Goal: Information Seeking & Learning: Learn about a topic

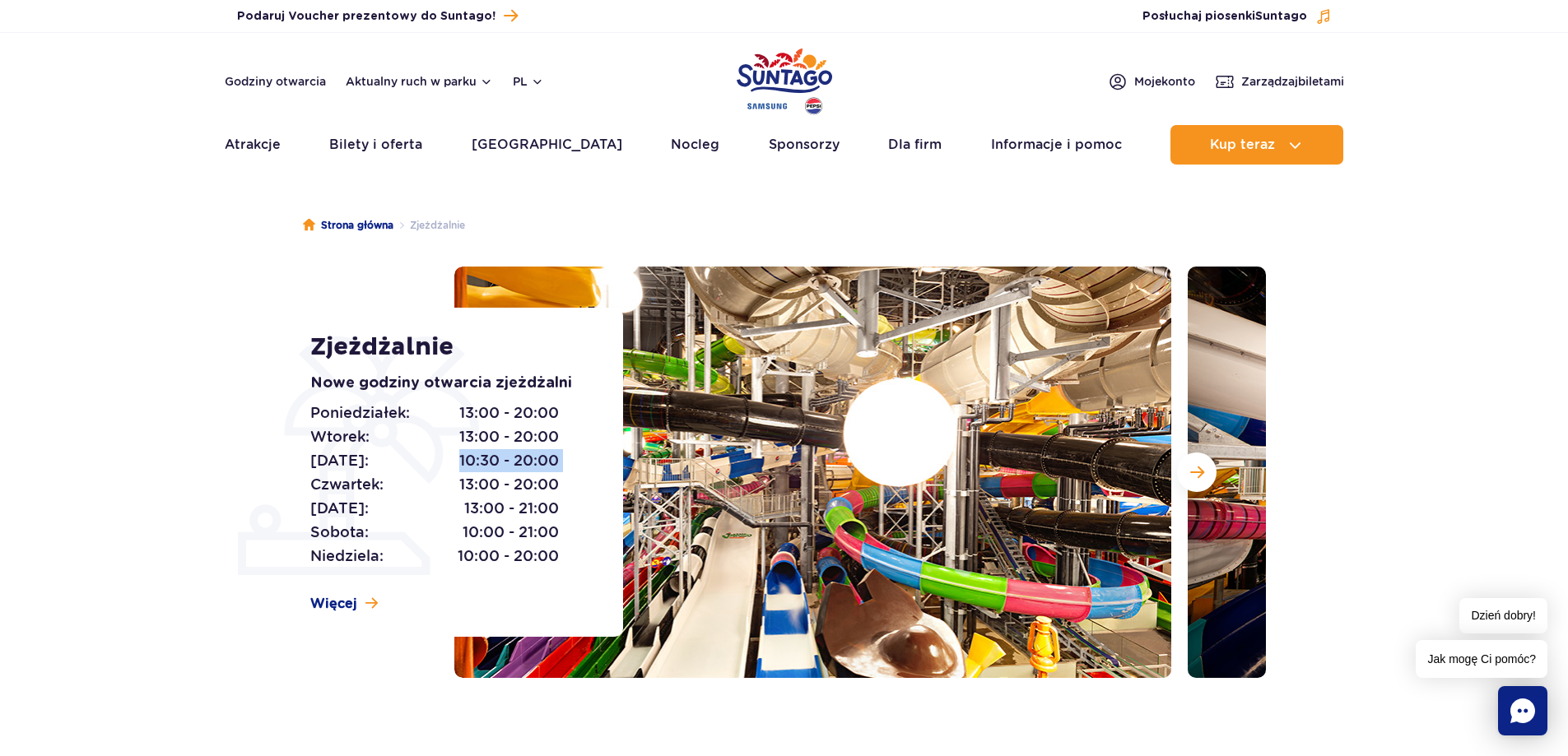
drag, startPoint x: 563, startPoint y: 462, endPoint x: 460, endPoint y: 462, distance: 103.0
click at [460, 462] on div "Poniedziałek: 13:00 - 20:00 Wtorek: 13:00 - 20:00 Środa: 10:30 - 20:00 Czwartek…" at bounding box center [448, 485] width 275 height 167
click at [290, 453] on div "Zjeżdżalnie Nowe godziny otwarcia zjeżdżalni Poniedziałek: 13:00 - 20:00 Wtorek…" at bounding box center [456, 472] width 333 height 329
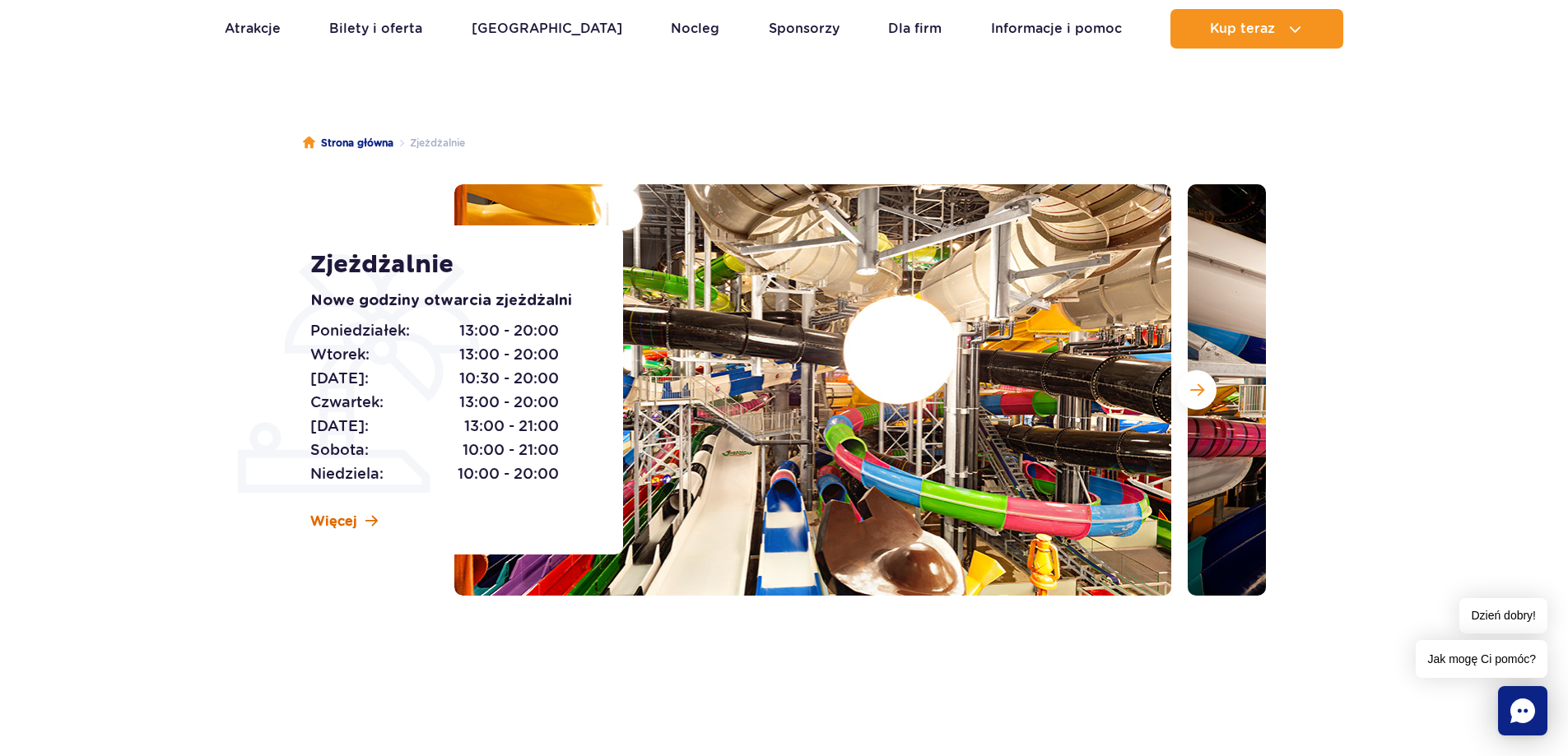
click at [338, 517] on span "Więcej" at bounding box center [333, 521] width 47 height 18
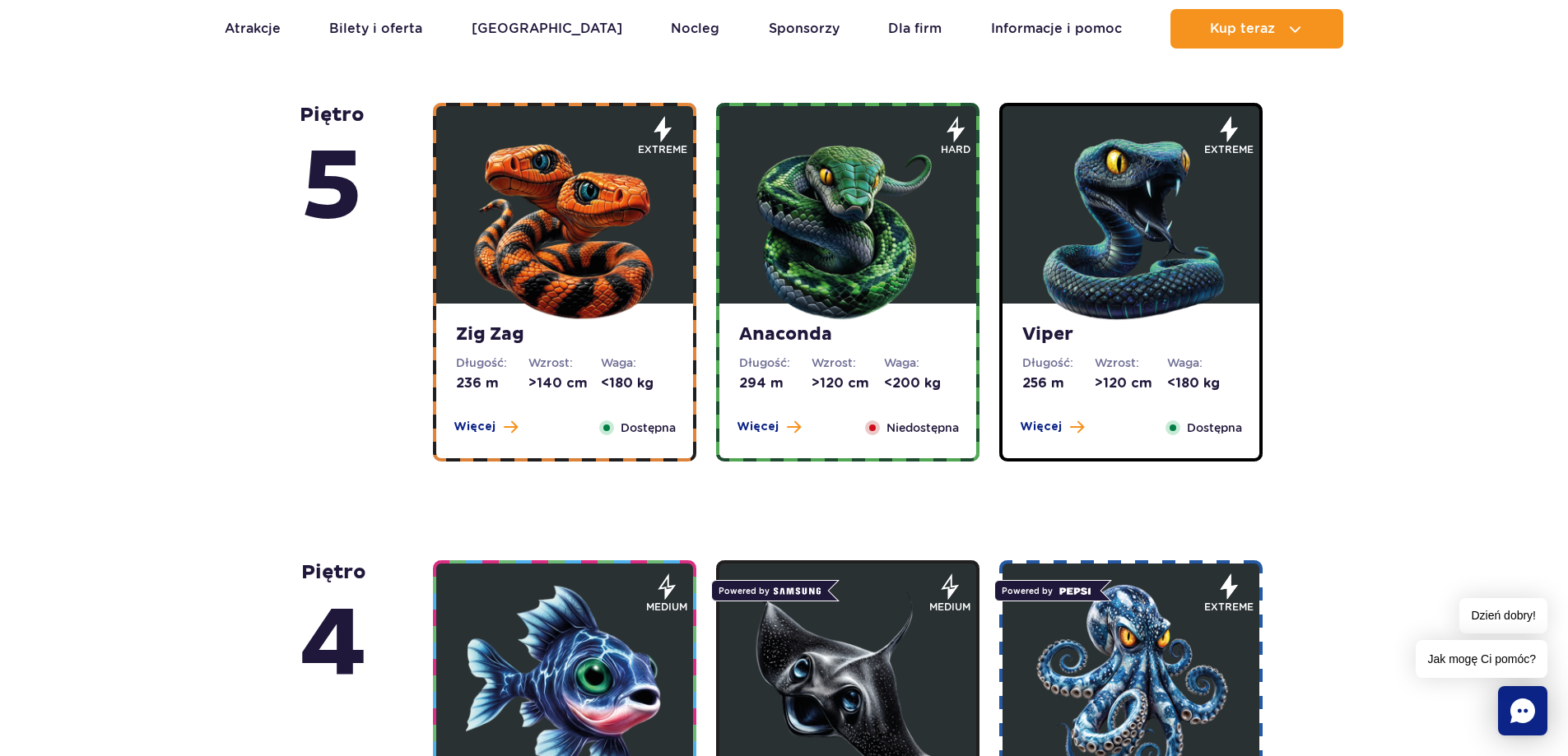
scroll to position [944, 0]
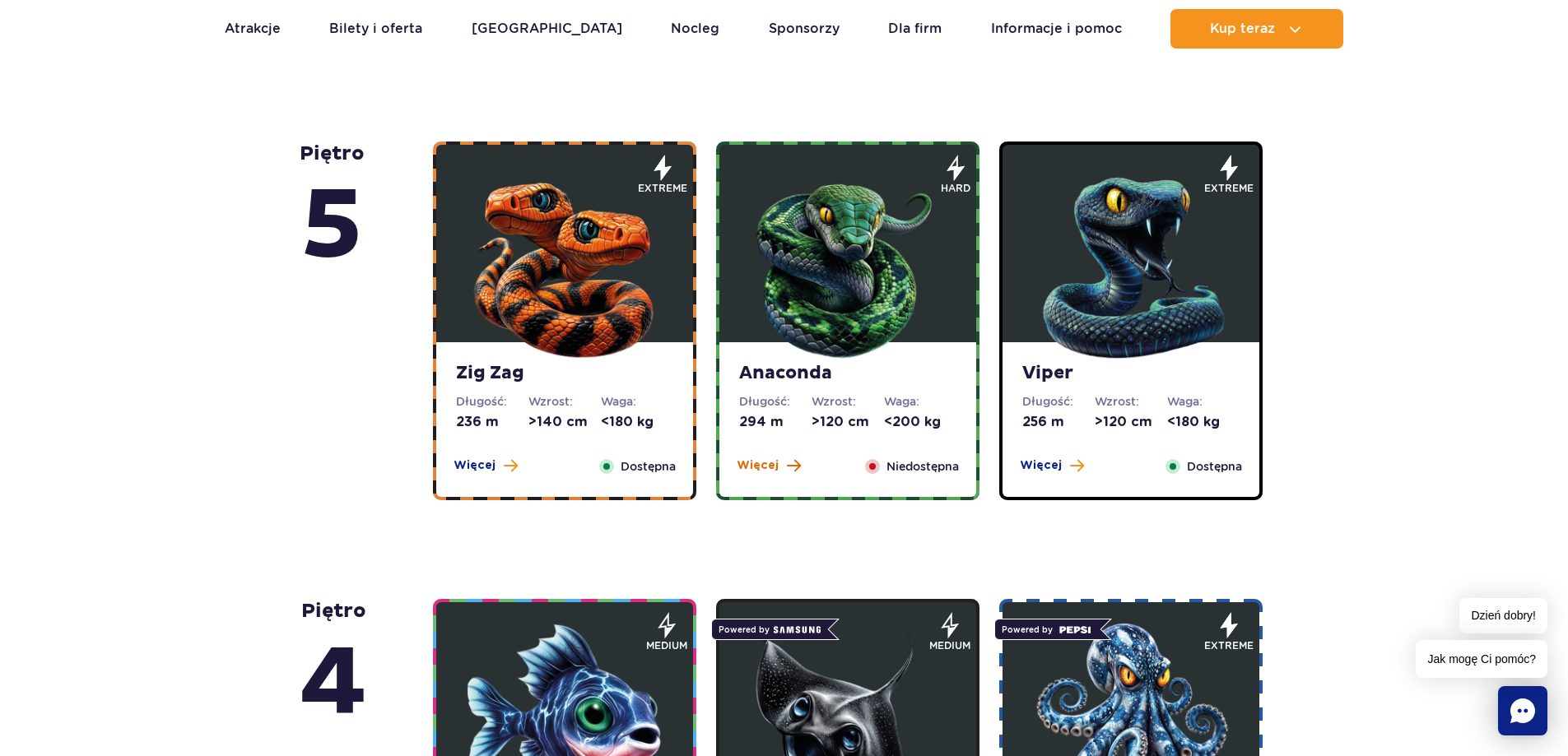
click at [780, 467] on button "Więcej" at bounding box center [768, 465] width 64 height 16
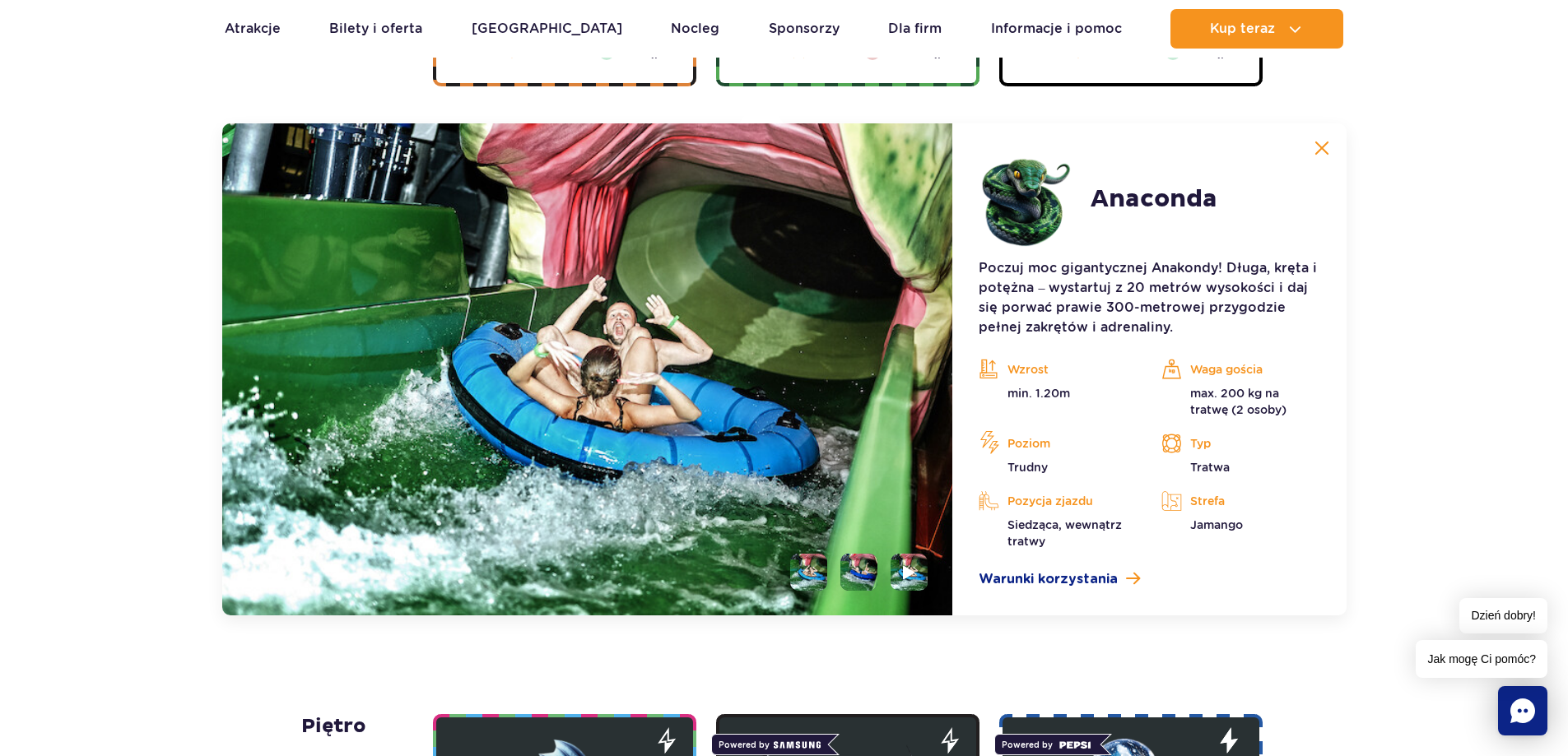
scroll to position [1383, 0]
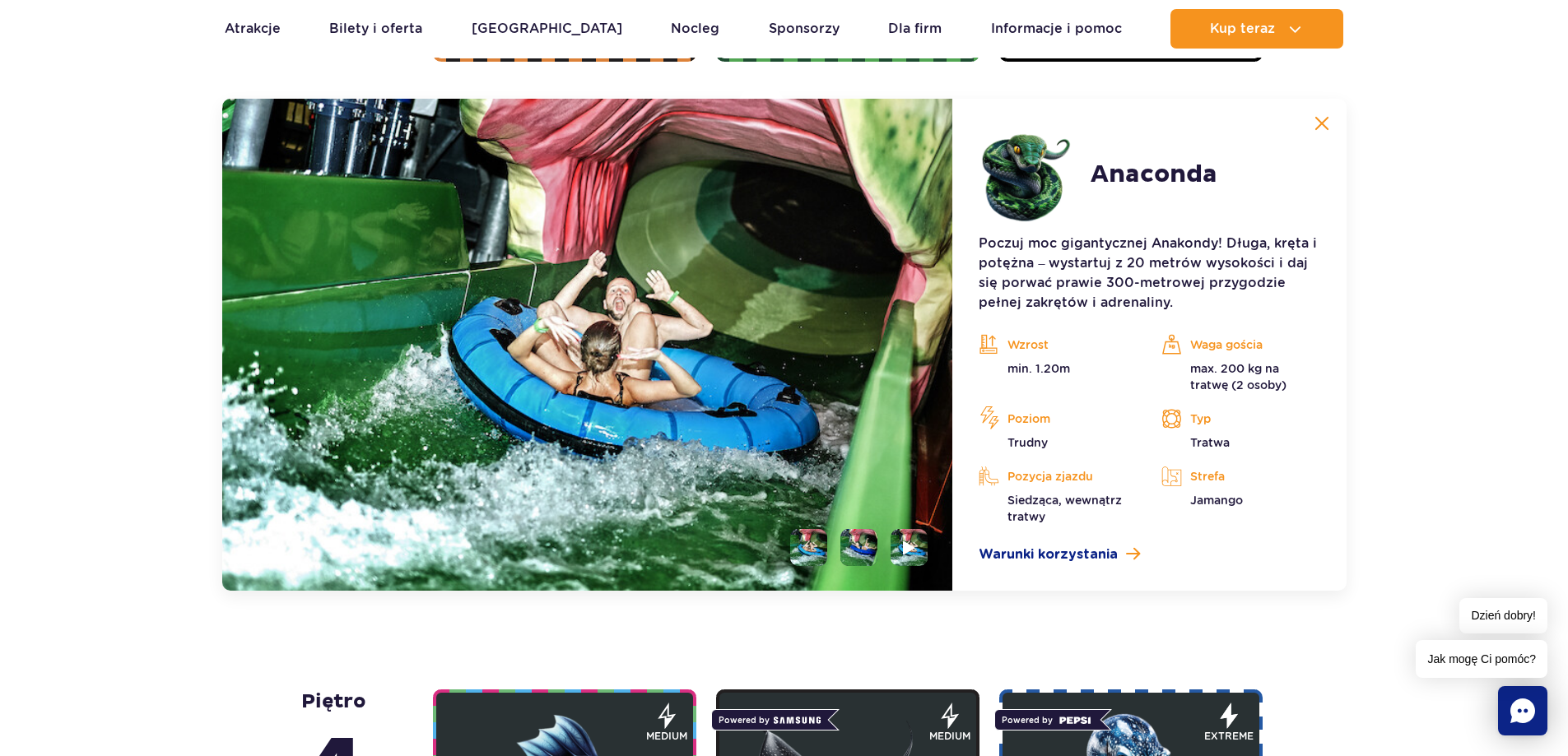
click at [1325, 121] on img at bounding box center [1321, 123] width 14 height 14
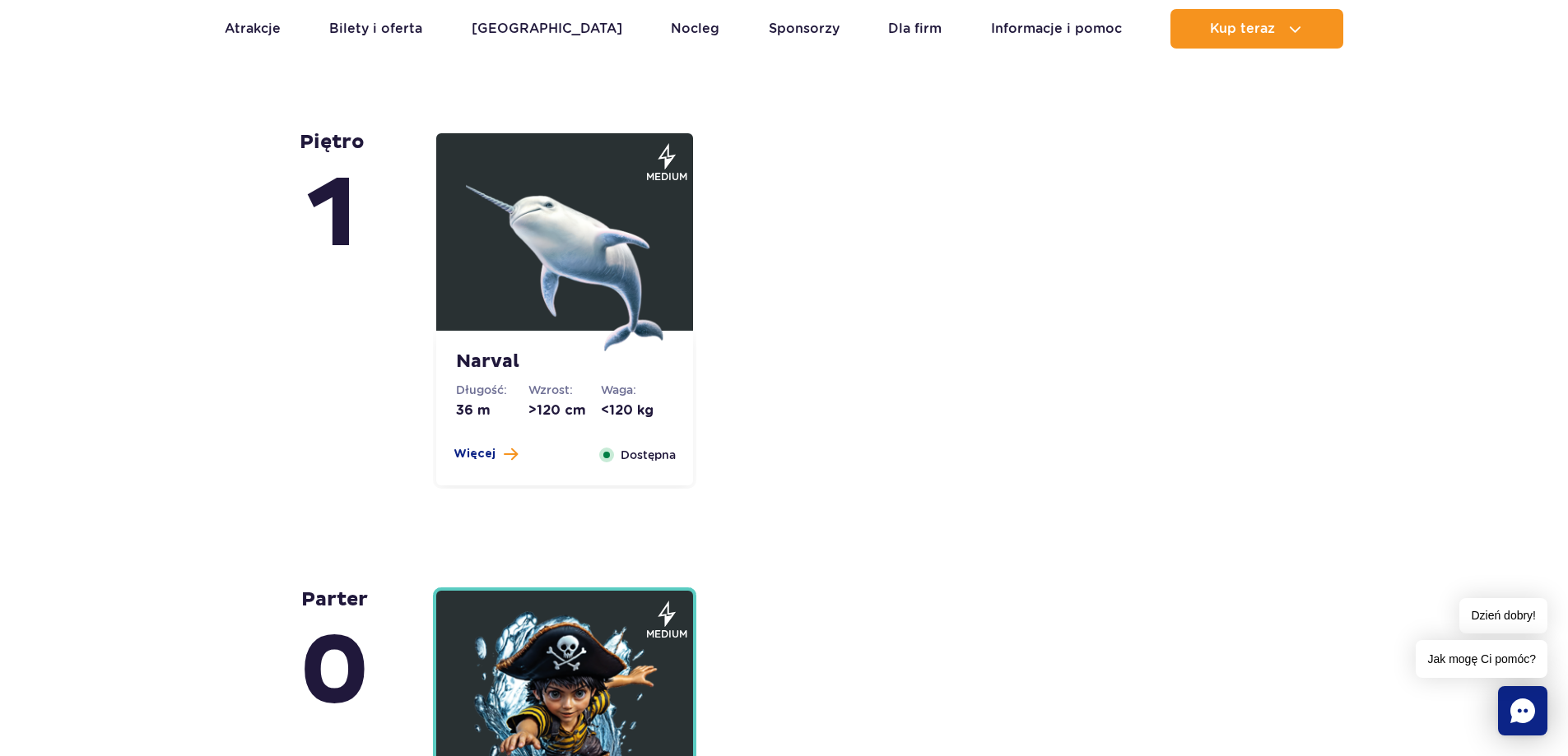
scroll to position [3536, 0]
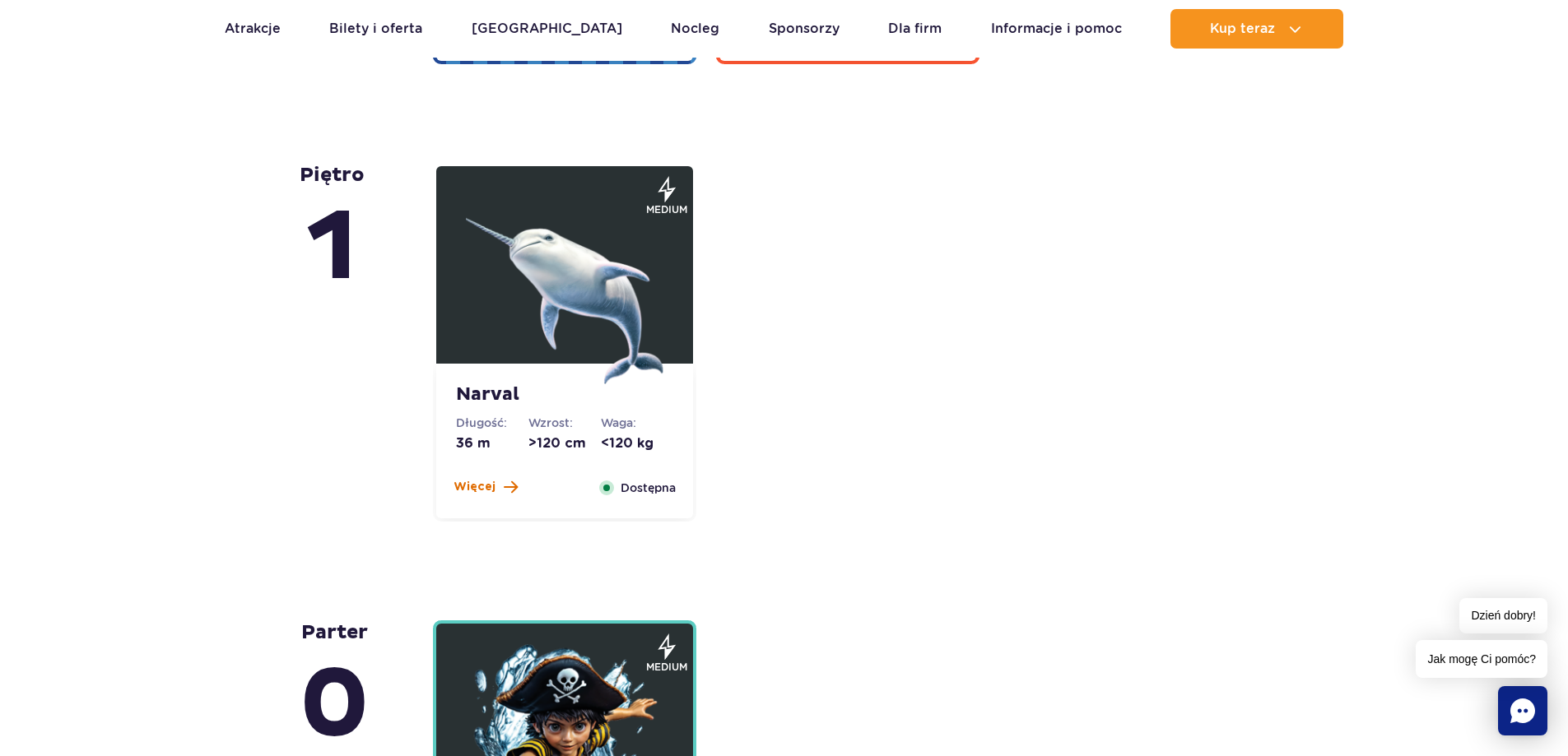
click at [485, 488] on span "Więcej" at bounding box center [474, 487] width 42 height 16
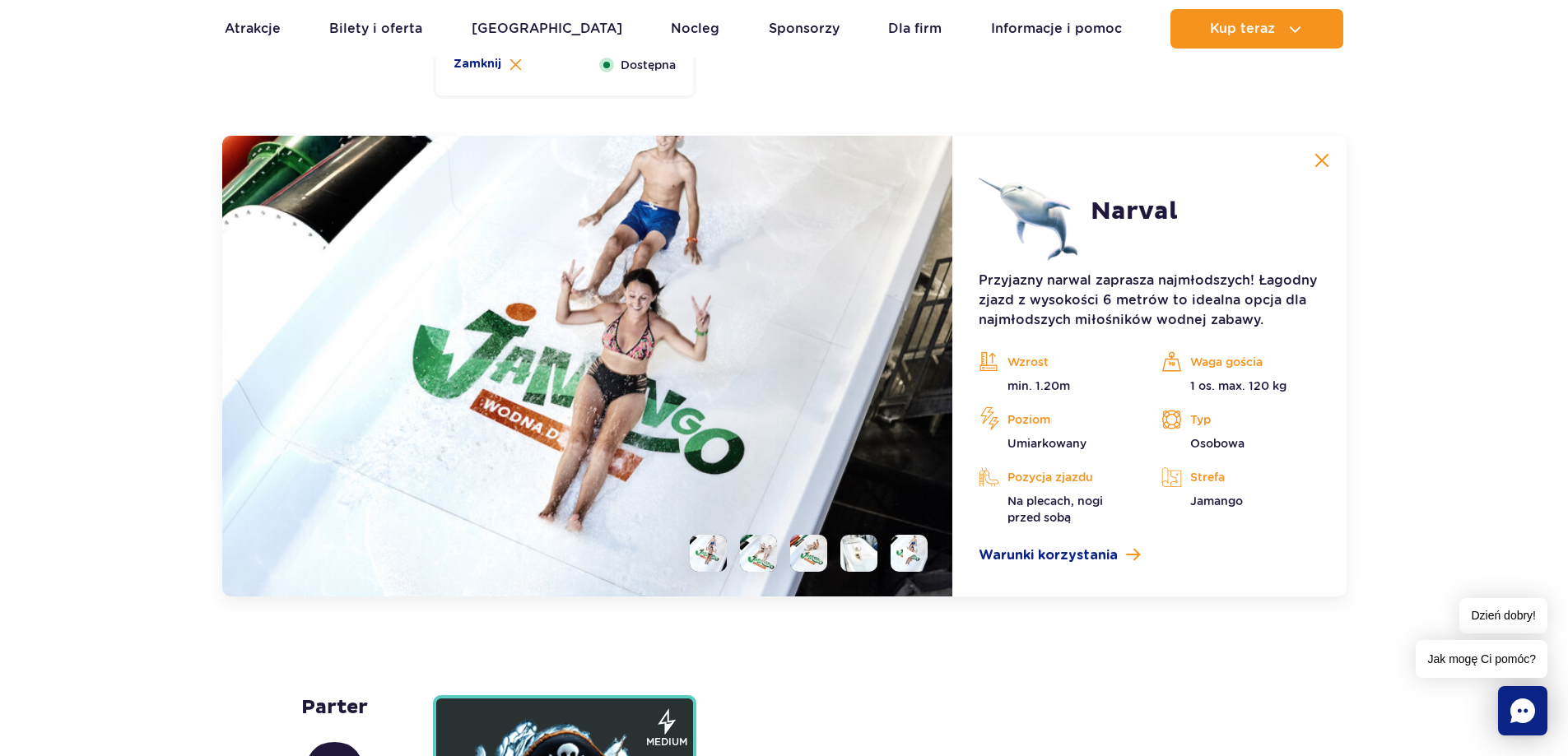
scroll to position [3996, 0]
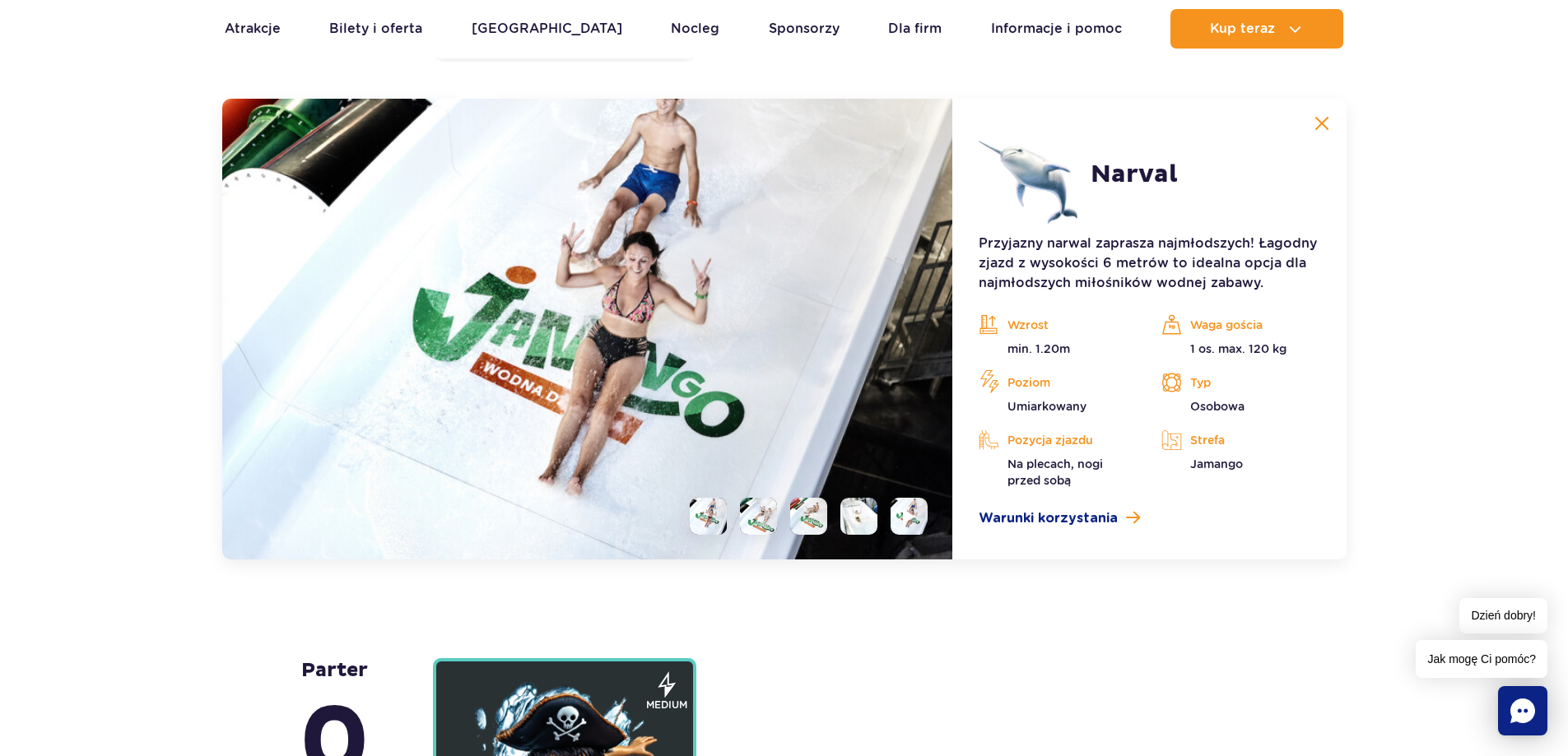
click at [1317, 117] on img at bounding box center [1321, 123] width 14 height 14
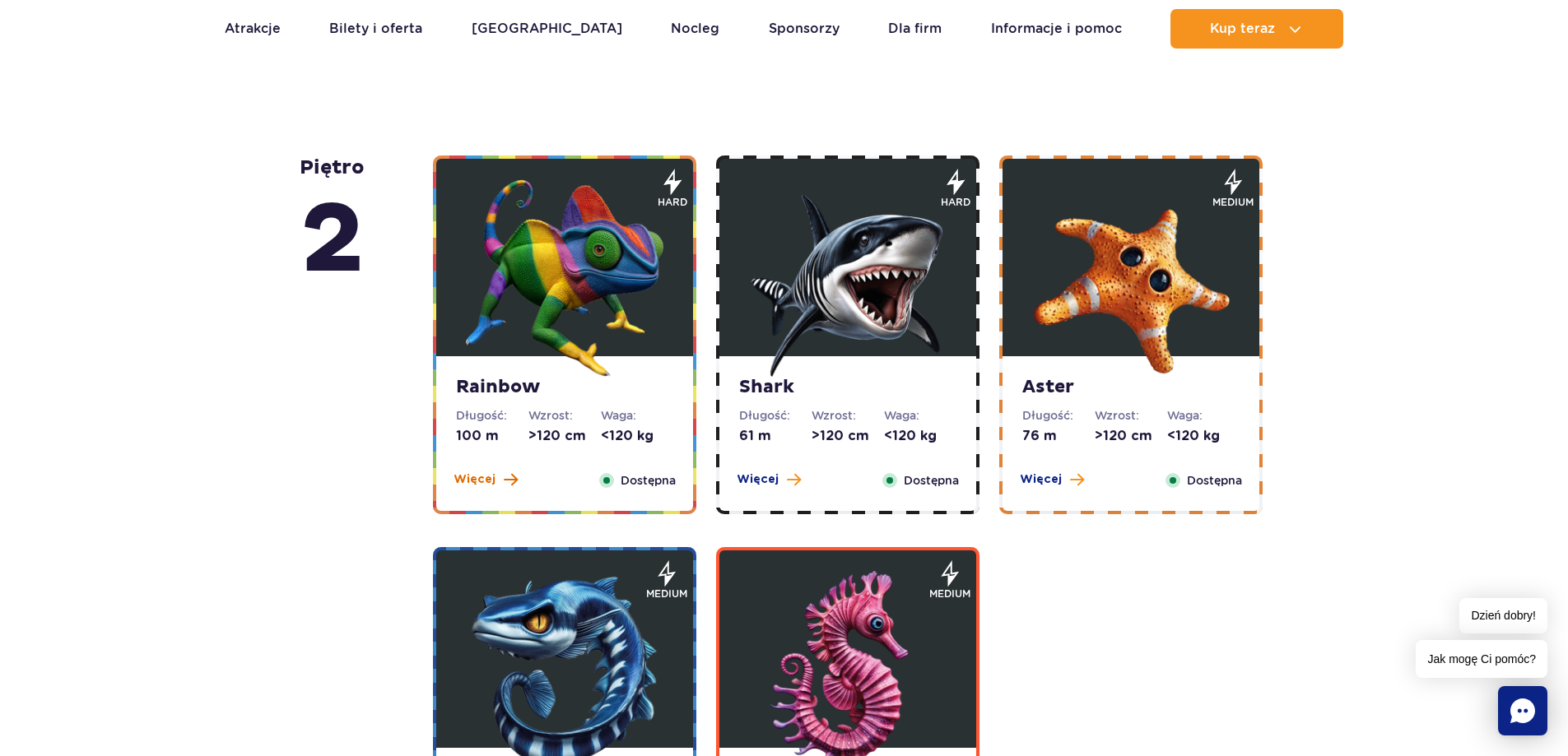
scroll to position [2680, 0]
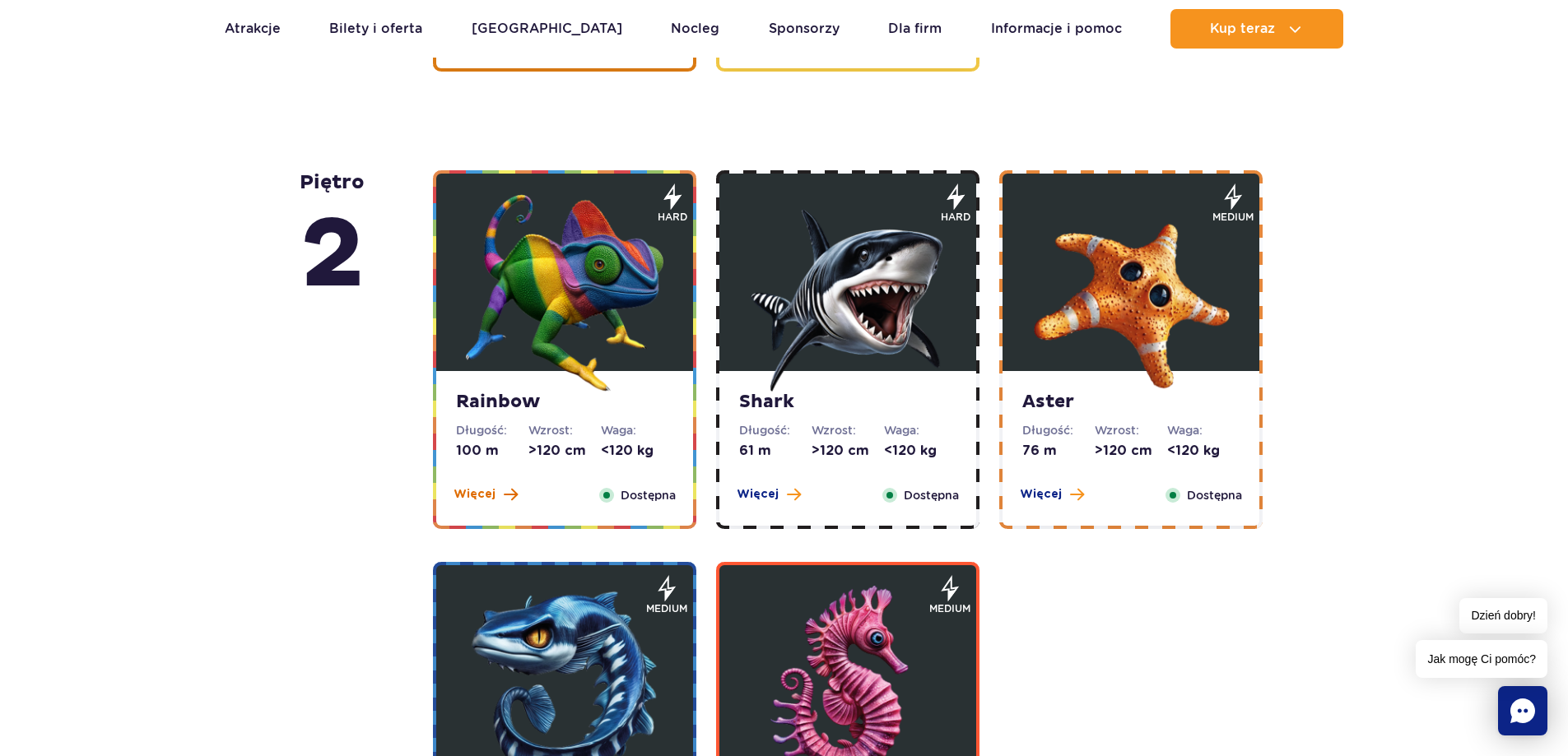
click at [474, 496] on span "Więcej" at bounding box center [474, 493] width 42 height 16
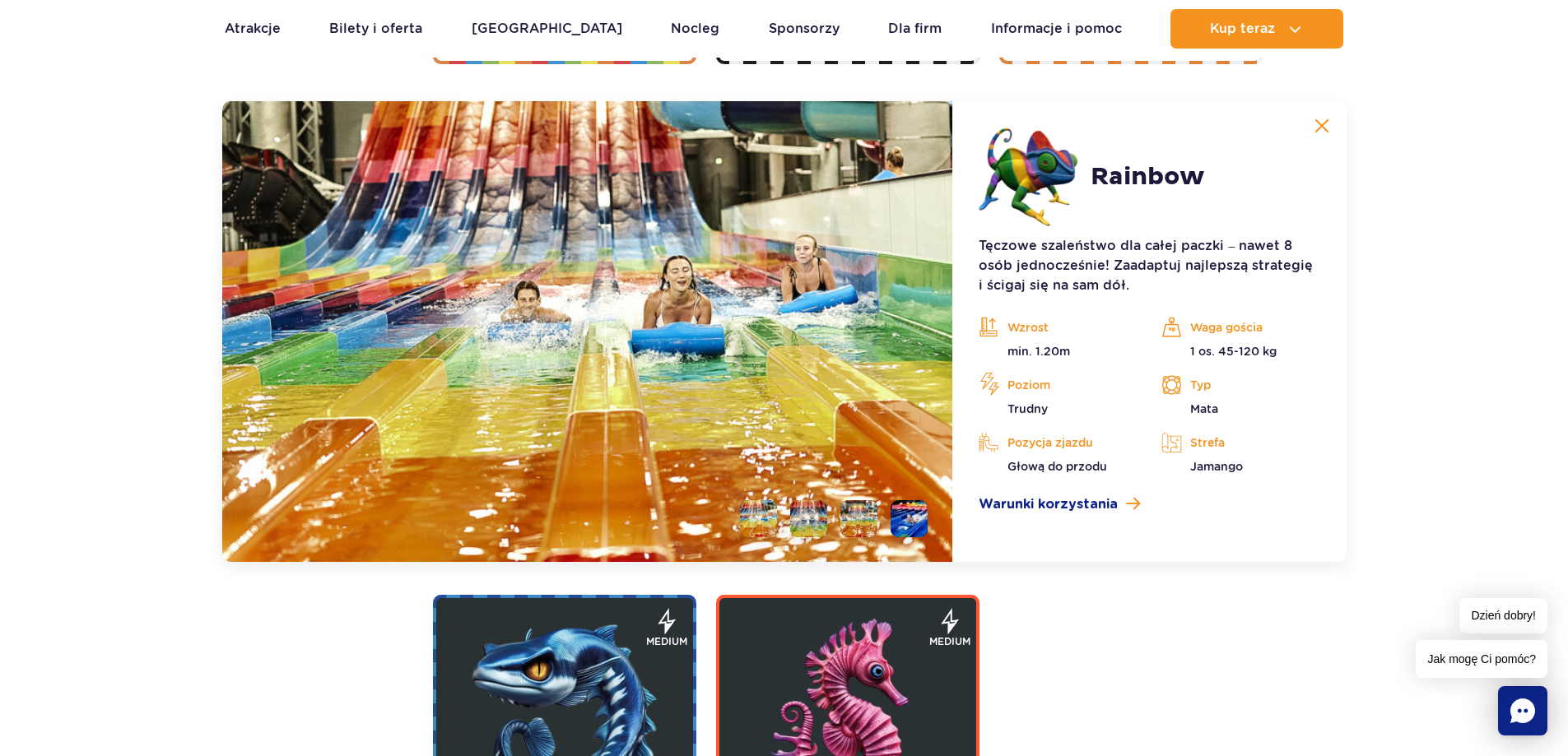
scroll to position [3147, 0]
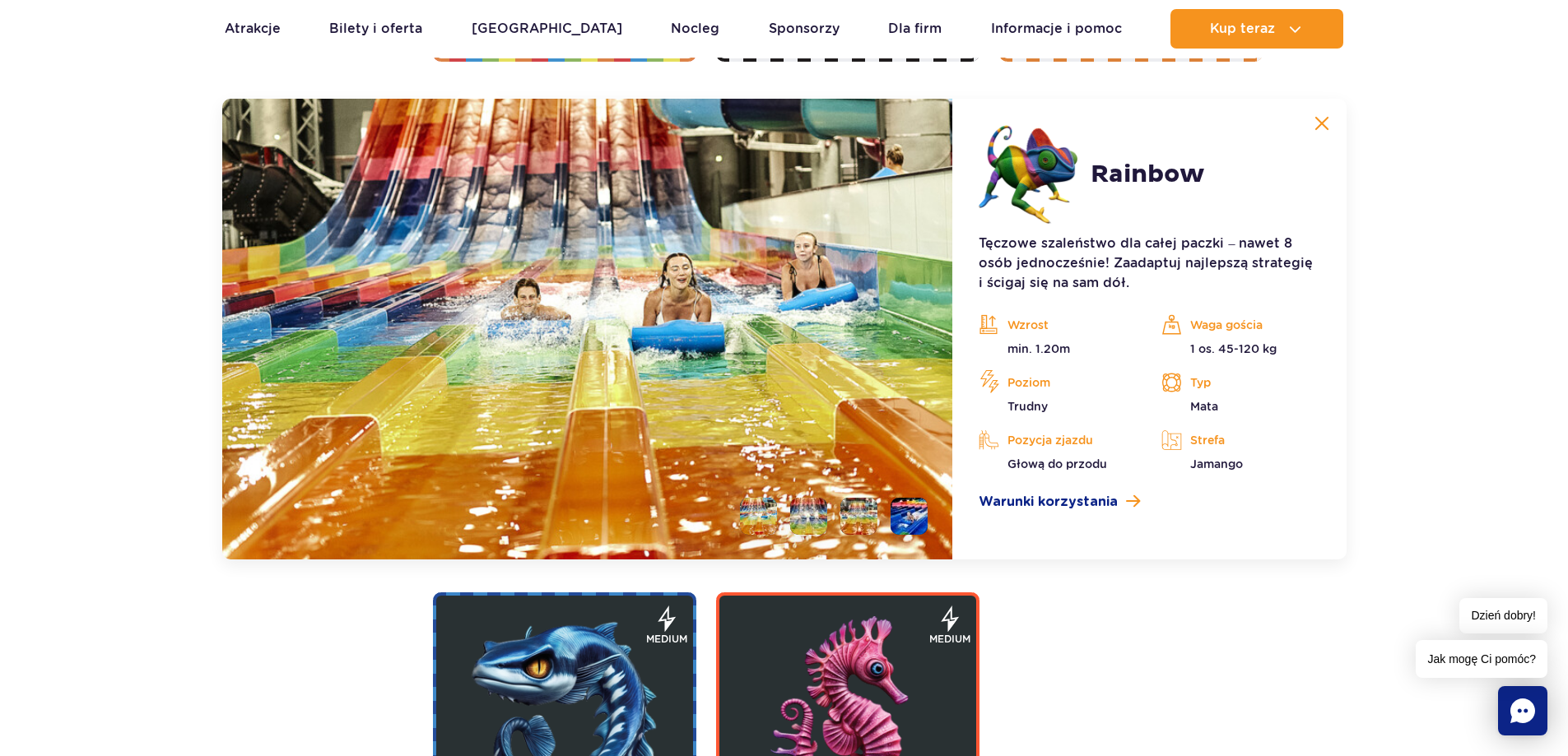
click at [1322, 123] on img at bounding box center [1321, 123] width 14 height 14
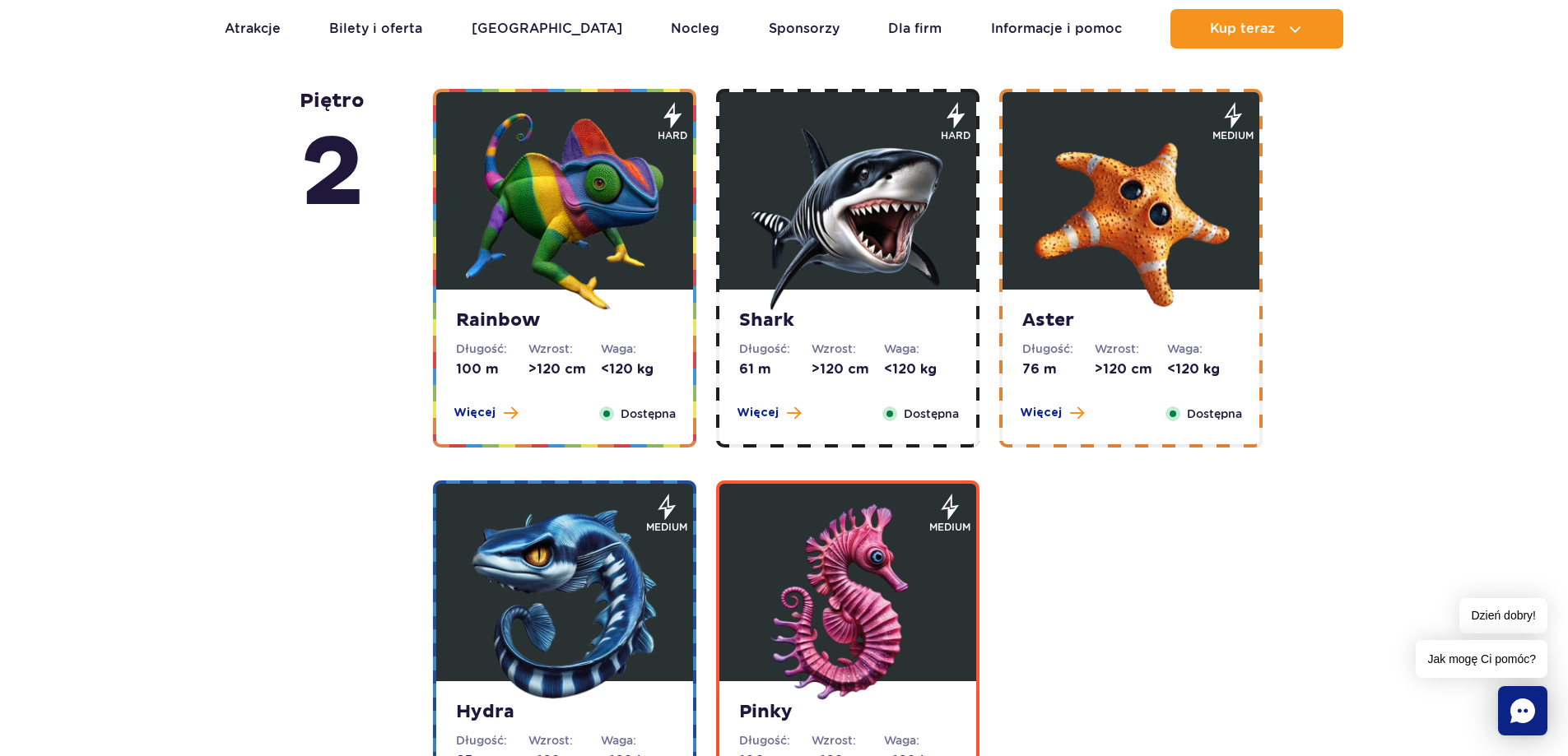
scroll to position [2735, 0]
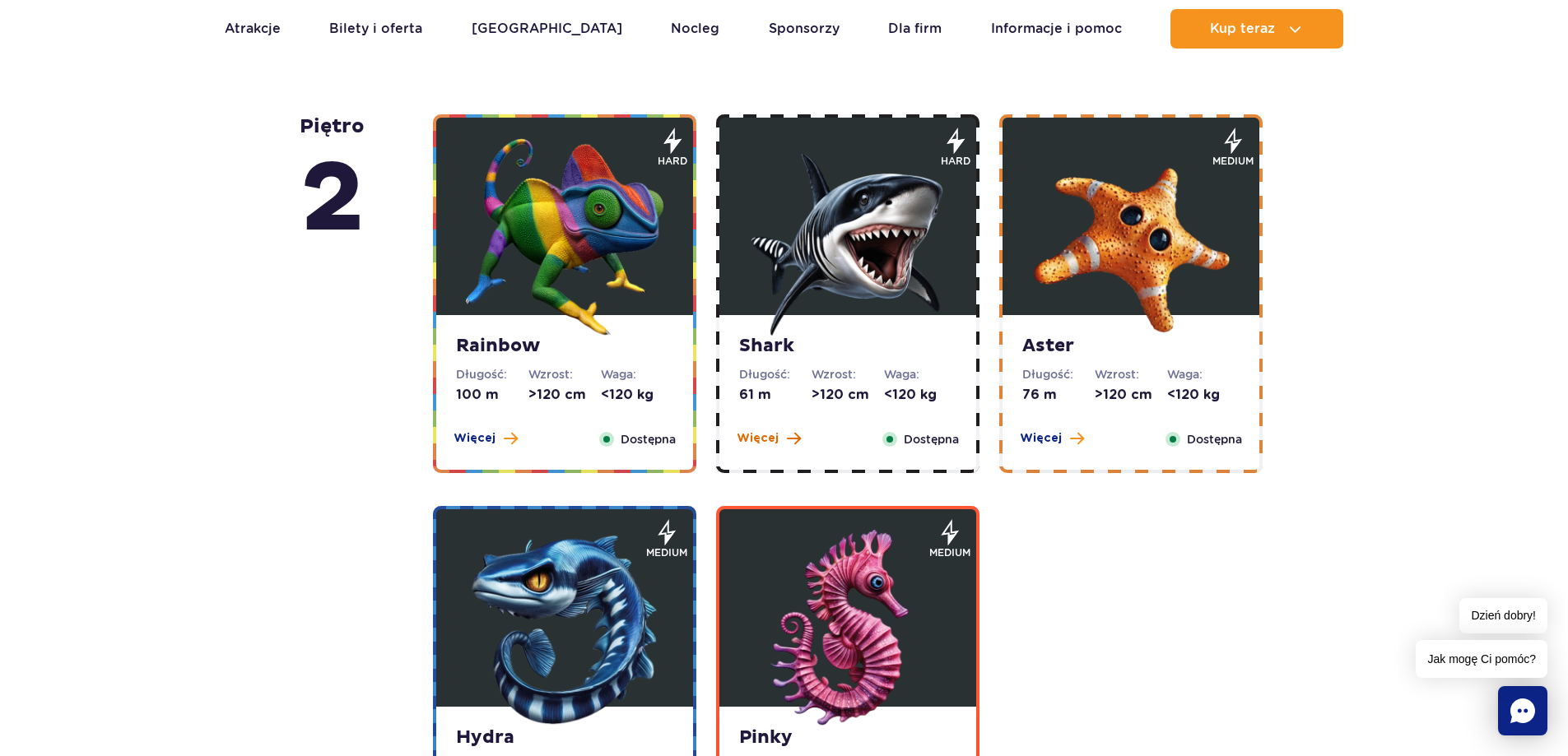
click at [762, 439] on span "Więcej" at bounding box center [757, 438] width 42 height 16
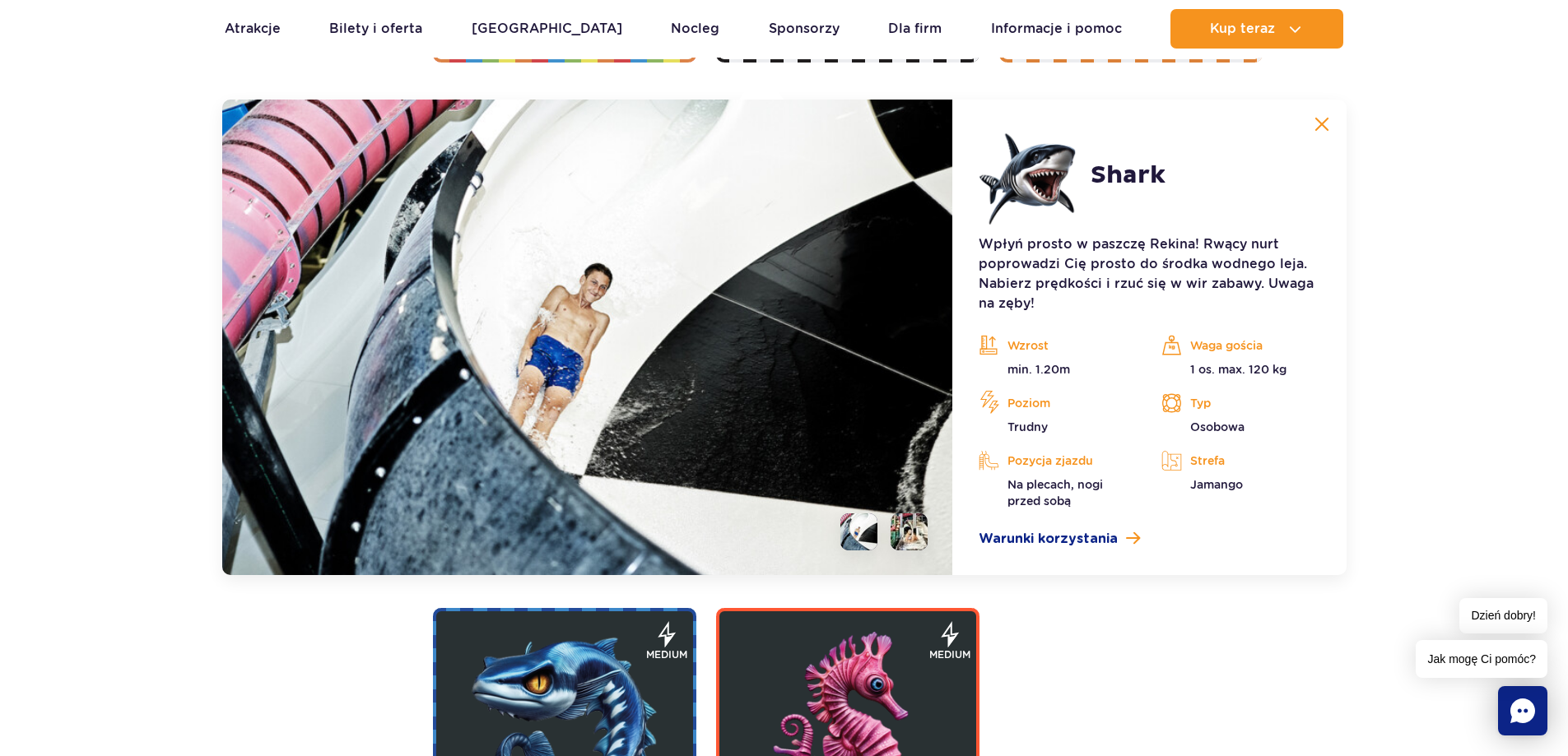
scroll to position [3147, 0]
click at [1325, 118] on img at bounding box center [1321, 123] width 14 height 14
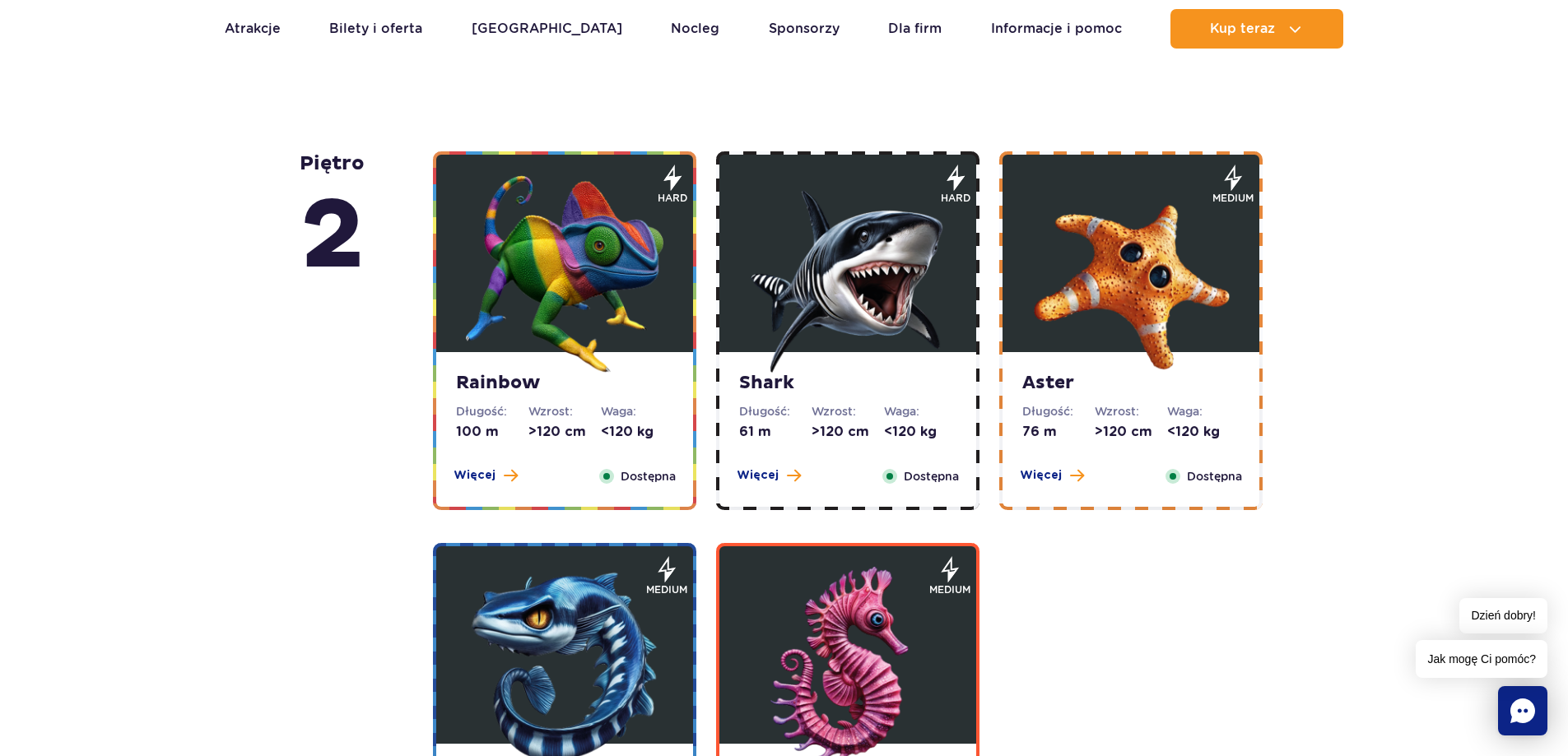
scroll to position [2735, 0]
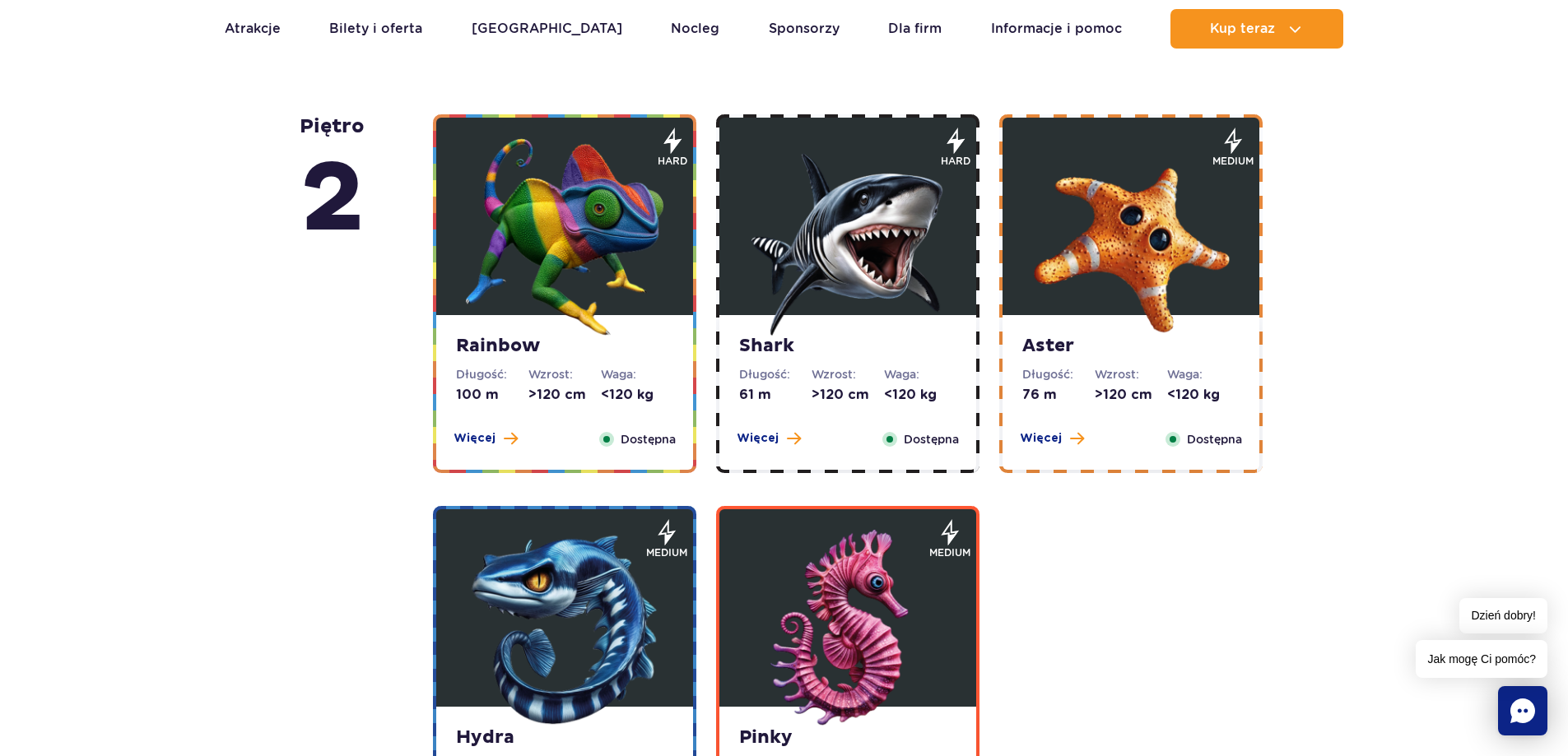
click at [1044, 437] on span "Więcej" at bounding box center [1040, 438] width 42 height 16
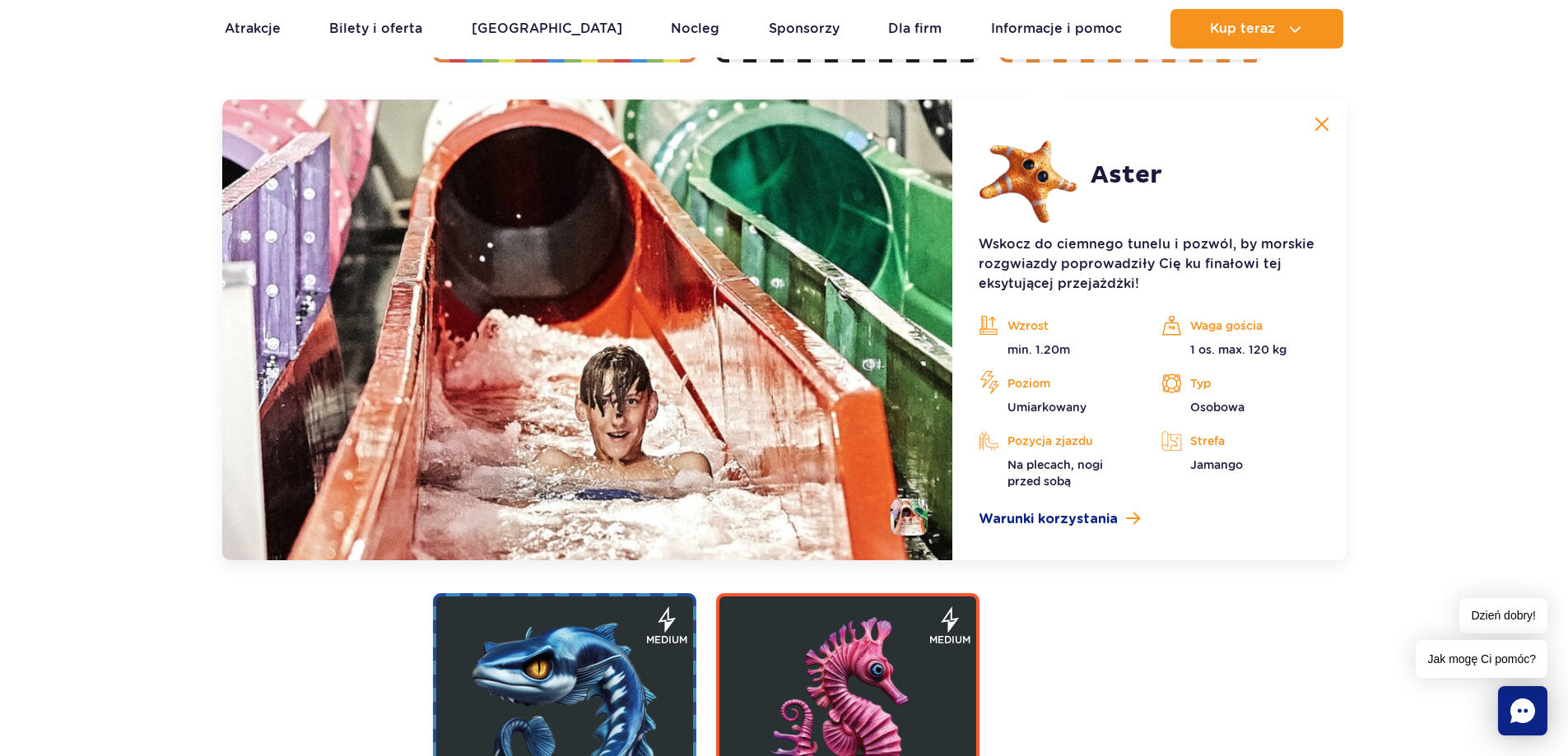
scroll to position [3147, 0]
click at [1325, 120] on img at bounding box center [1321, 123] width 14 height 14
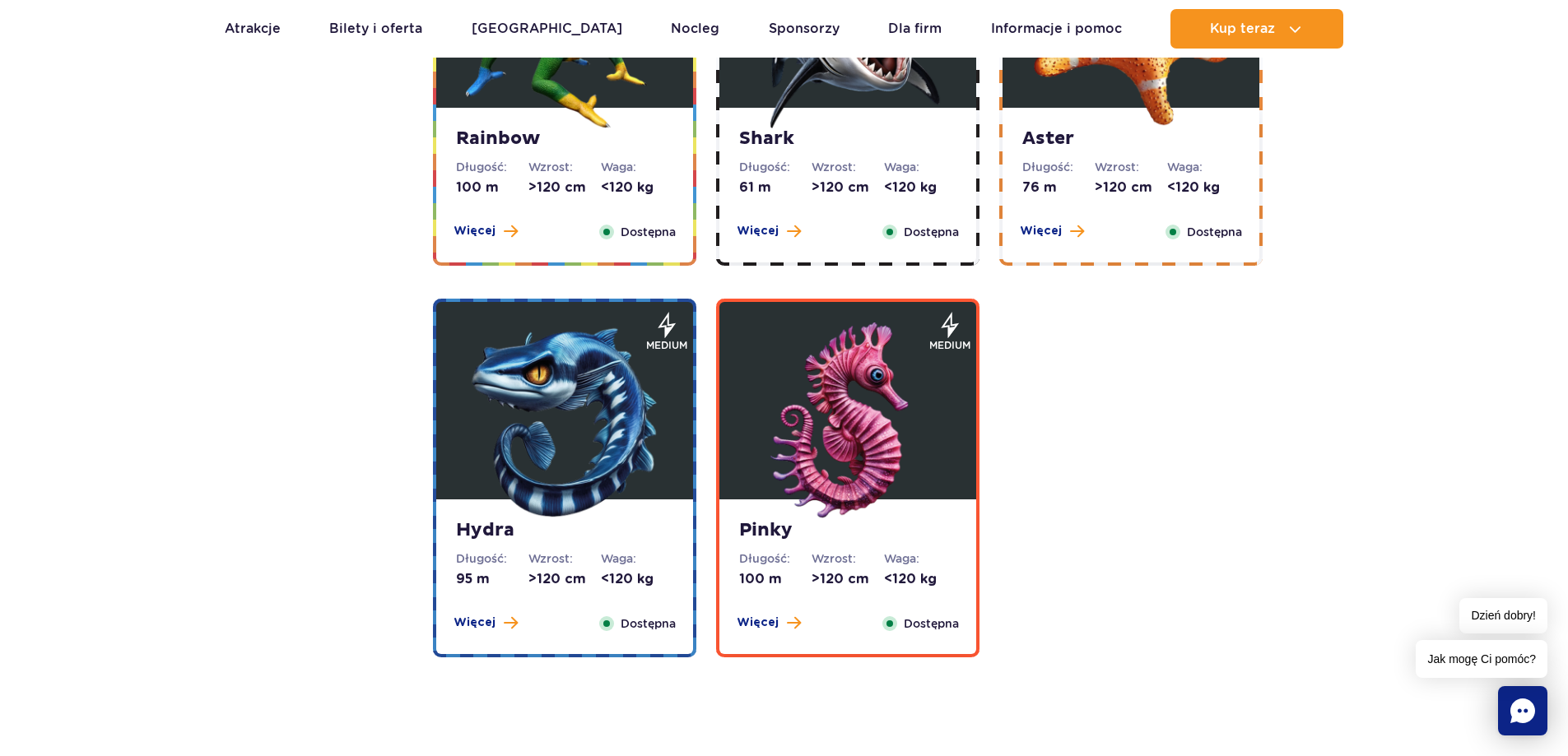
scroll to position [2900, 0]
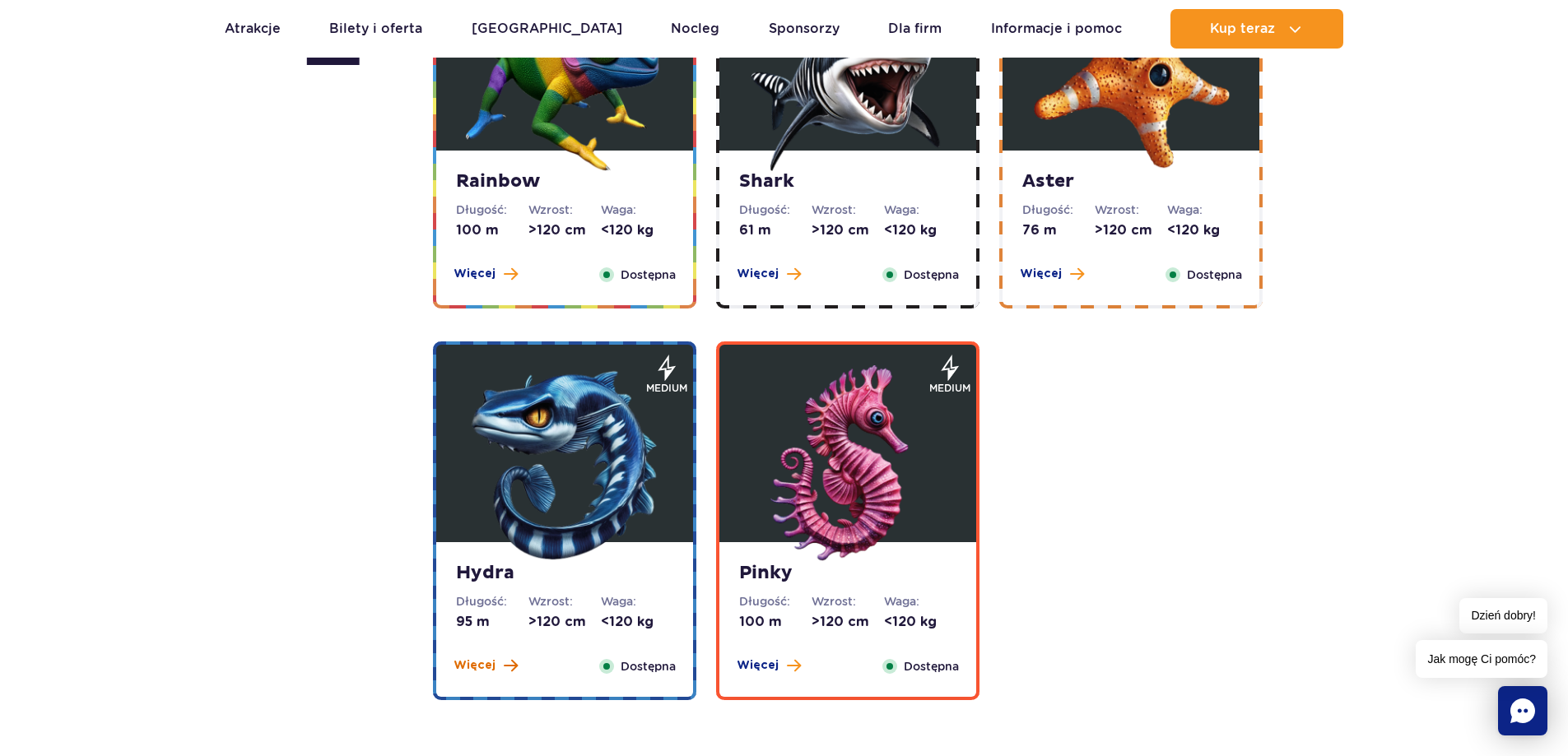
click at [475, 667] on span "Więcej" at bounding box center [474, 665] width 42 height 16
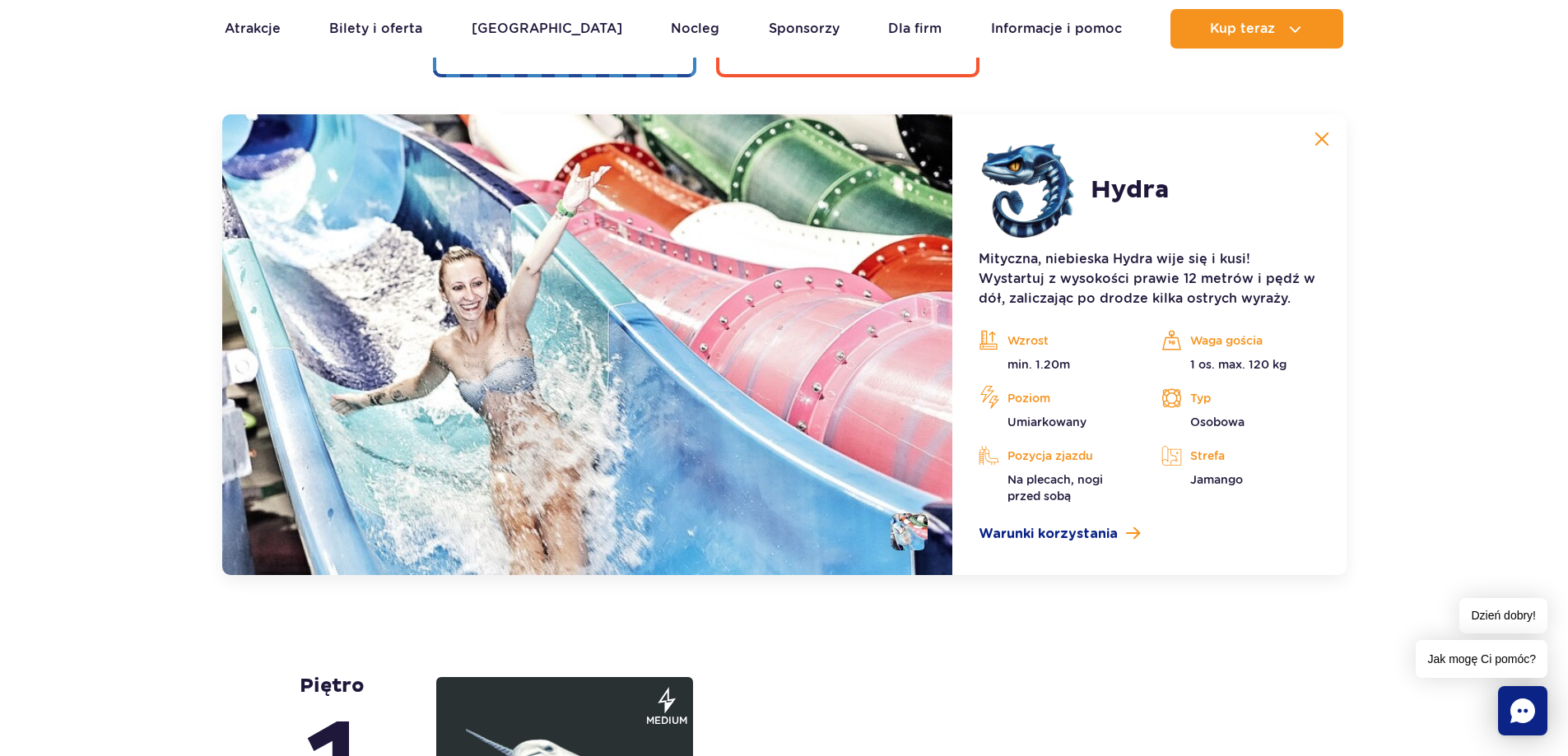
scroll to position [3539, 0]
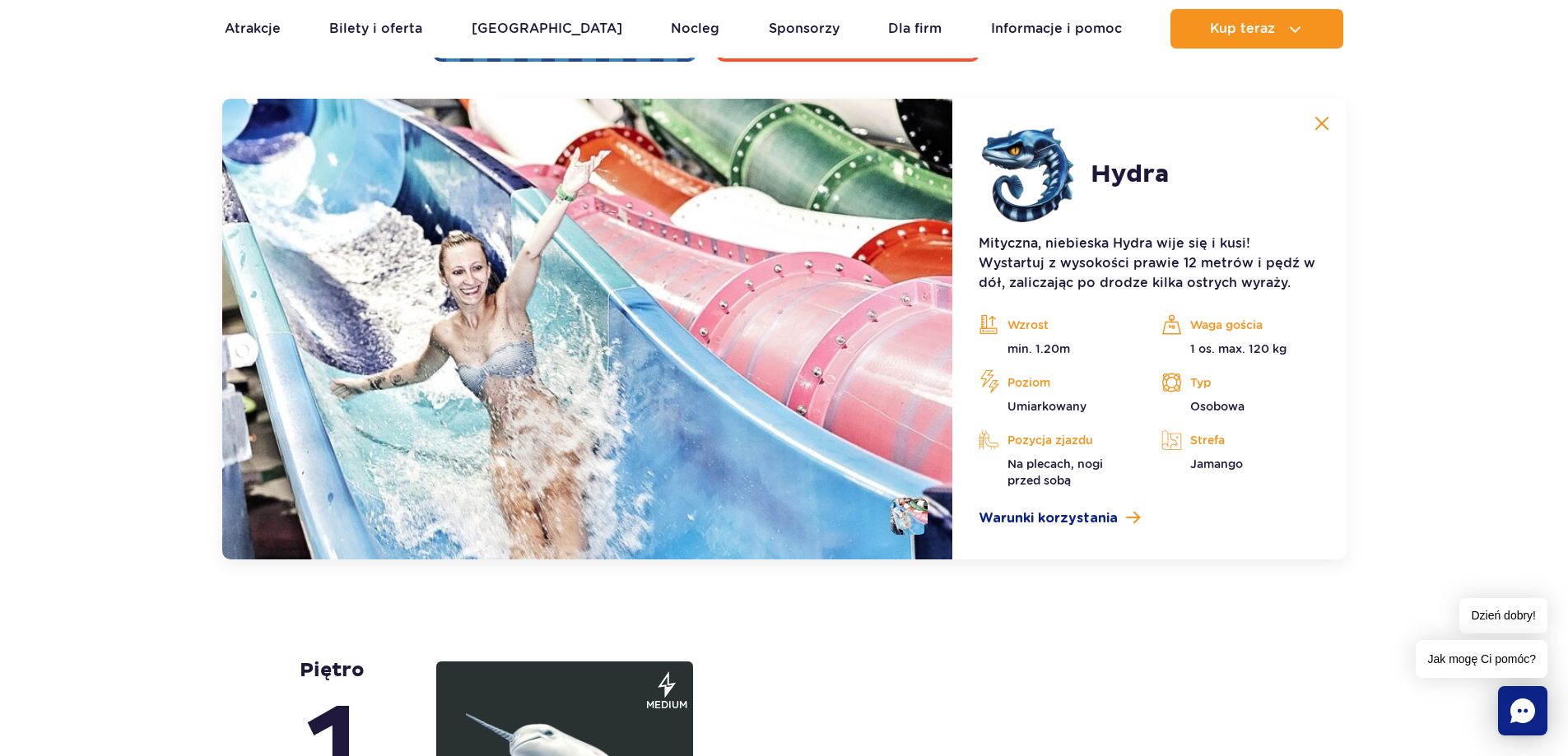
click at [1317, 125] on img at bounding box center [1321, 123] width 14 height 14
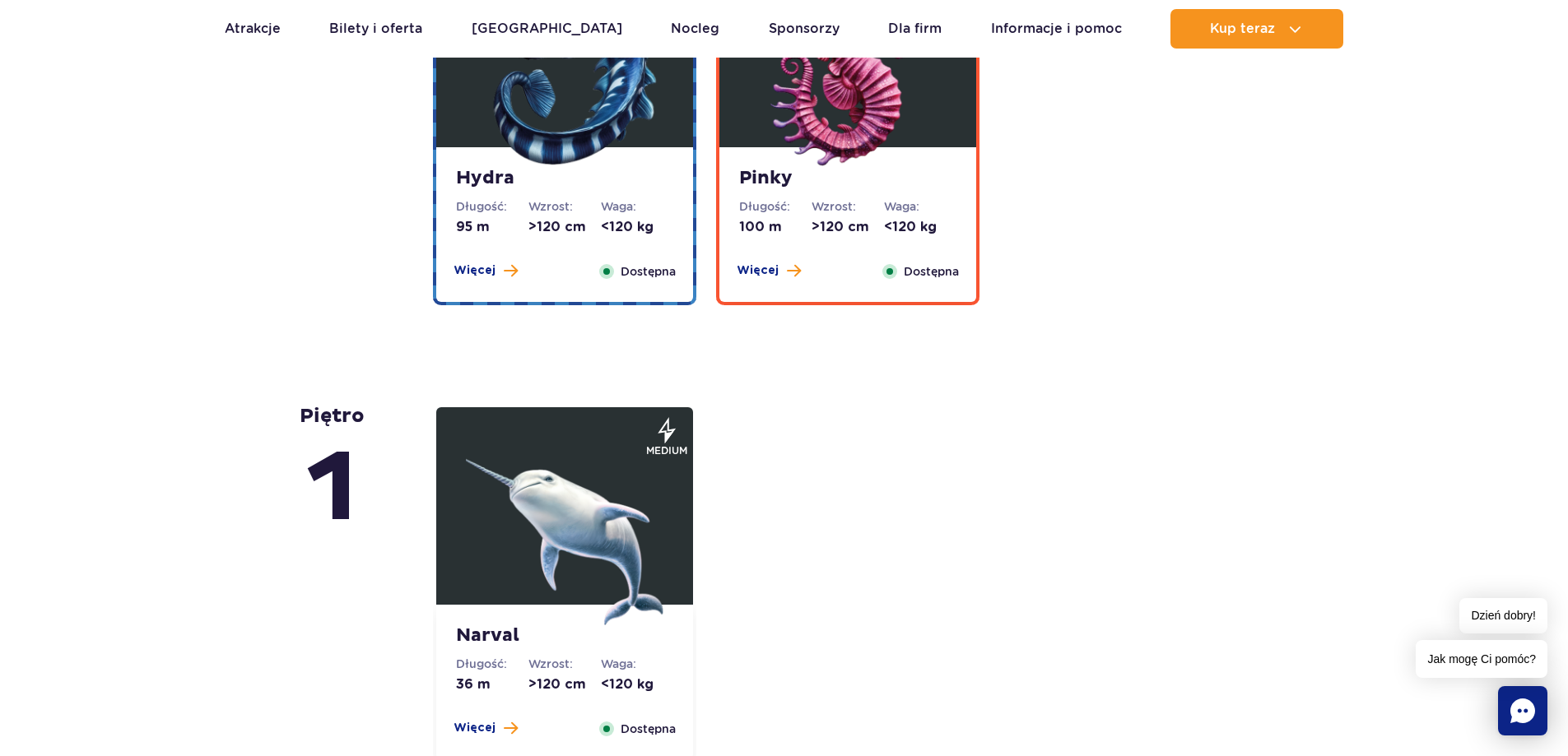
scroll to position [3292, 0]
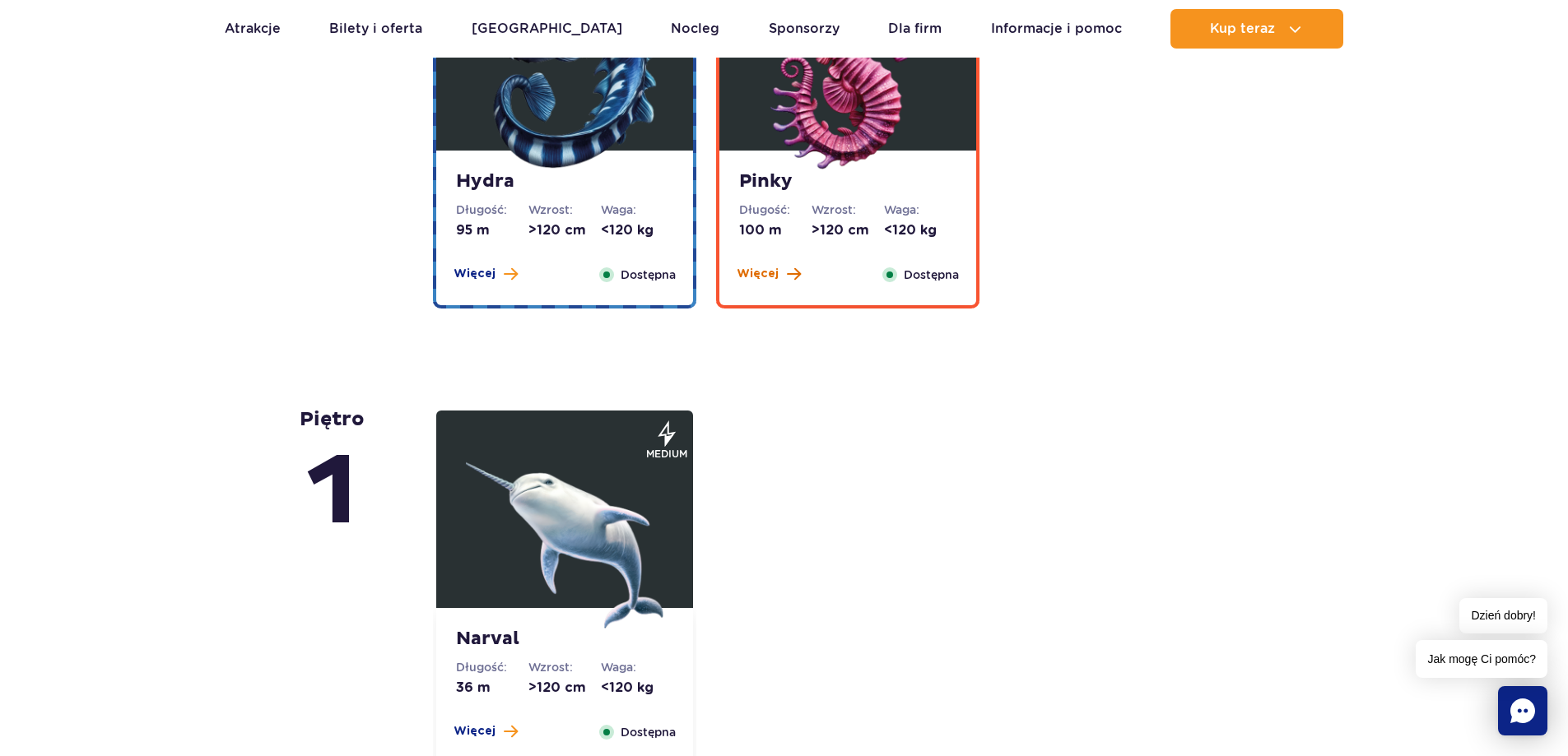
click at [777, 272] on button "Więcej" at bounding box center [768, 274] width 64 height 16
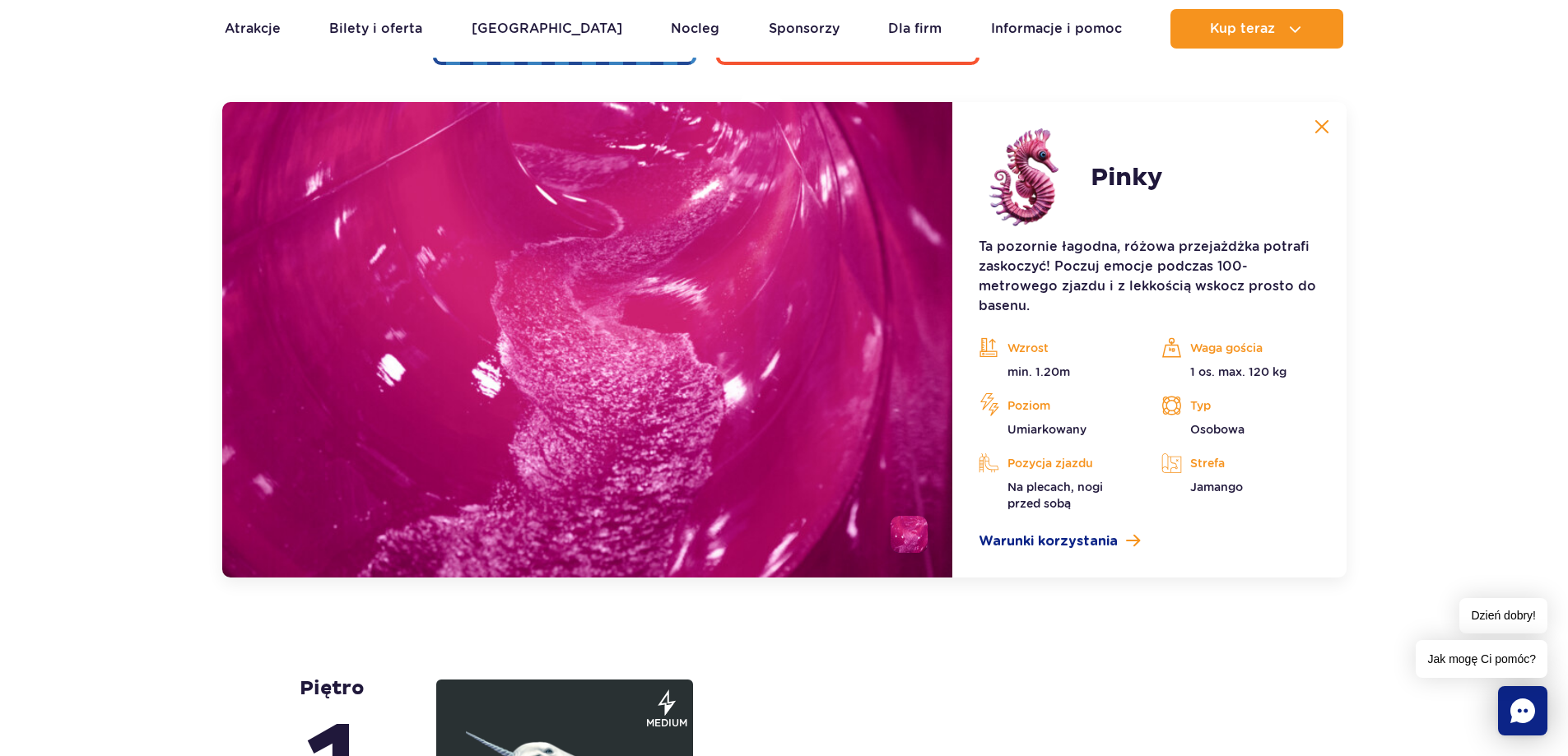
scroll to position [3539, 0]
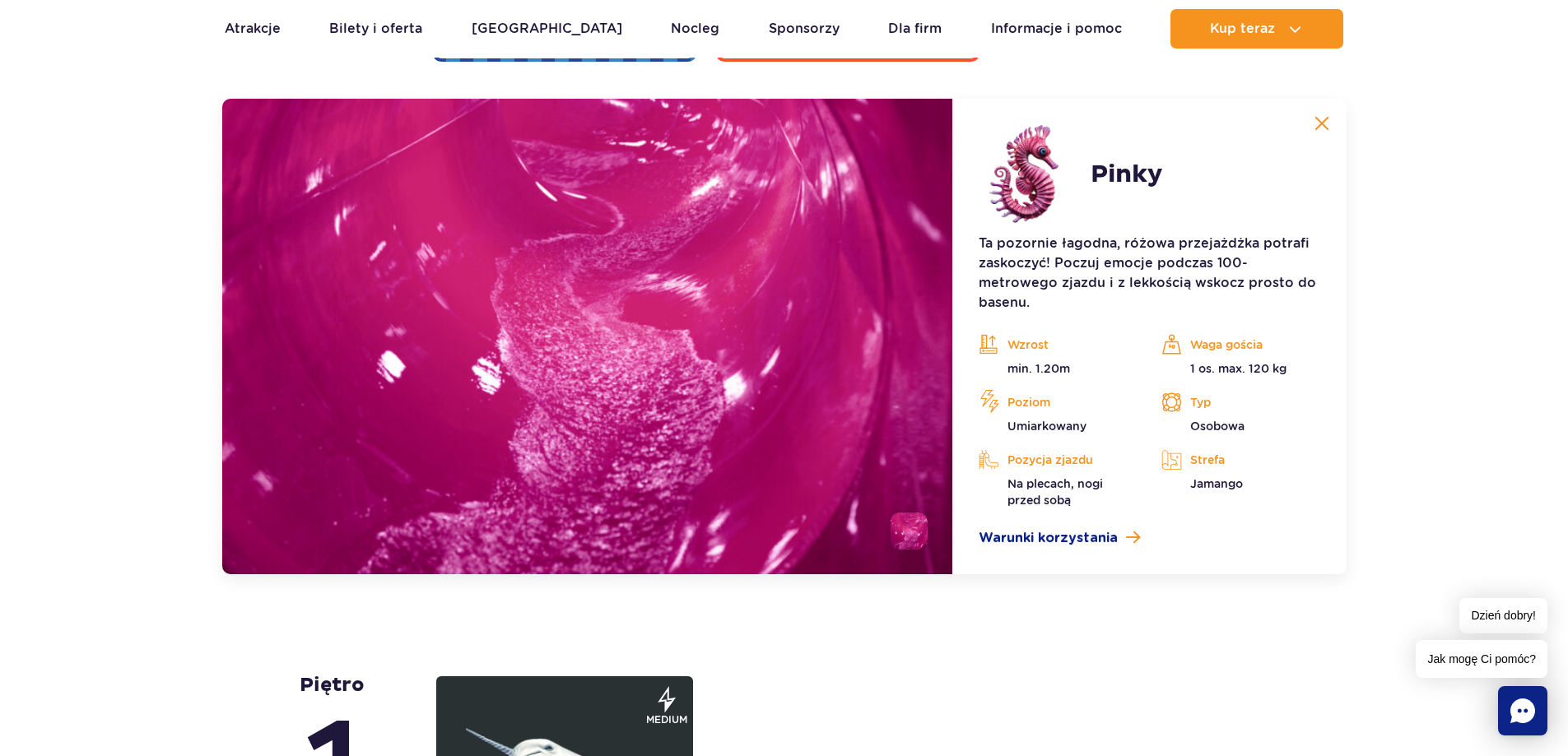
click at [1325, 115] on button at bounding box center [1322, 123] width 33 height 33
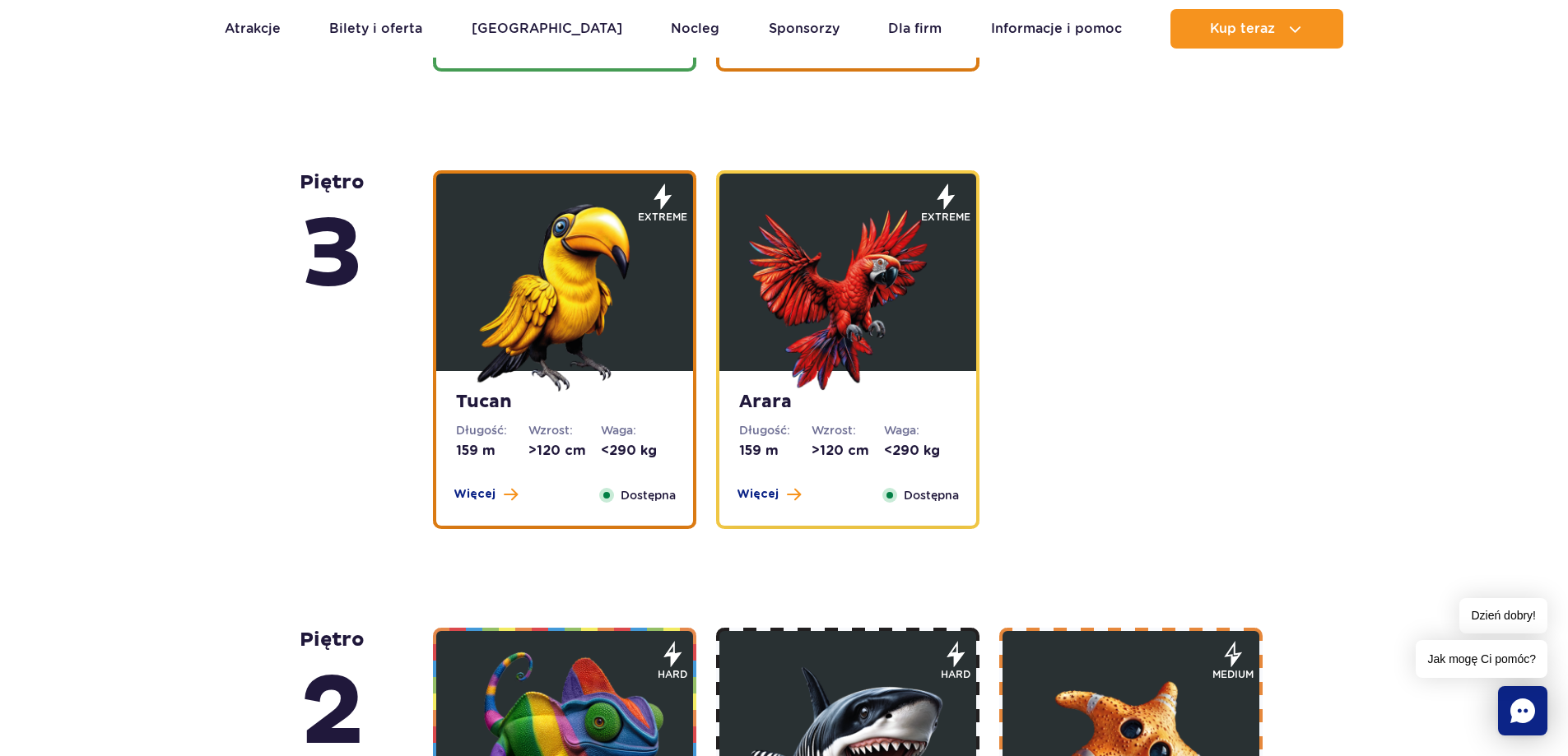
scroll to position [2140, 0]
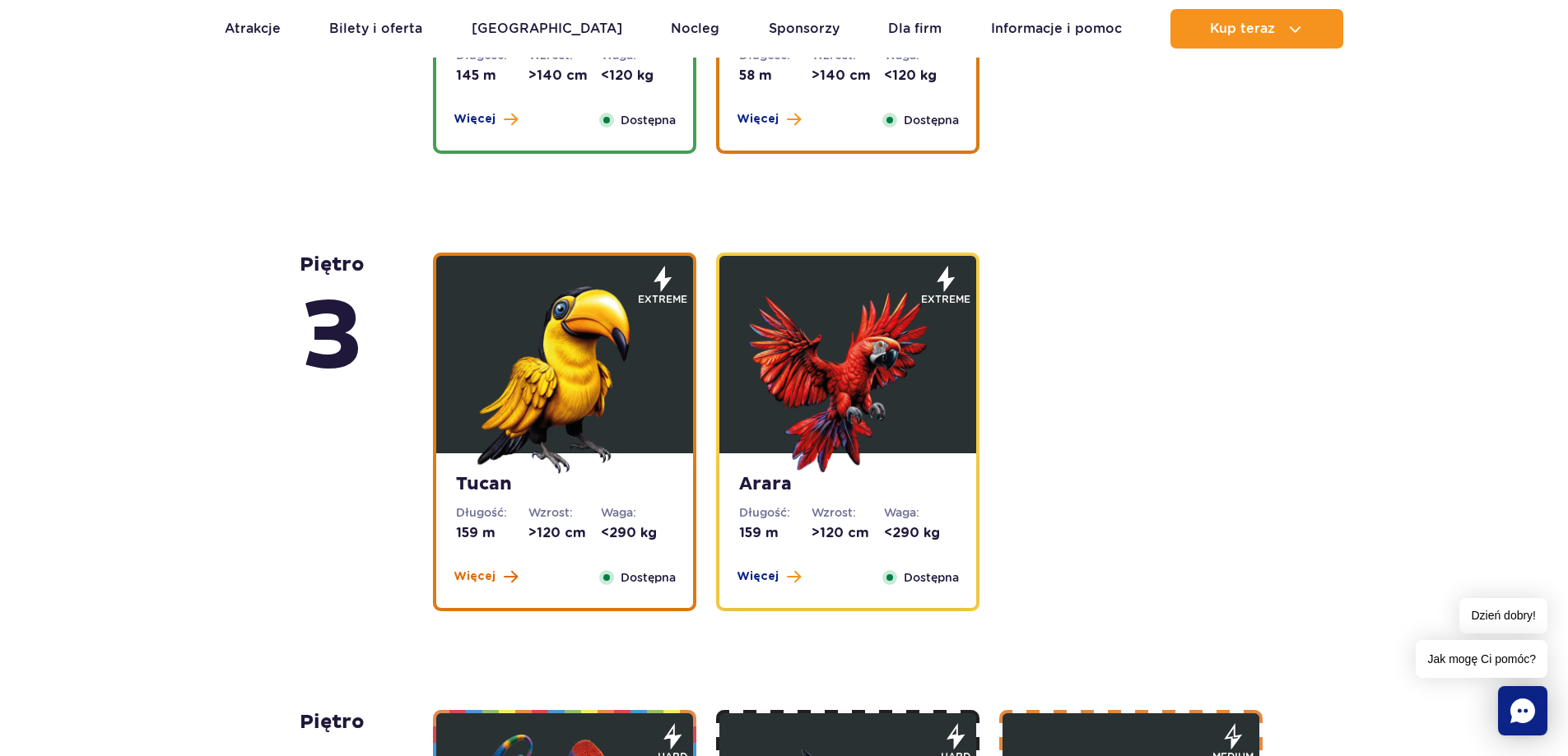
click at [483, 574] on span "Więcej" at bounding box center [474, 576] width 42 height 16
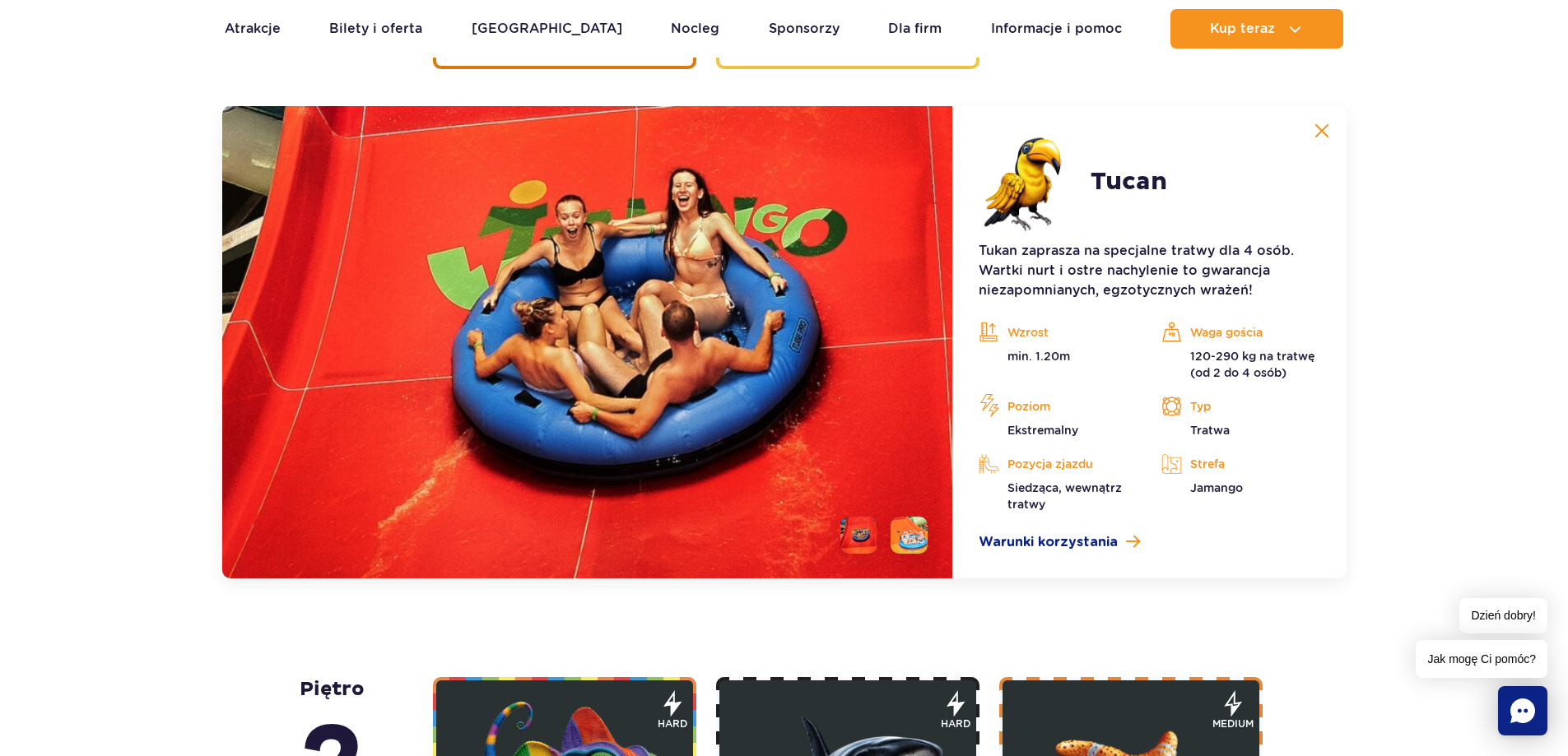
scroll to position [2689, 0]
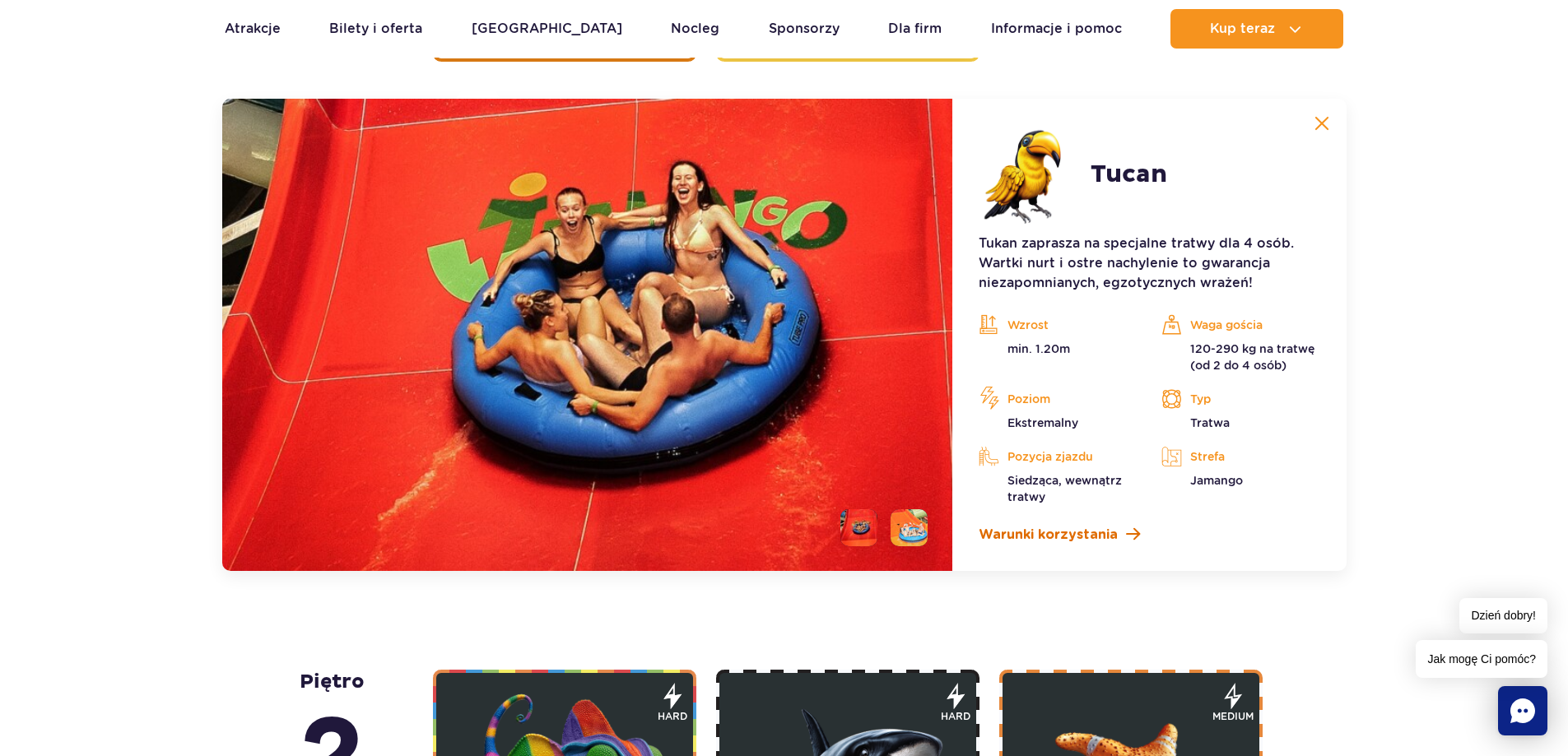
click at [1054, 535] on span "Warunki korzystania" at bounding box center [1048, 534] width 139 height 20
click at [1320, 122] on img at bounding box center [1321, 123] width 14 height 14
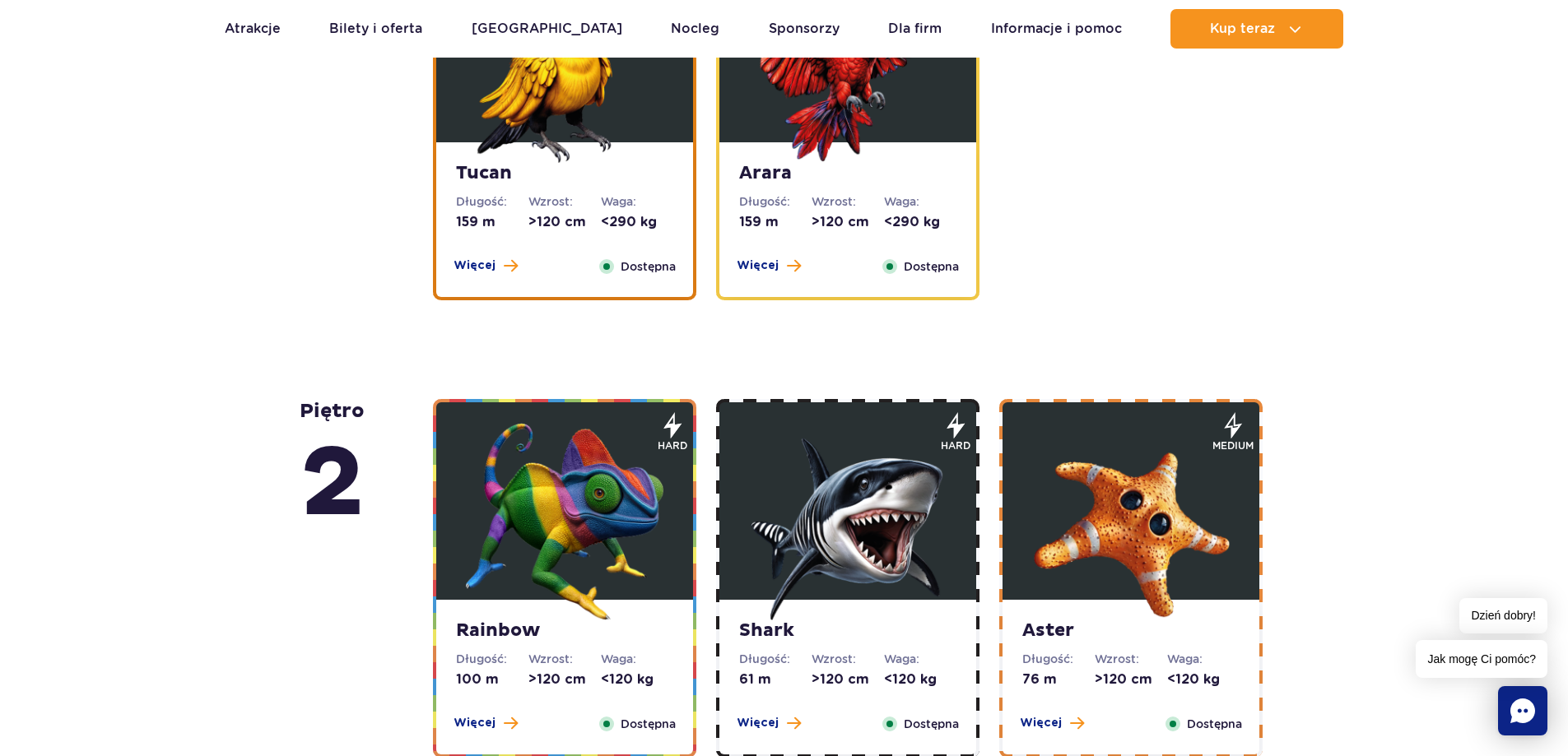
scroll to position [2360, 0]
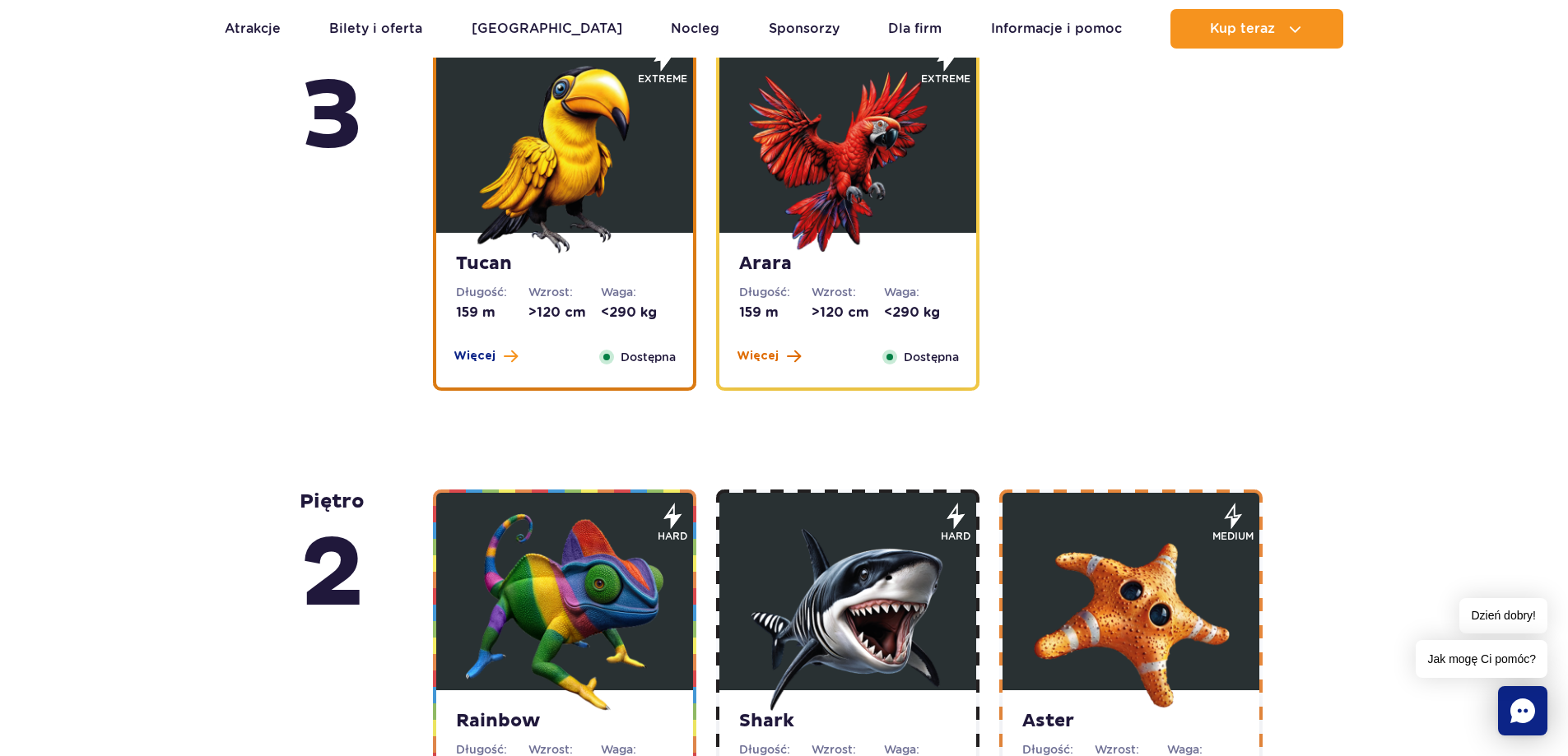
click at [774, 352] on span "Więcej" at bounding box center [757, 355] width 42 height 16
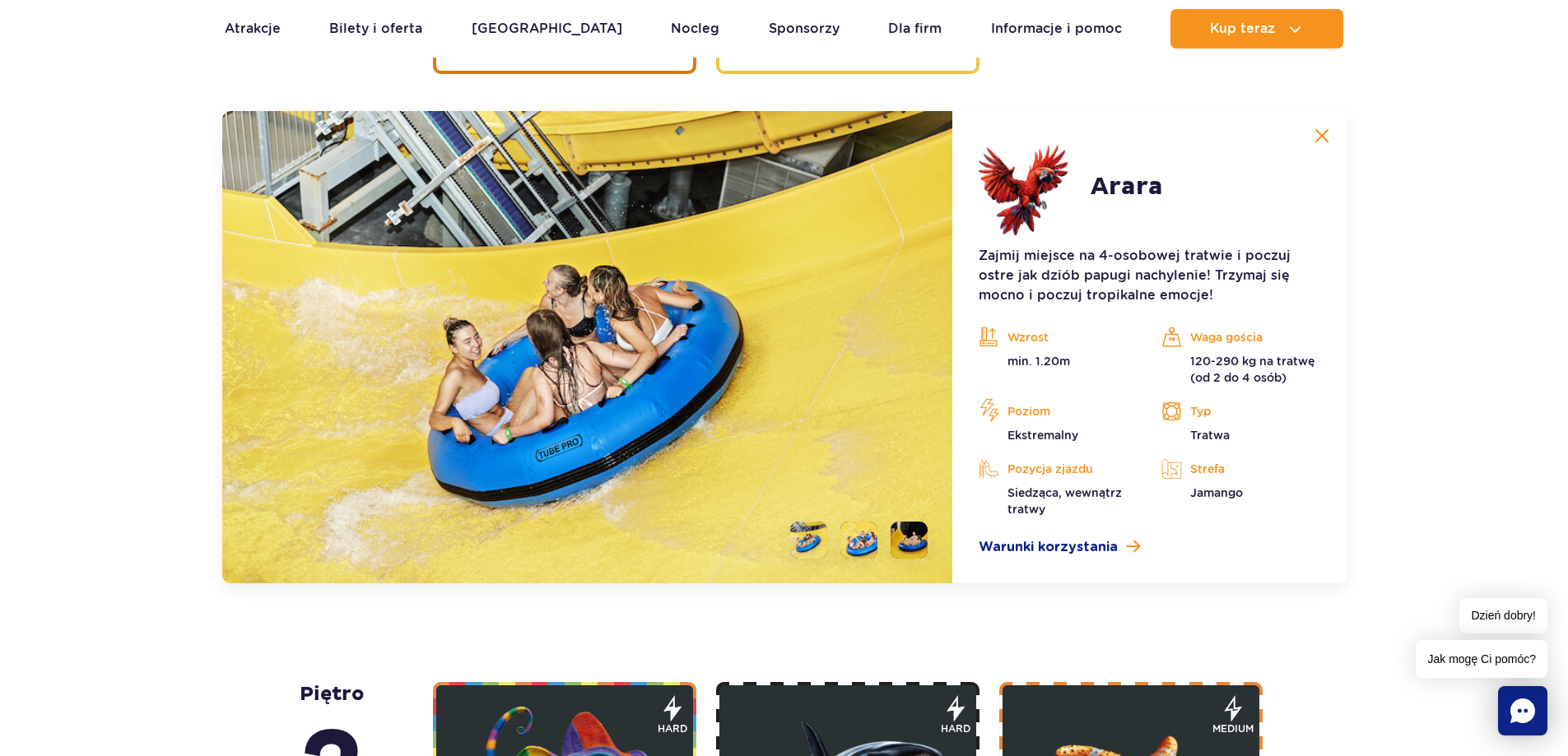
scroll to position [2689, 0]
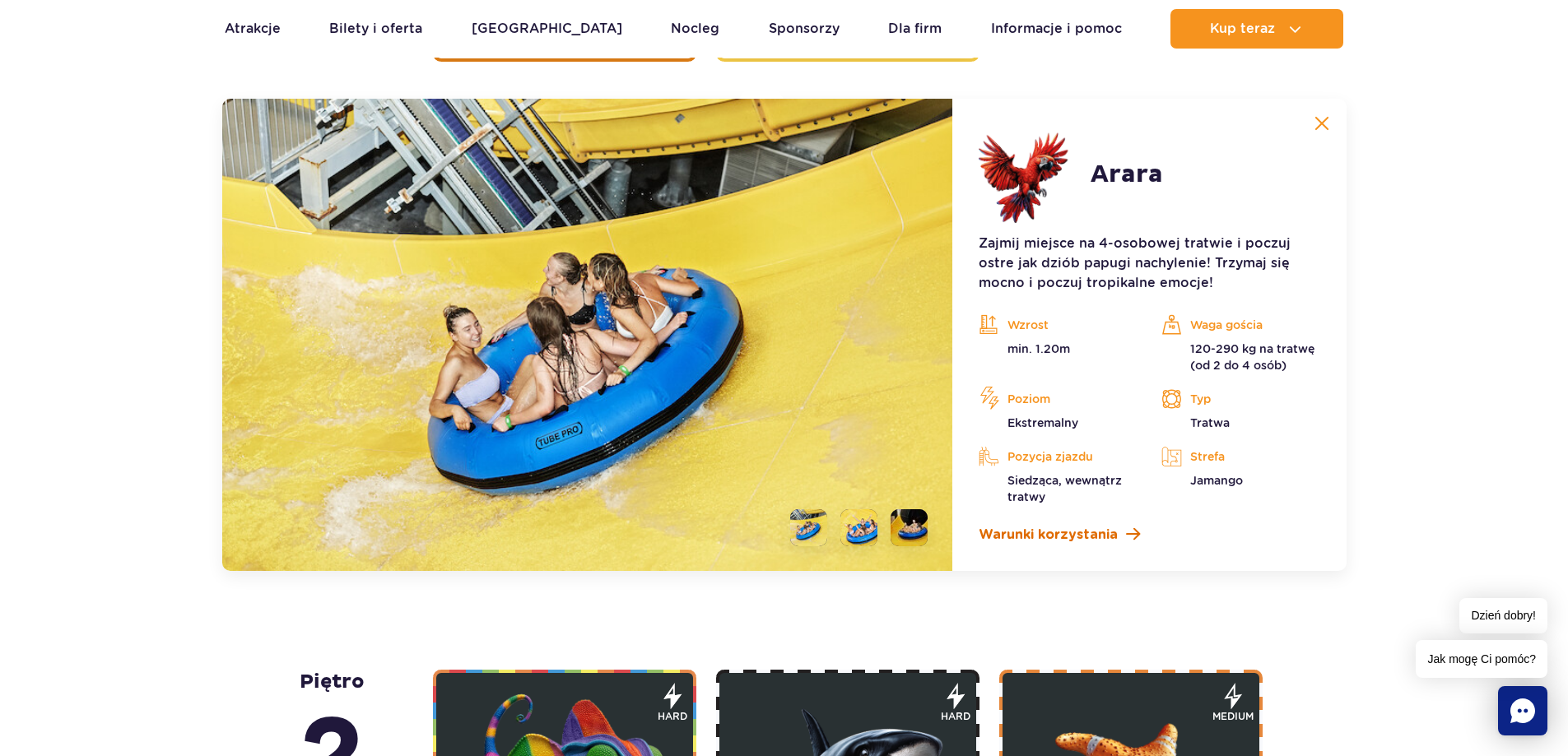
click at [1053, 533] on span "Warunki korzystania" at bounding box center [1048, 534] width 139 height 20
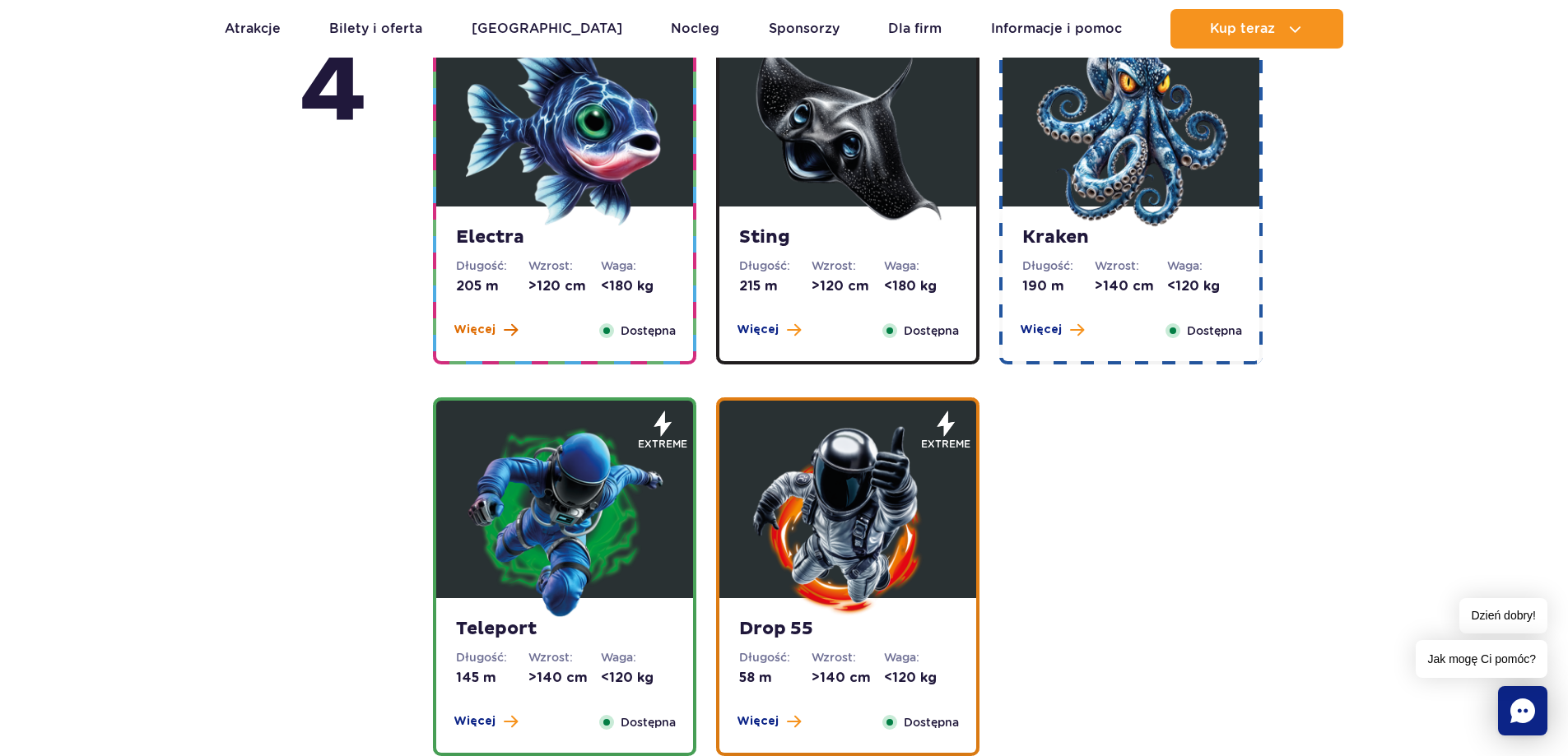
click at [488, 326] on span "Więcej" at bounding box center [474, 329] width 42 height 16
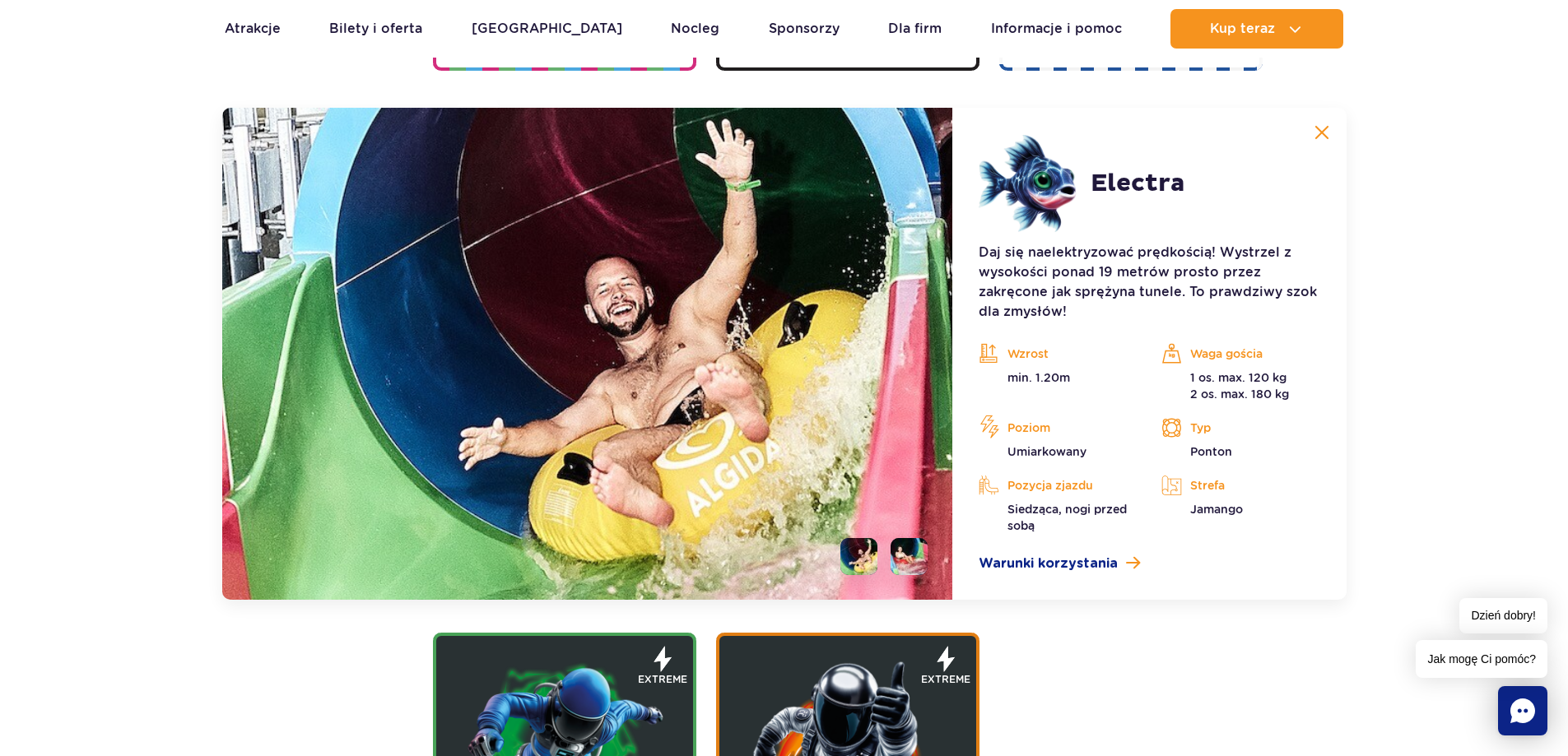
scroll to position [1840, 0]
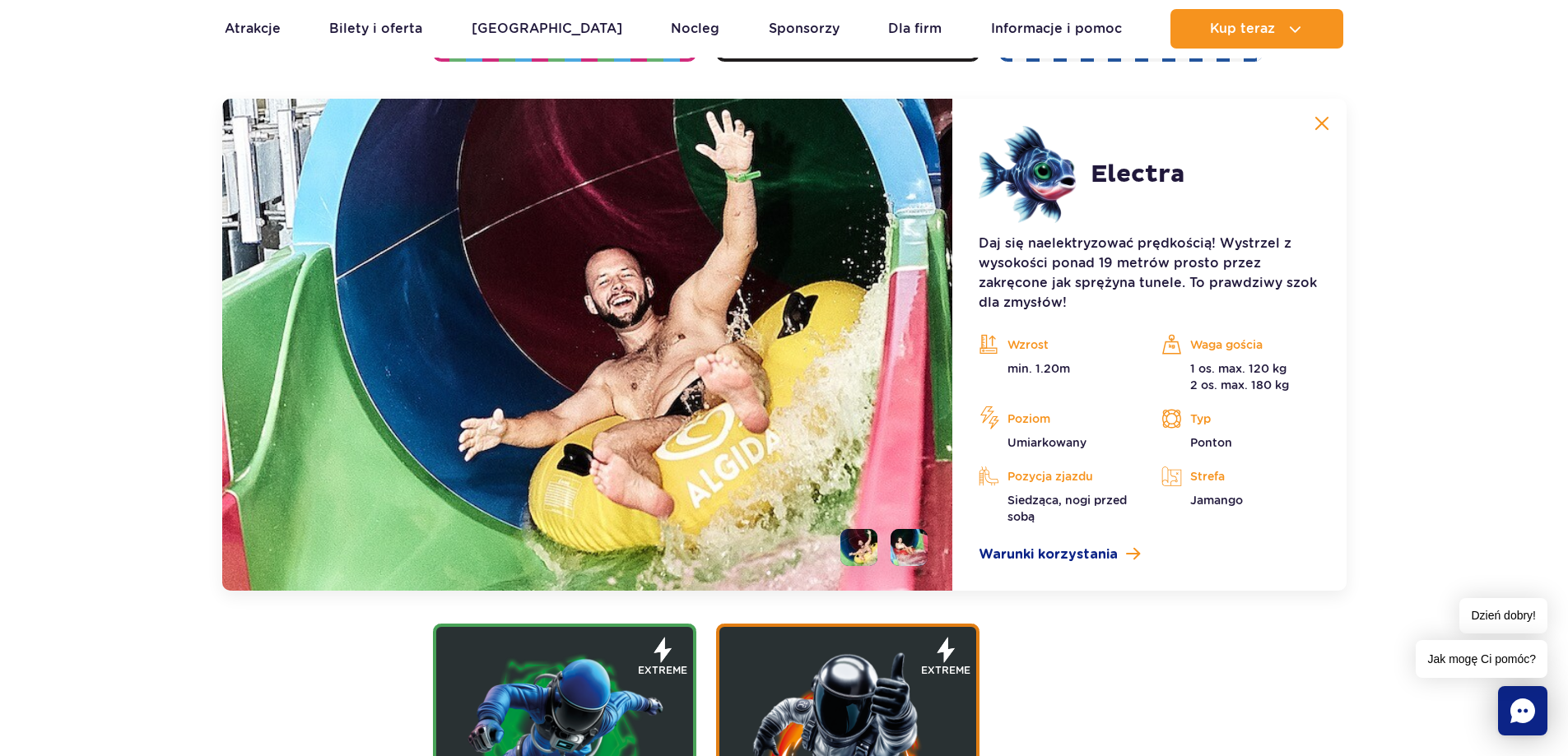
click at [1328, 130] on img at bounding box center [1321, 123] width 14 height 14
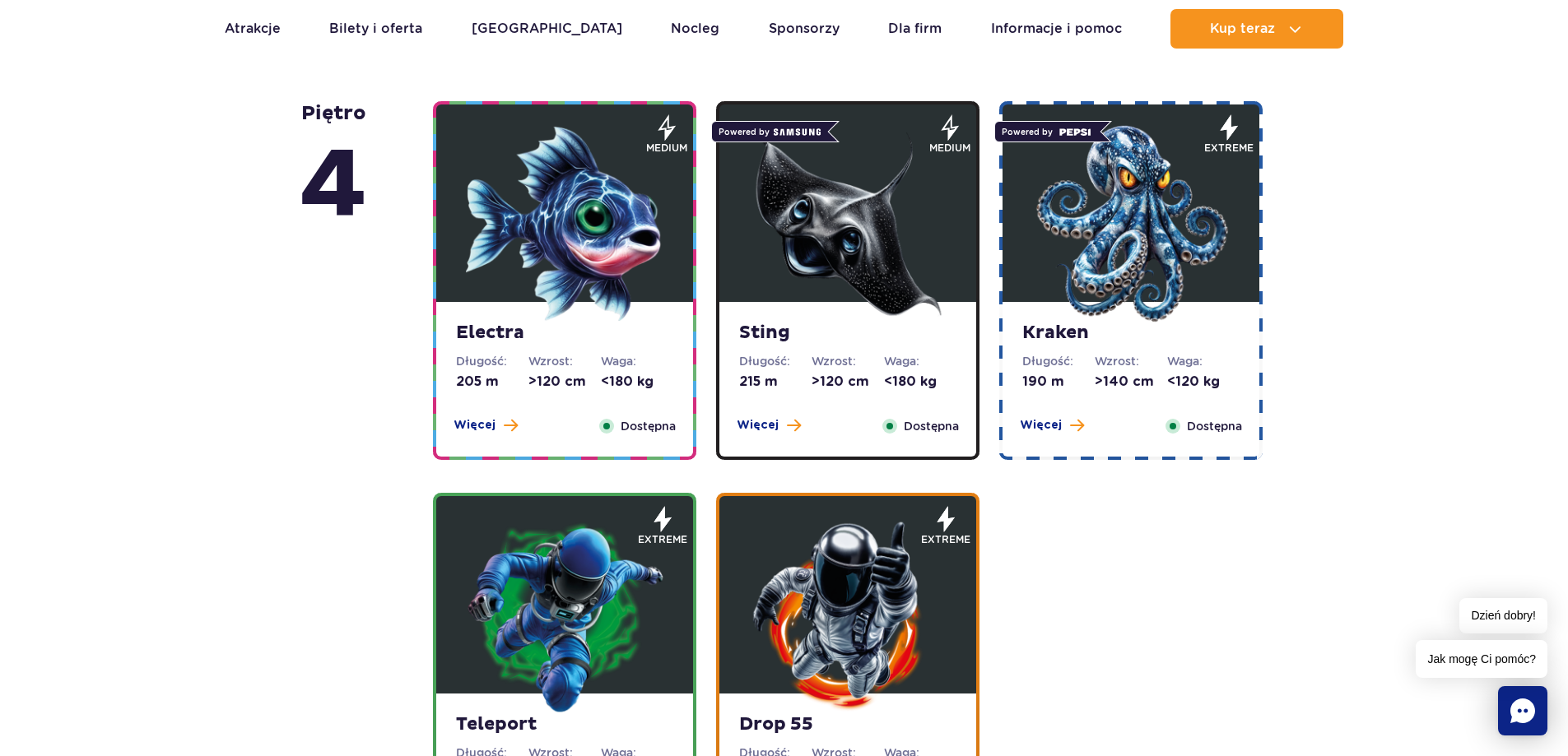
scroll to position [1429, 0]
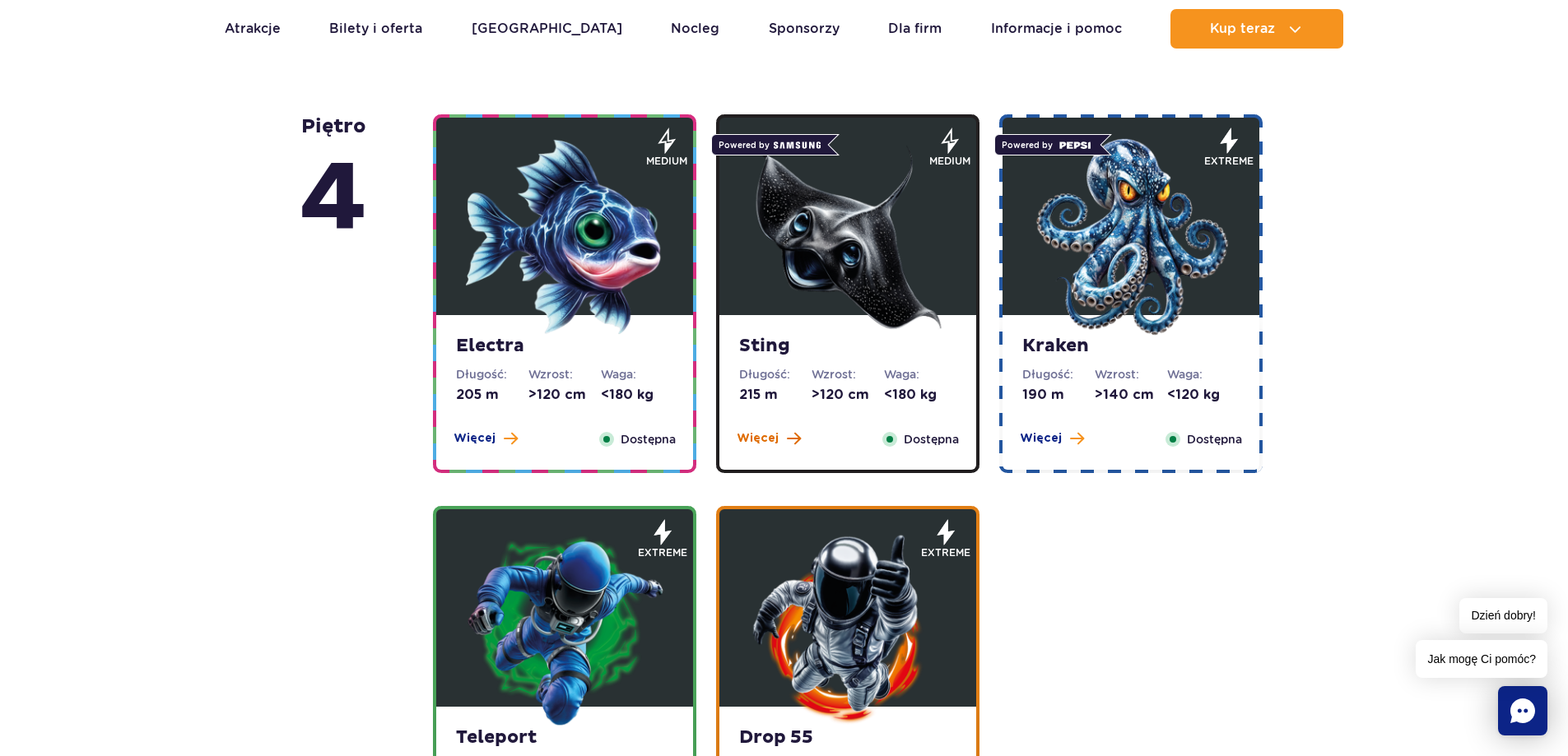
click at [761, 438] on span "Więcej" at bounding box center [757, 438] width 42 height 16
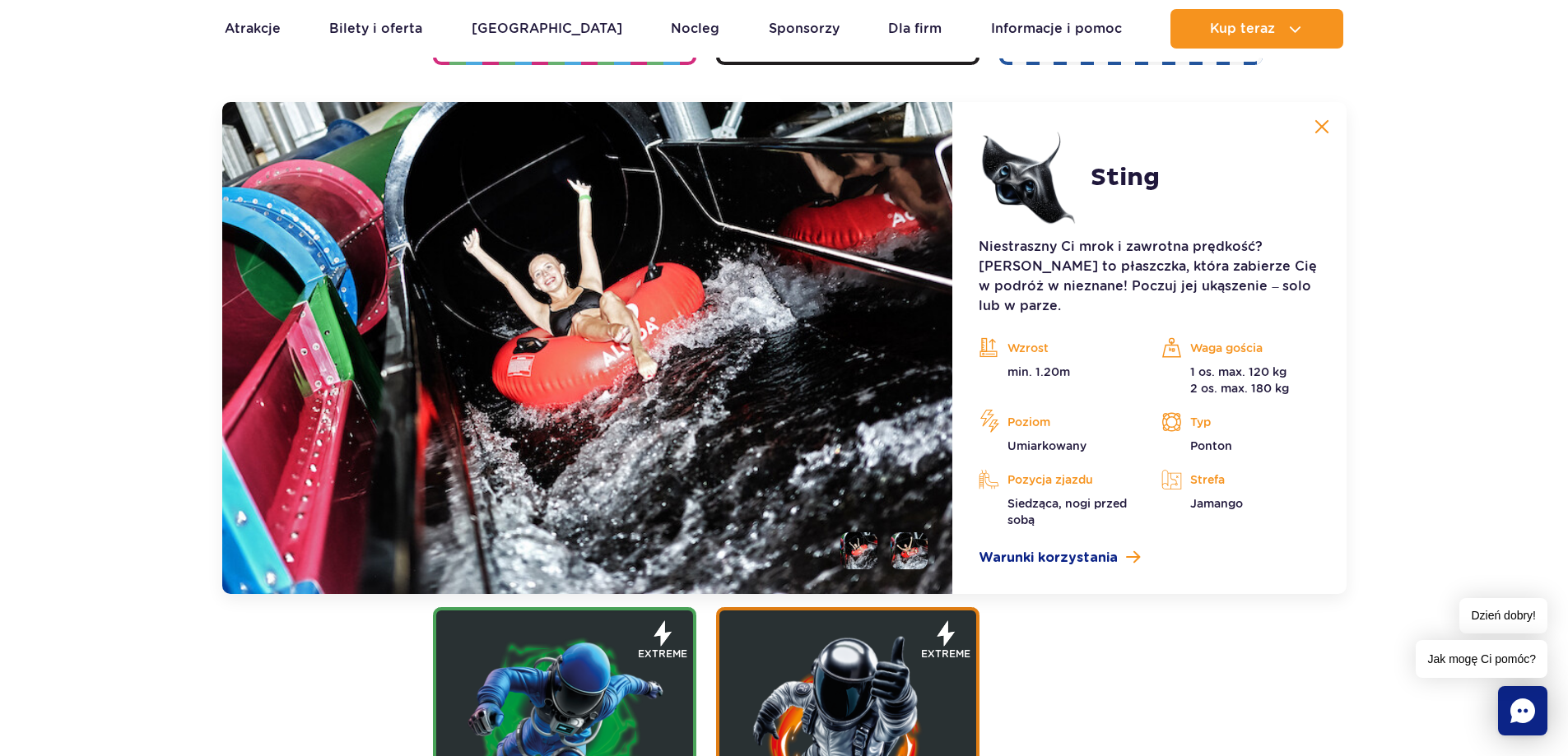
scroll to position [1840, 0]
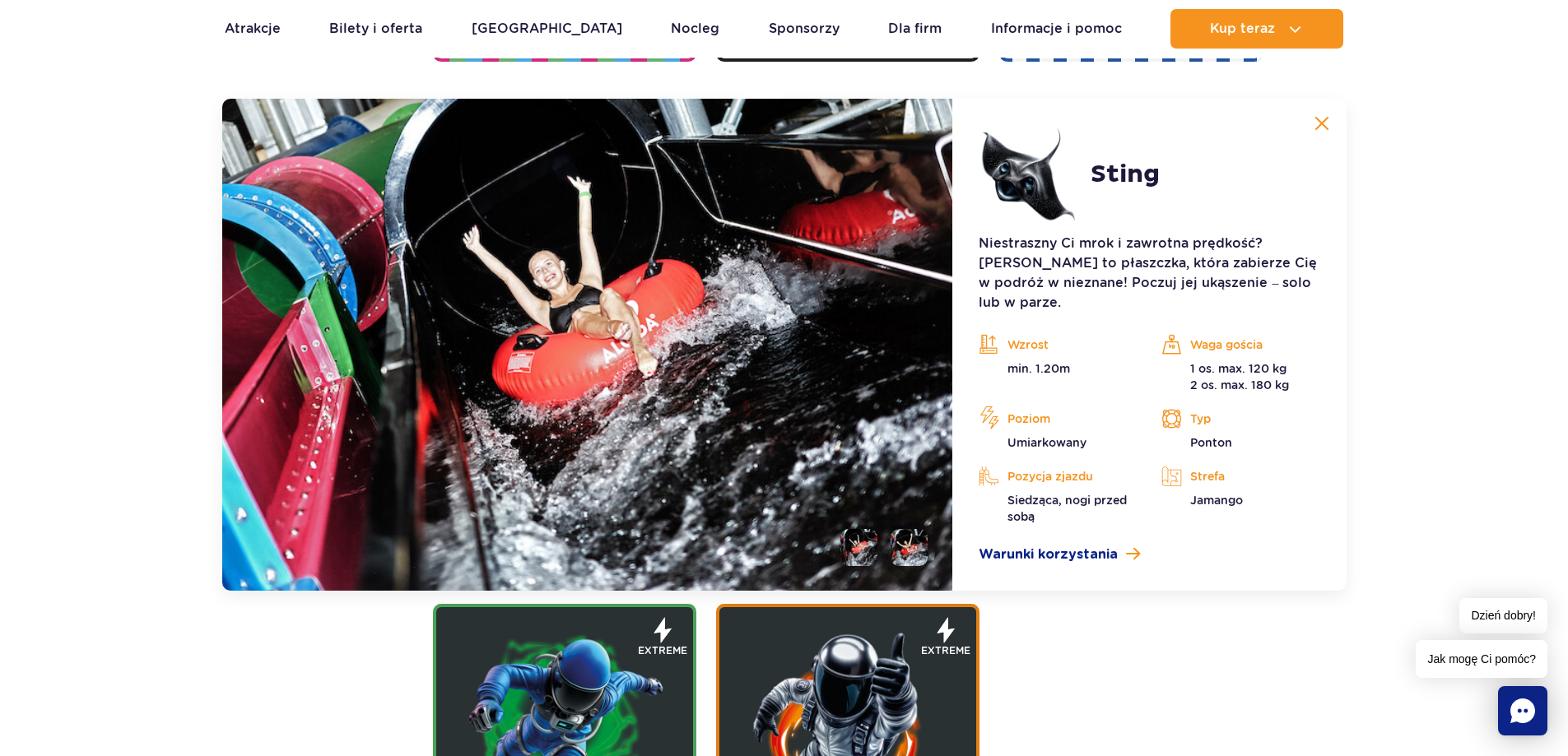
click at [1324, 119] on img at bounding box center [1321, 123] width 14 height 14
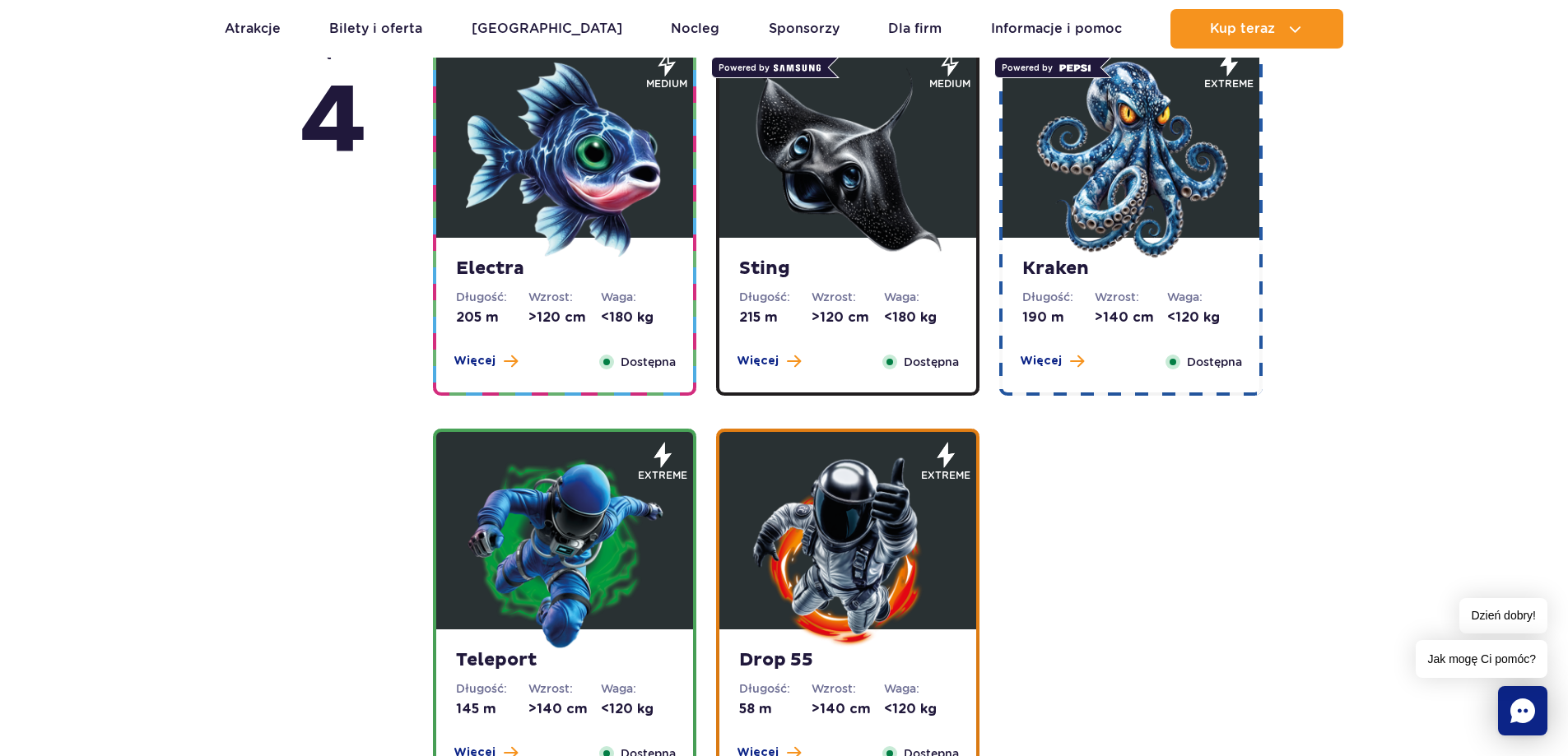
scroll to position [1429, 0]
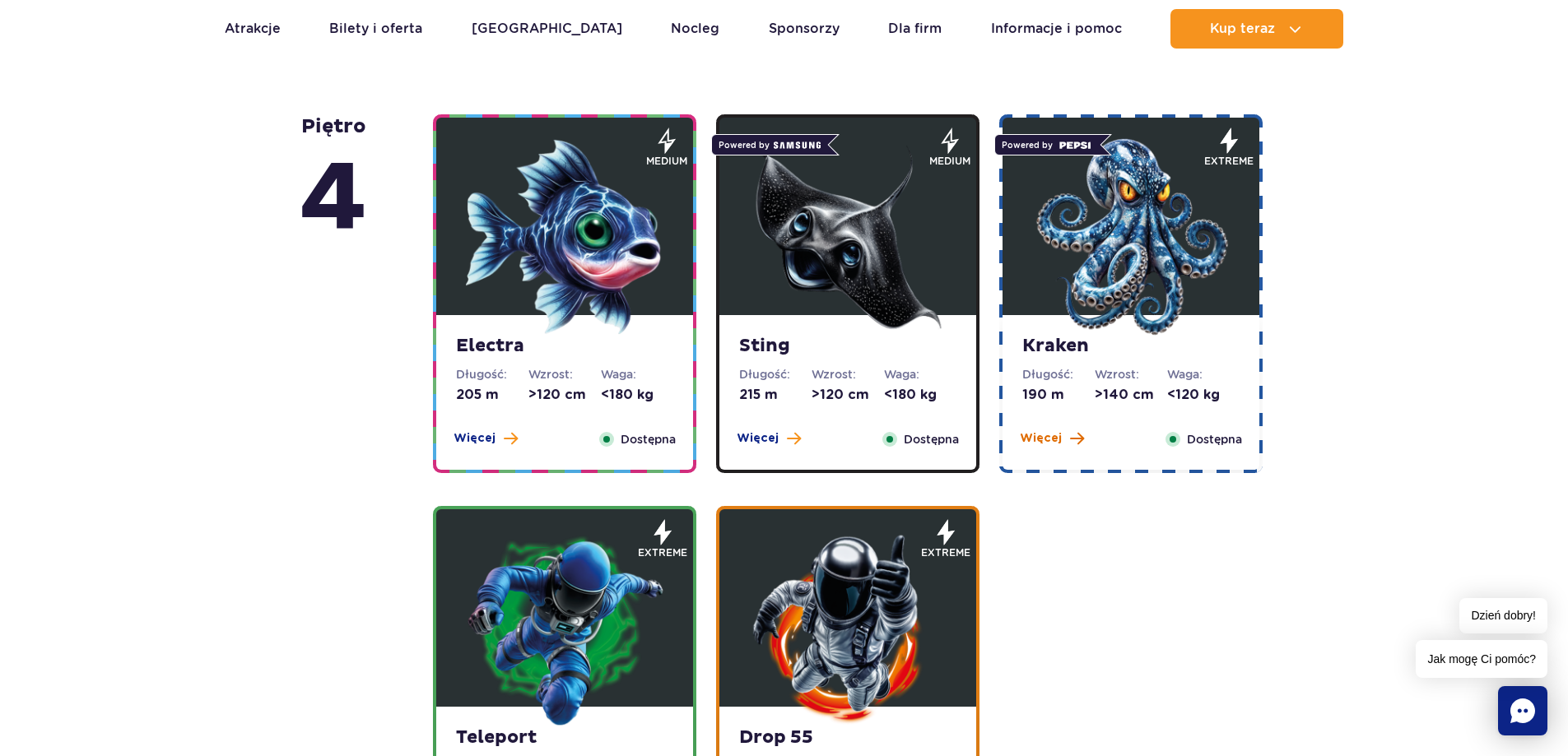
click at [1053, 437] on span "Więcej" at bounding box center [1040, 438] width 42 height 16
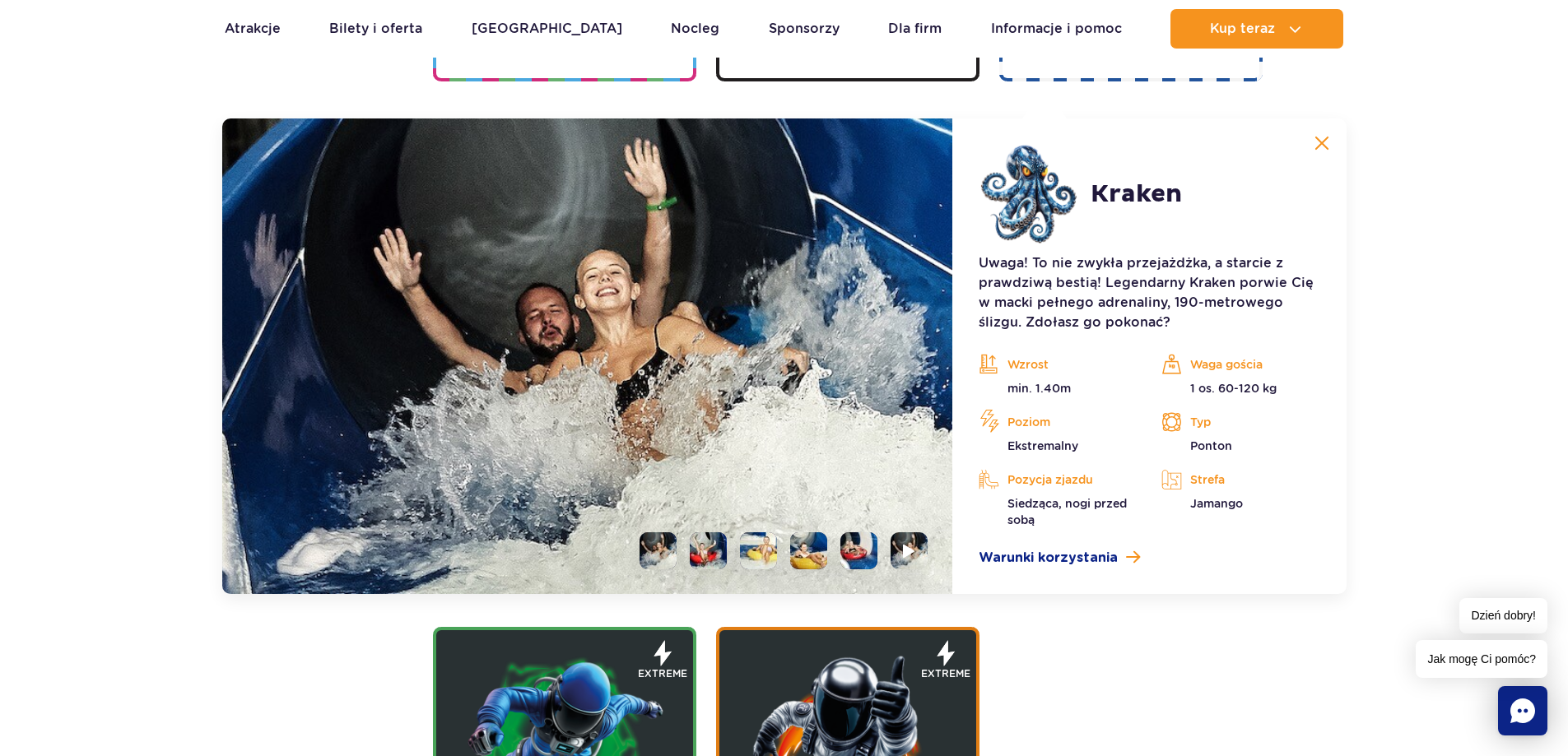
scroll to position [1840, 0]
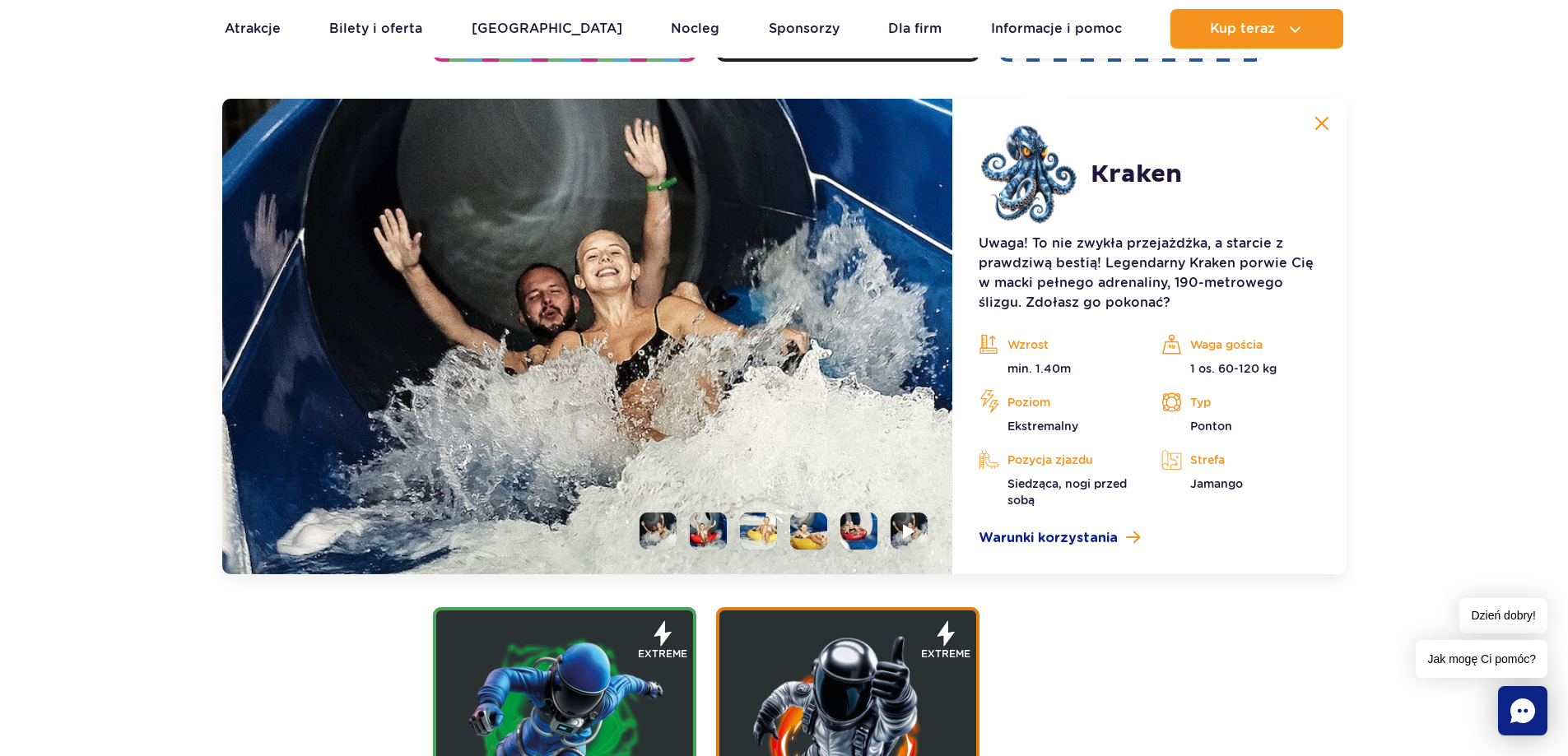
click at [1318, 123] on img at bounding box center [1321, 123] width 14 height 14
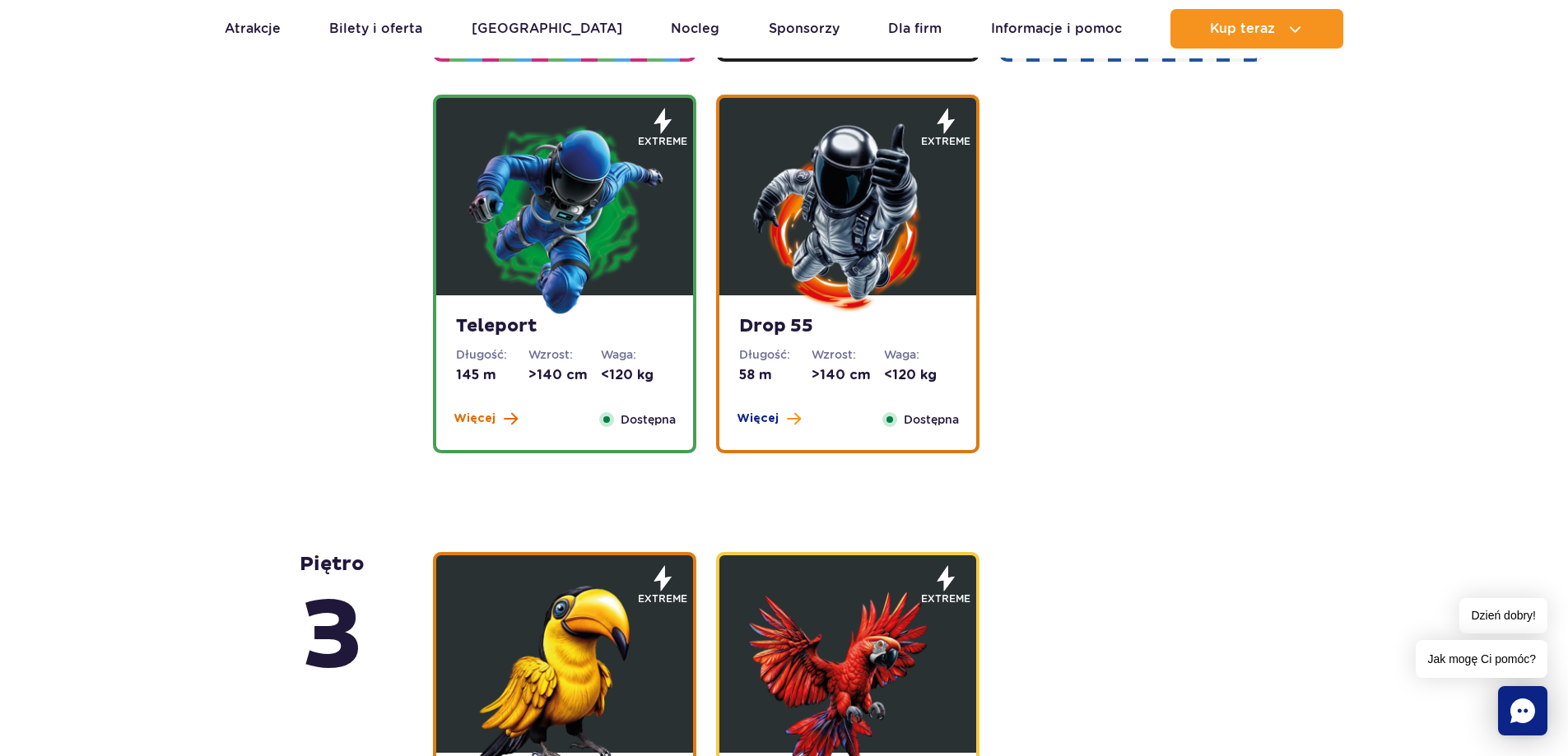
click at [477, 417] on span "Więcej" at bounding box center [474, 418] width 42 height 16
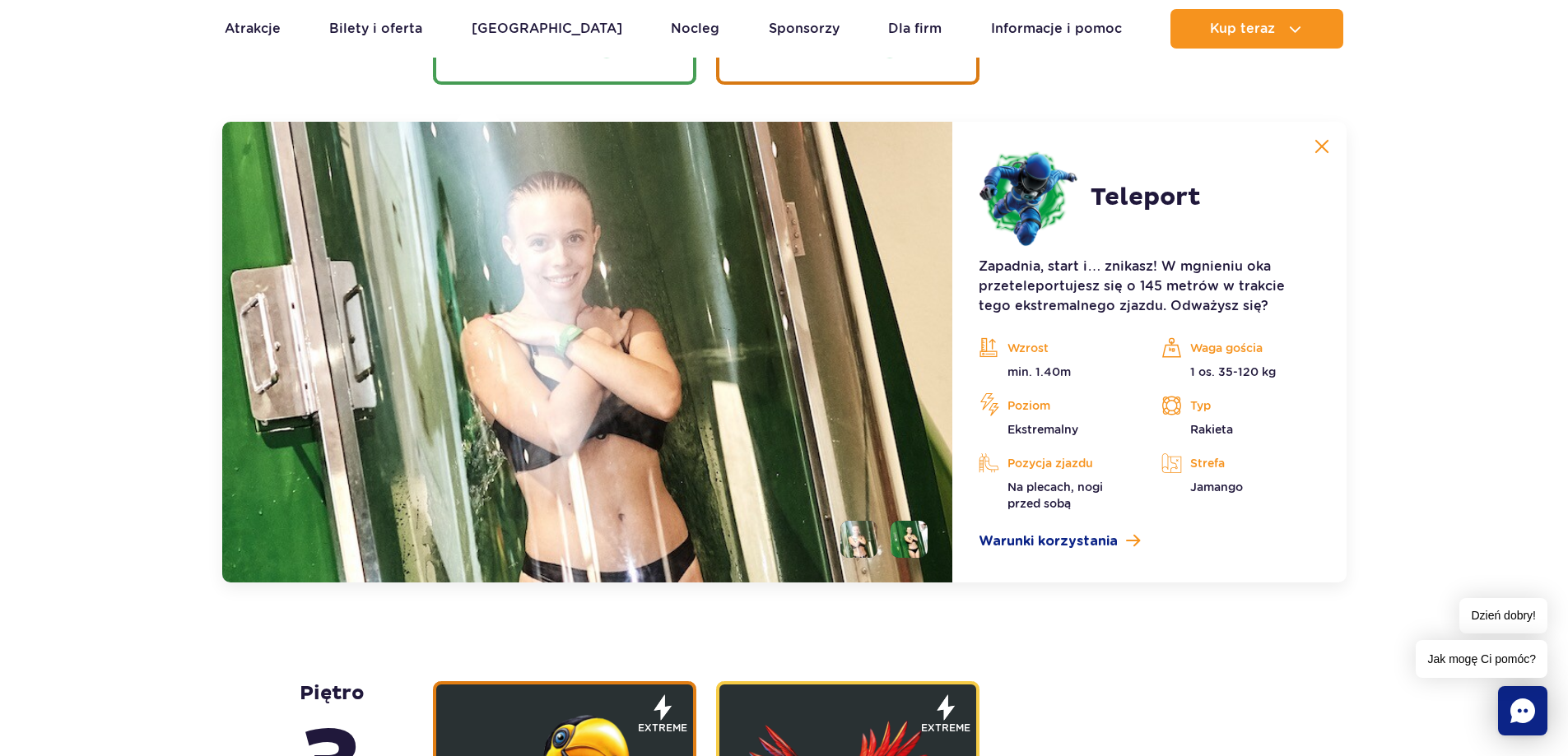
scroll to position [2232, 0]
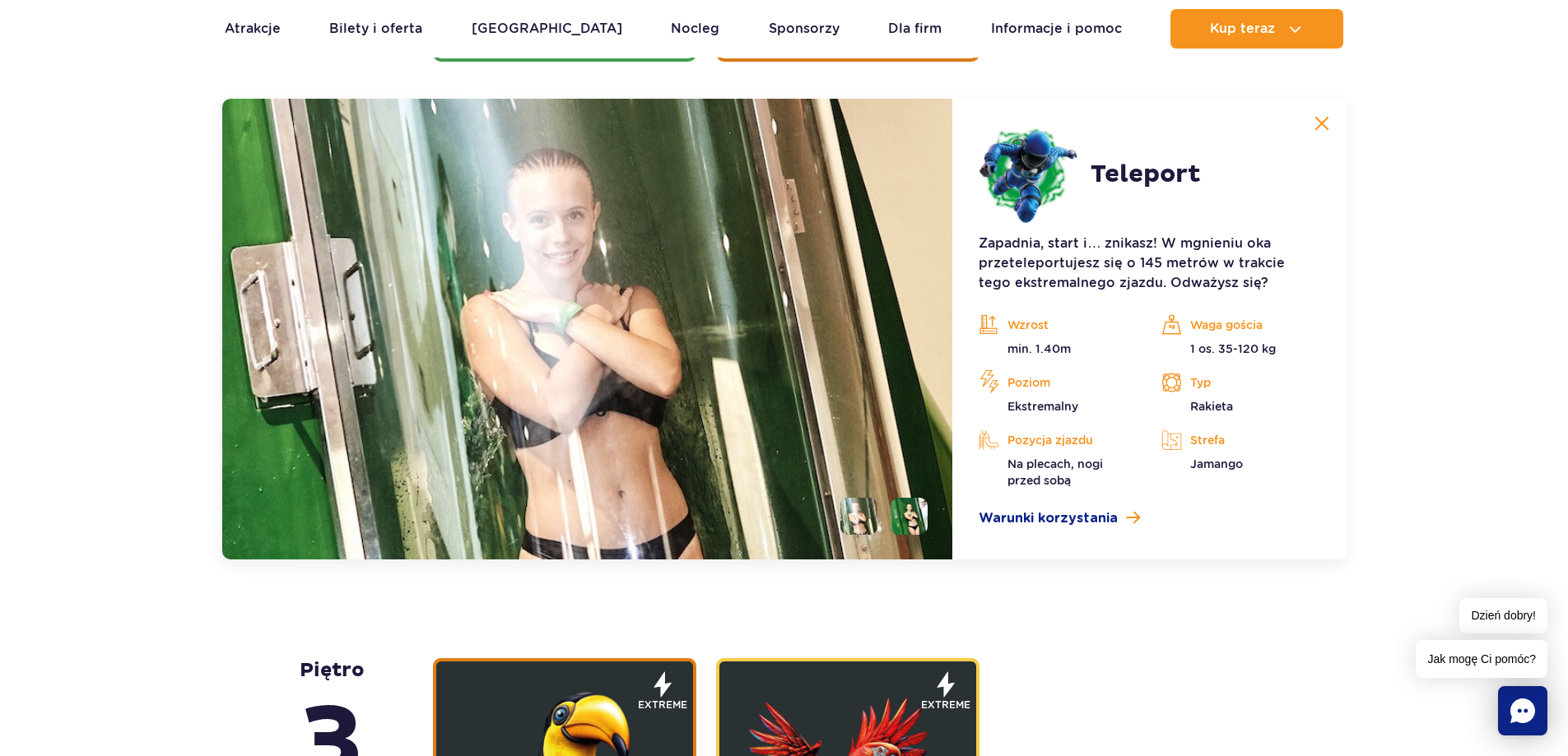
click at [1325, 120] on img at bounding box center [1321, 123] width 14 height 14
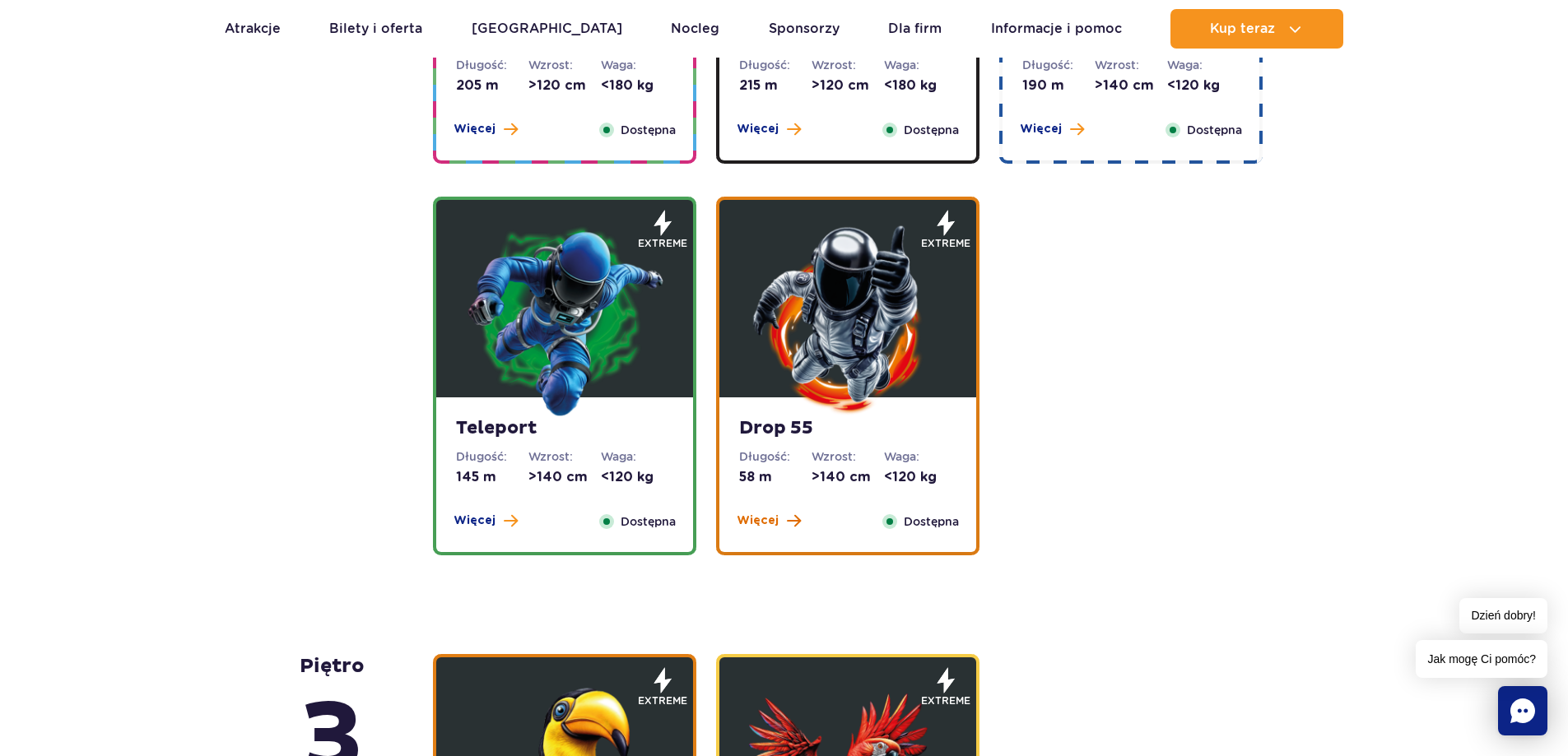
click at [767, 522] on span "Więcej" at bounding box center [757, 520] width 42 height 16
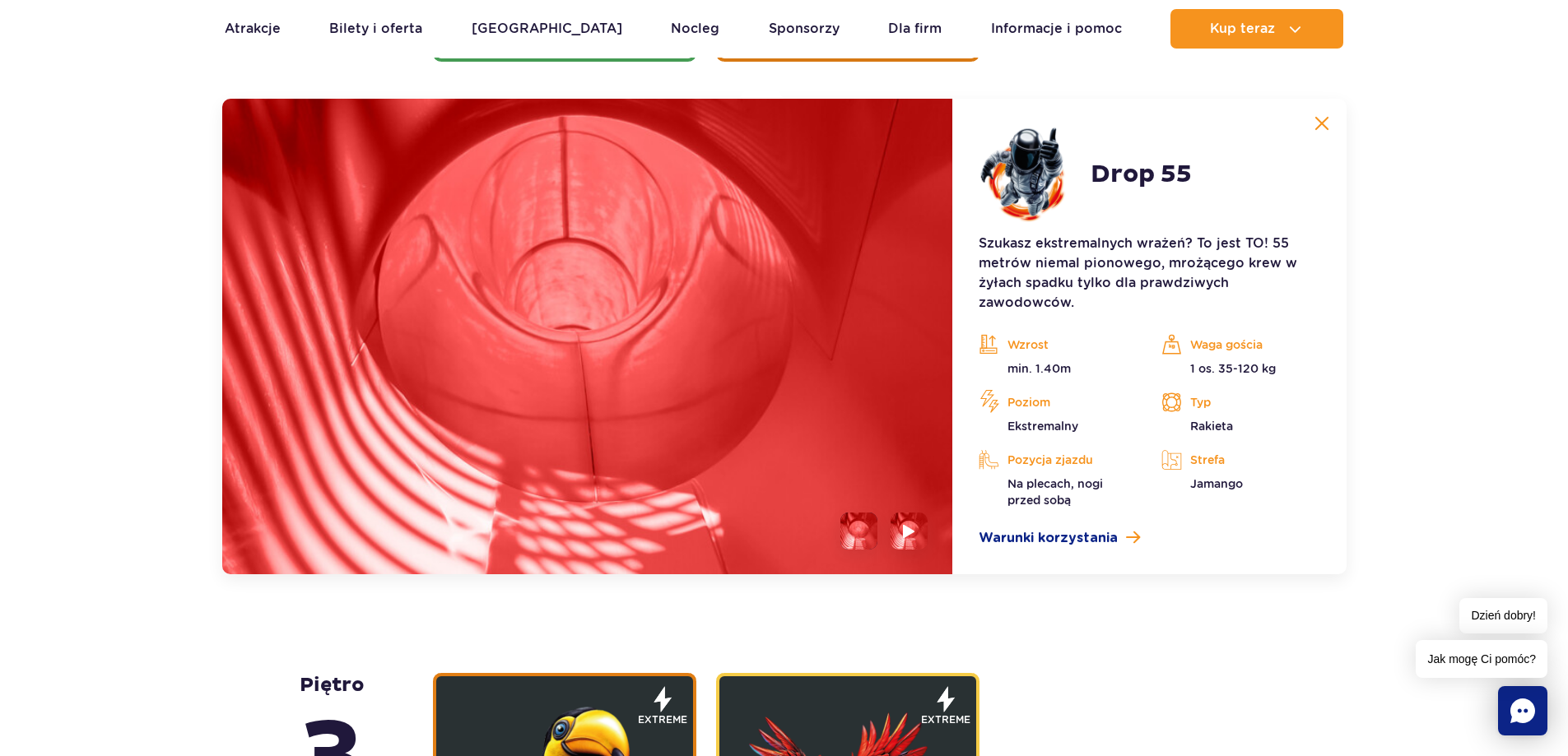
click at [1327, 121] on img at bounding box center [1321, 123] width 14 height 14
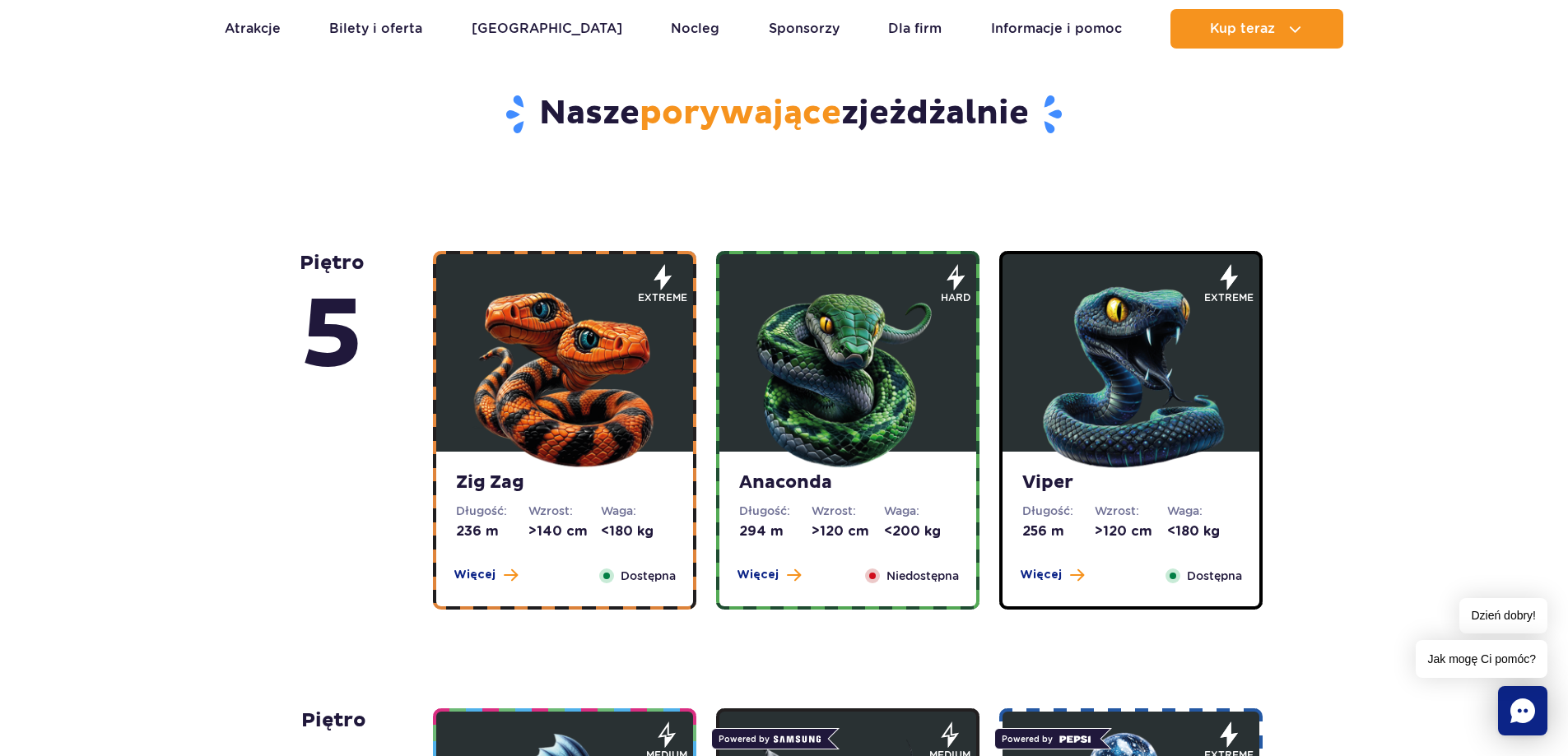
scroll to position [834, 0]
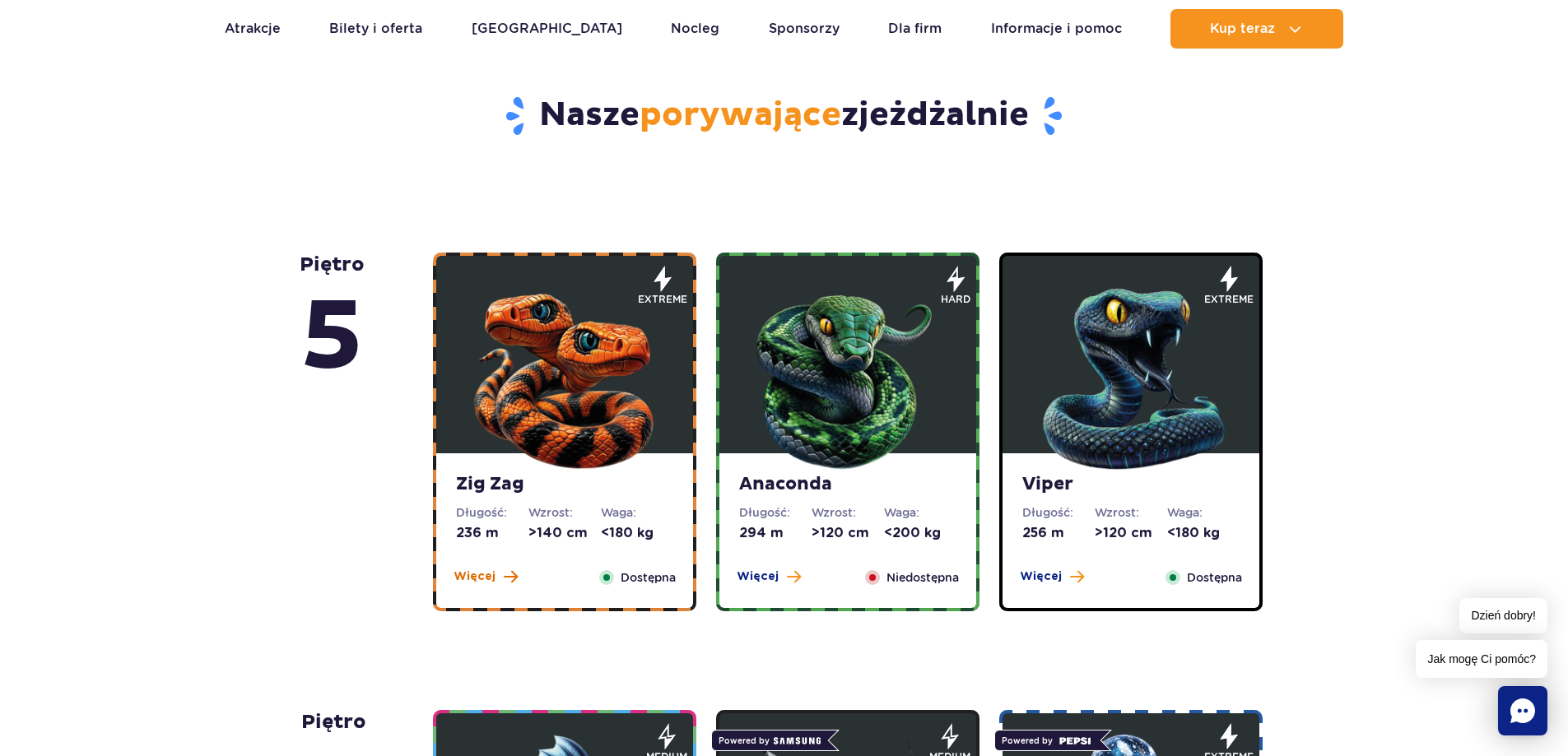
click at [468, 578] on span "Więcej" at bounding box center [474, 576] width 42 height 16
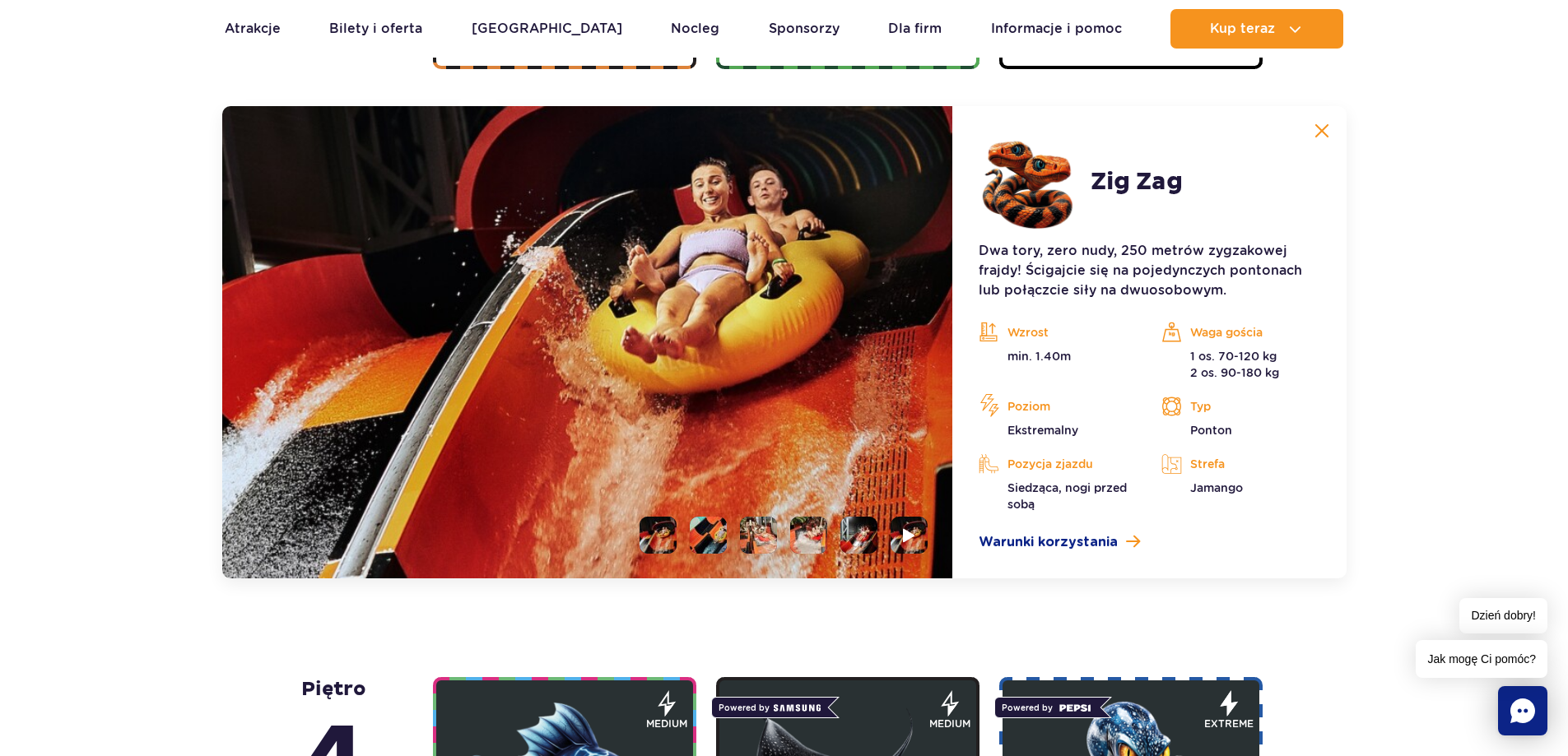
scroll to position [1383, 0]
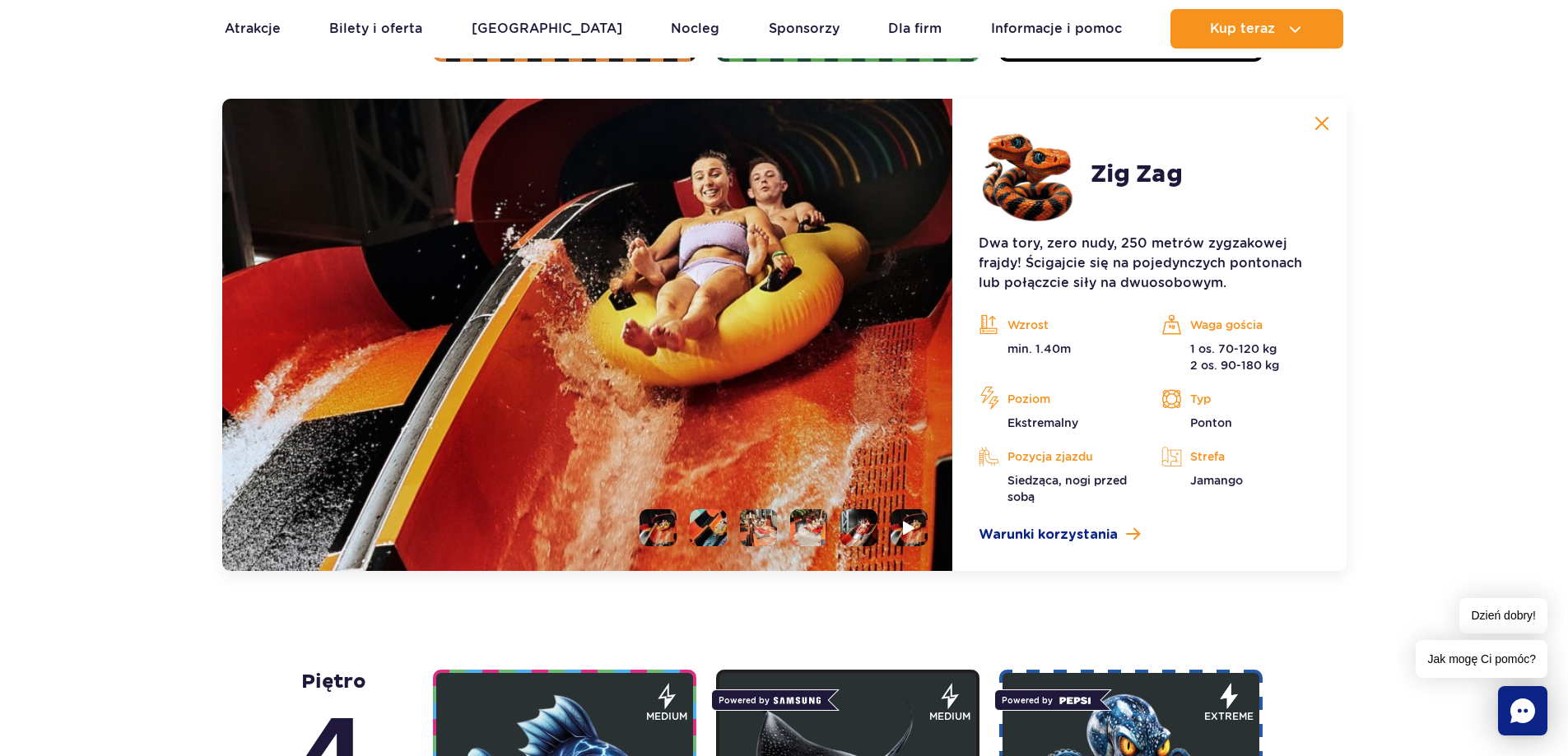
click at [1322, 118] on img at bounding box center [1321, 123] width 14 height 14
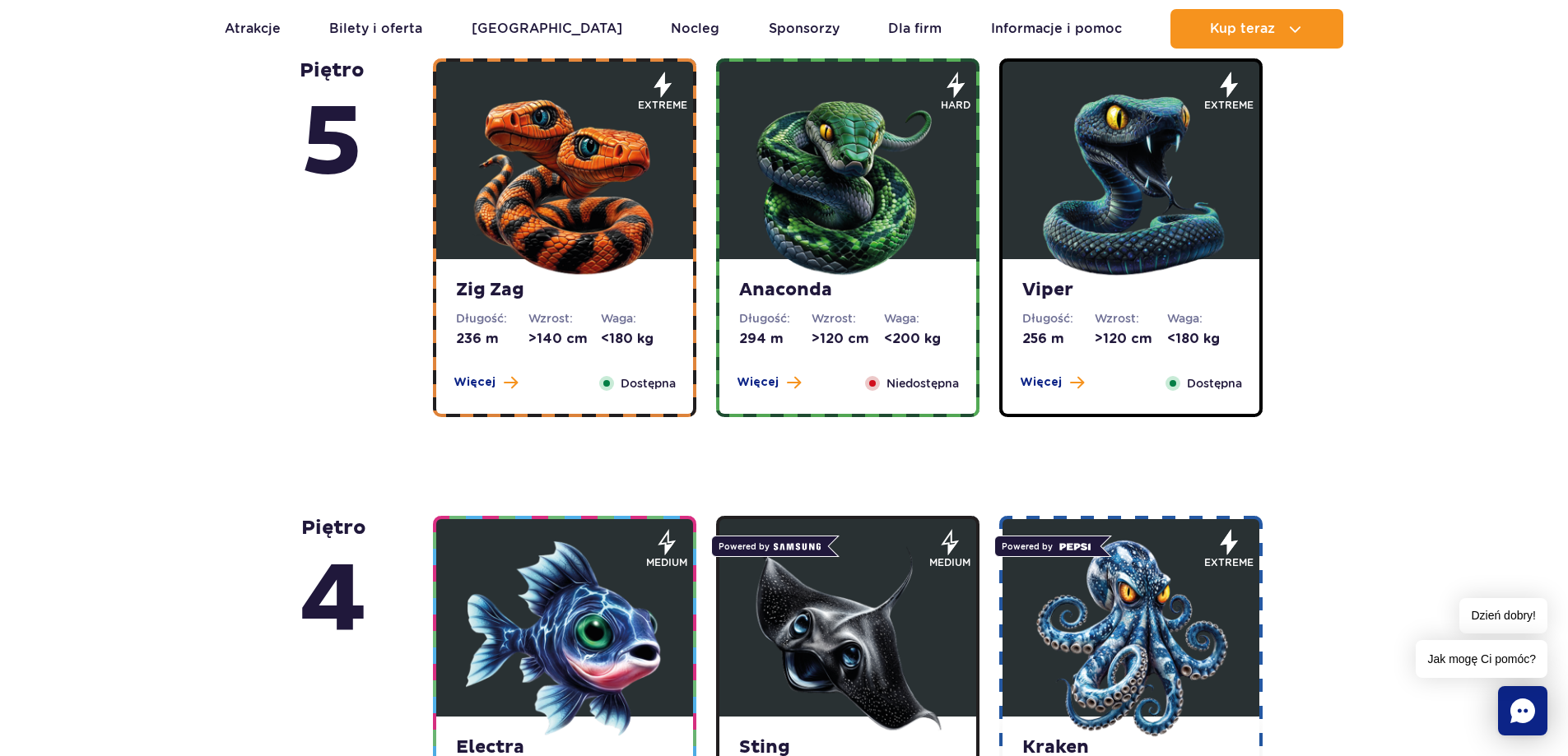
scroll to position [889, 0]
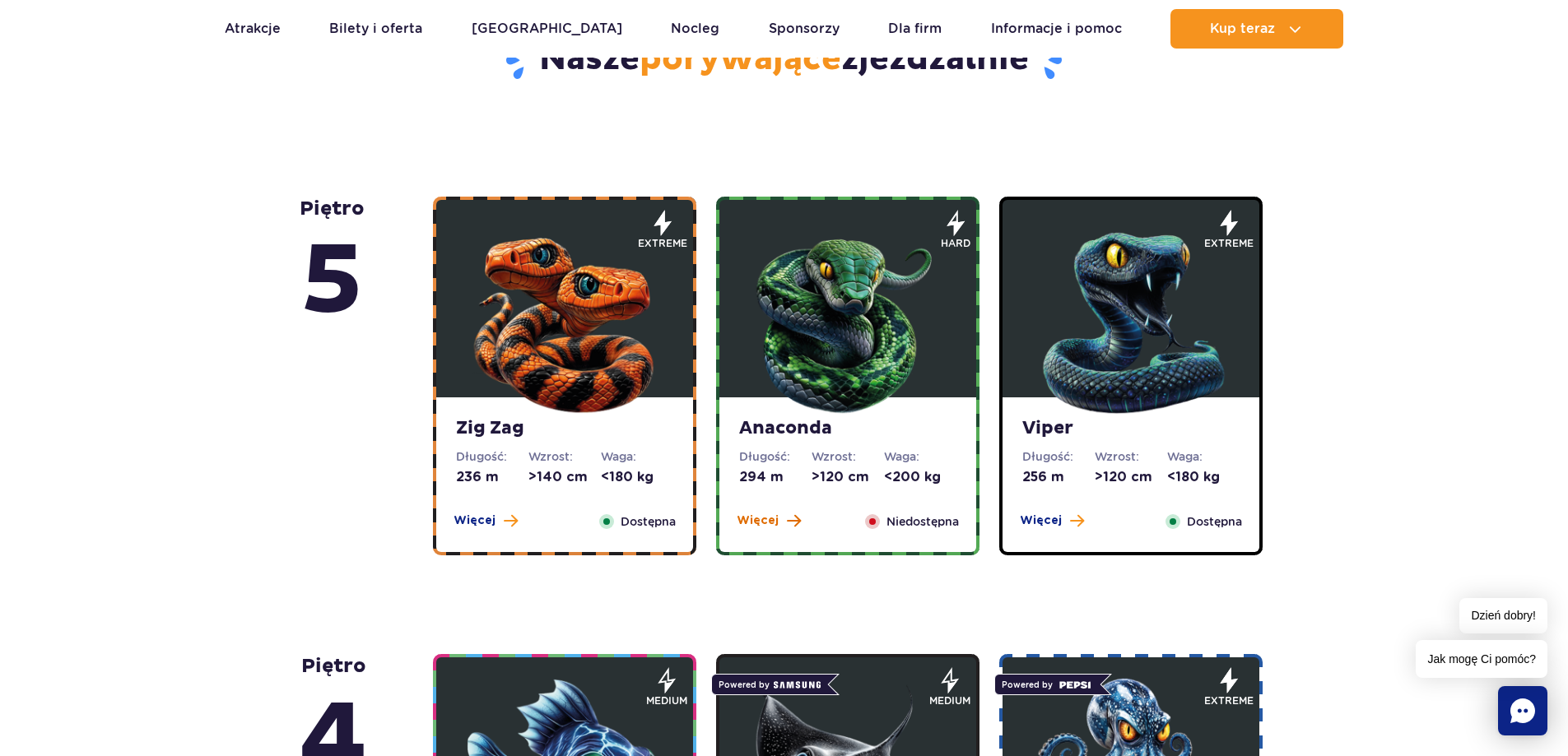
click at [761, 519] on span "Więcej" at bounding box center [757, 520] width 42 height 16
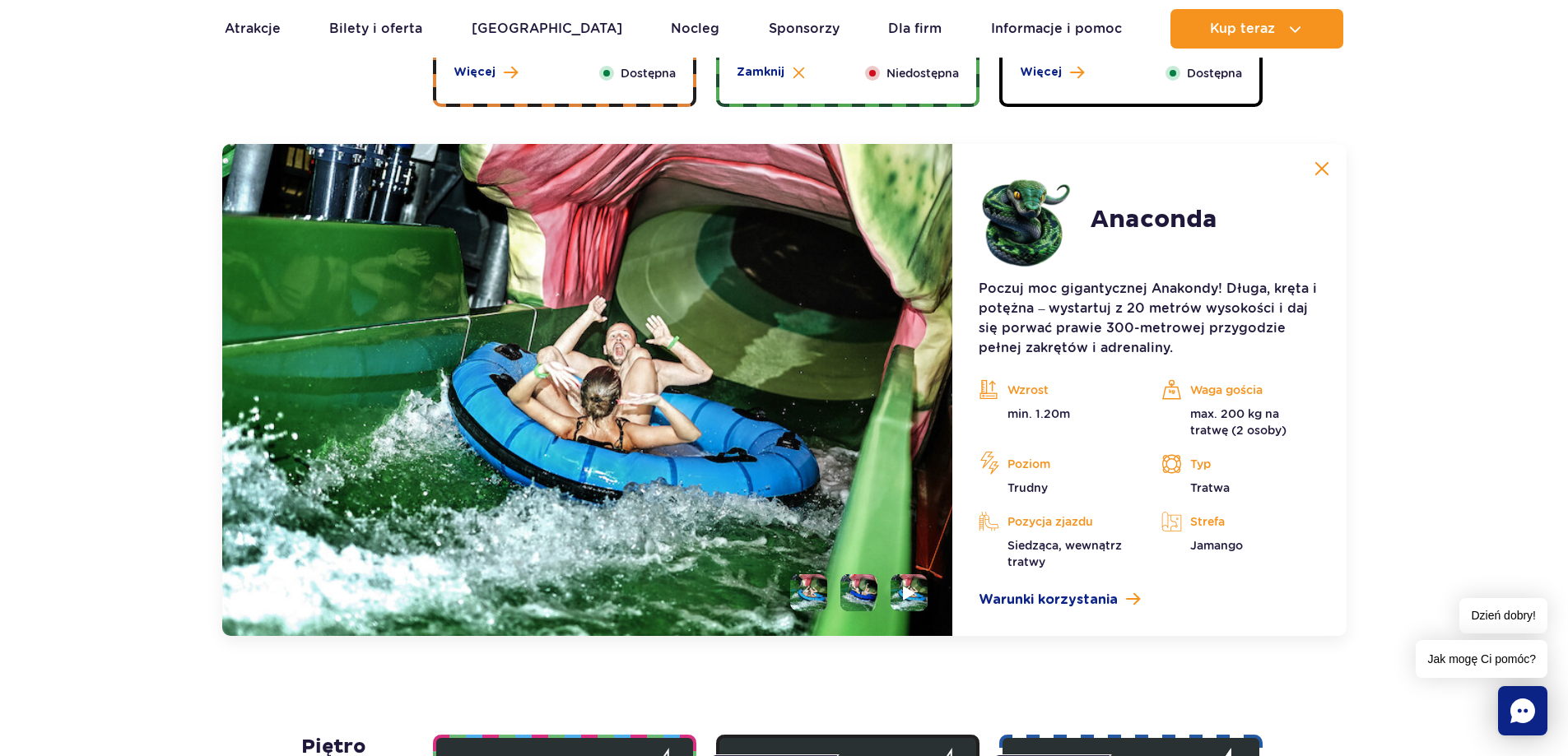
scroll to position [1383, 0]
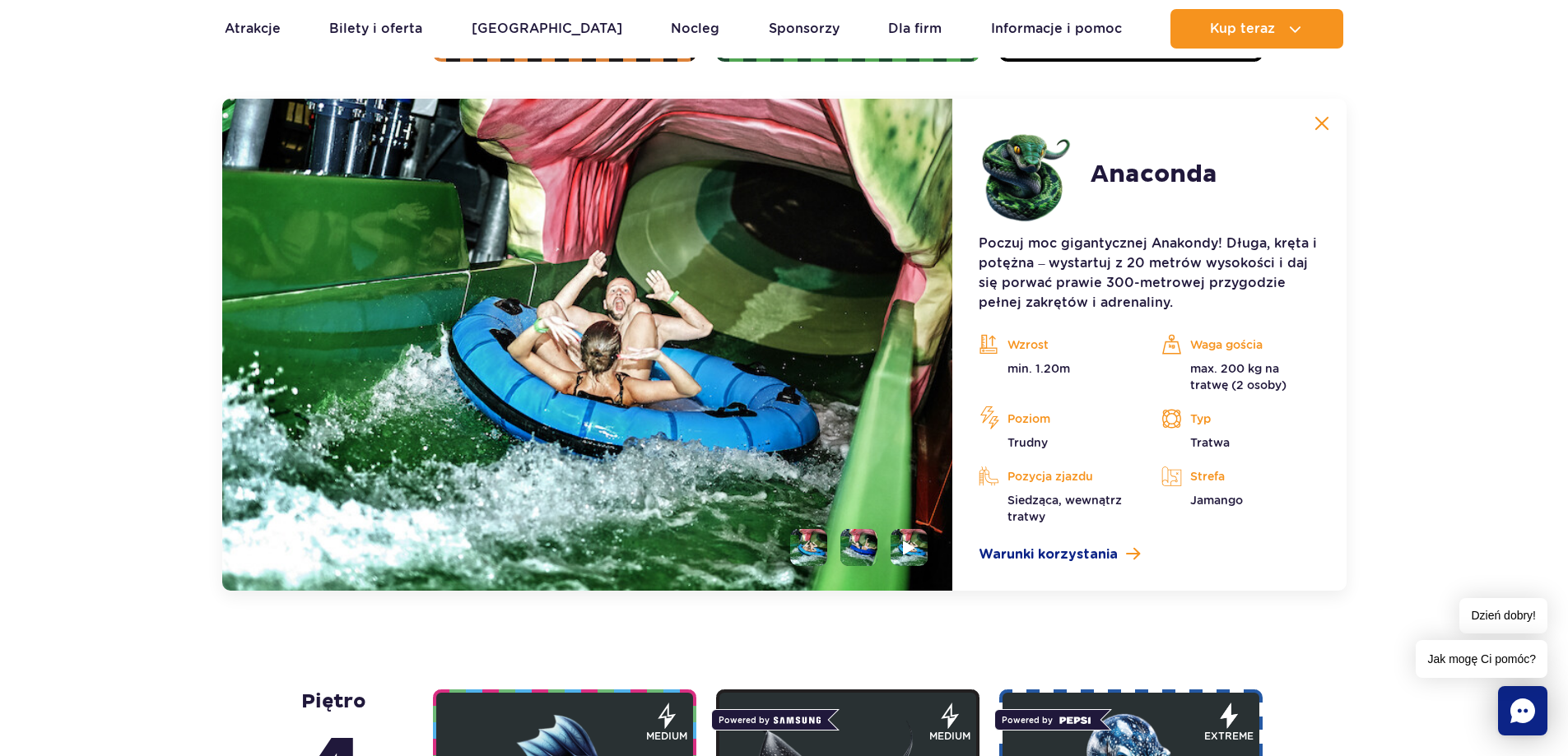
click at [1321, 121] on img at bounding box center [1321, 123] width 14 height 14
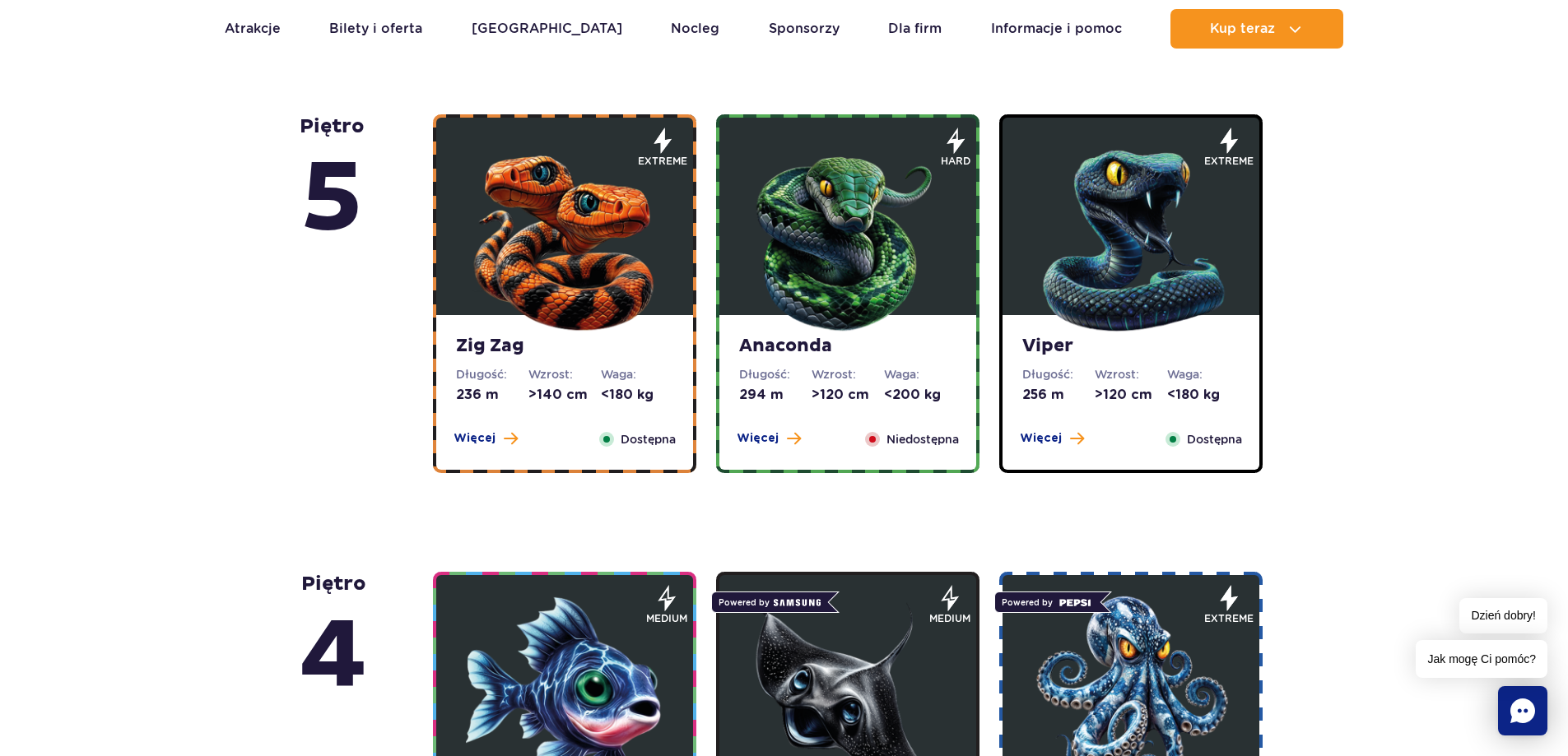
scroll to position [889, 0]
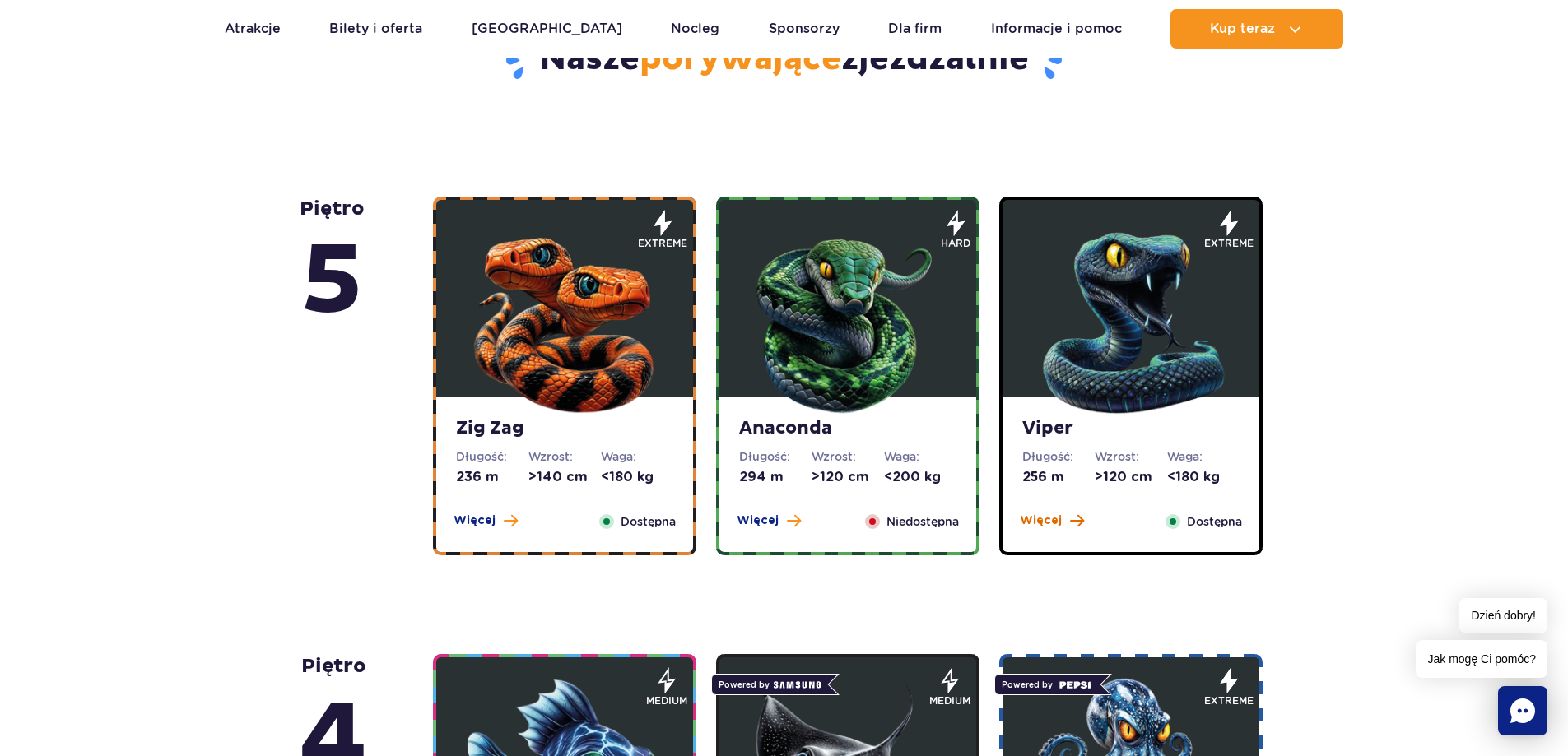
click at [1045, 520] on span "Więcej" at bounding box center [1040, 520] width 42 height 16
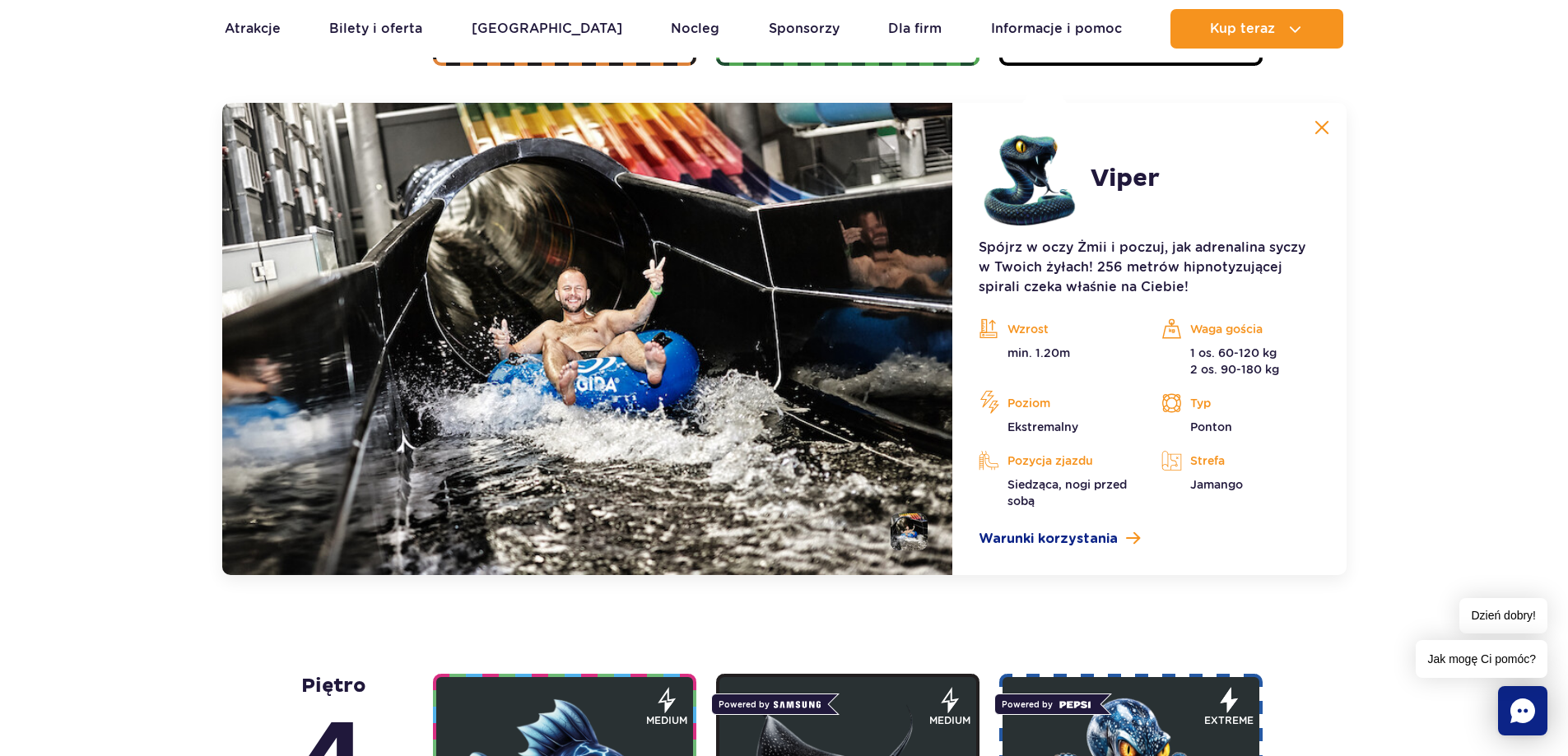
scroll to position [1383, 0]
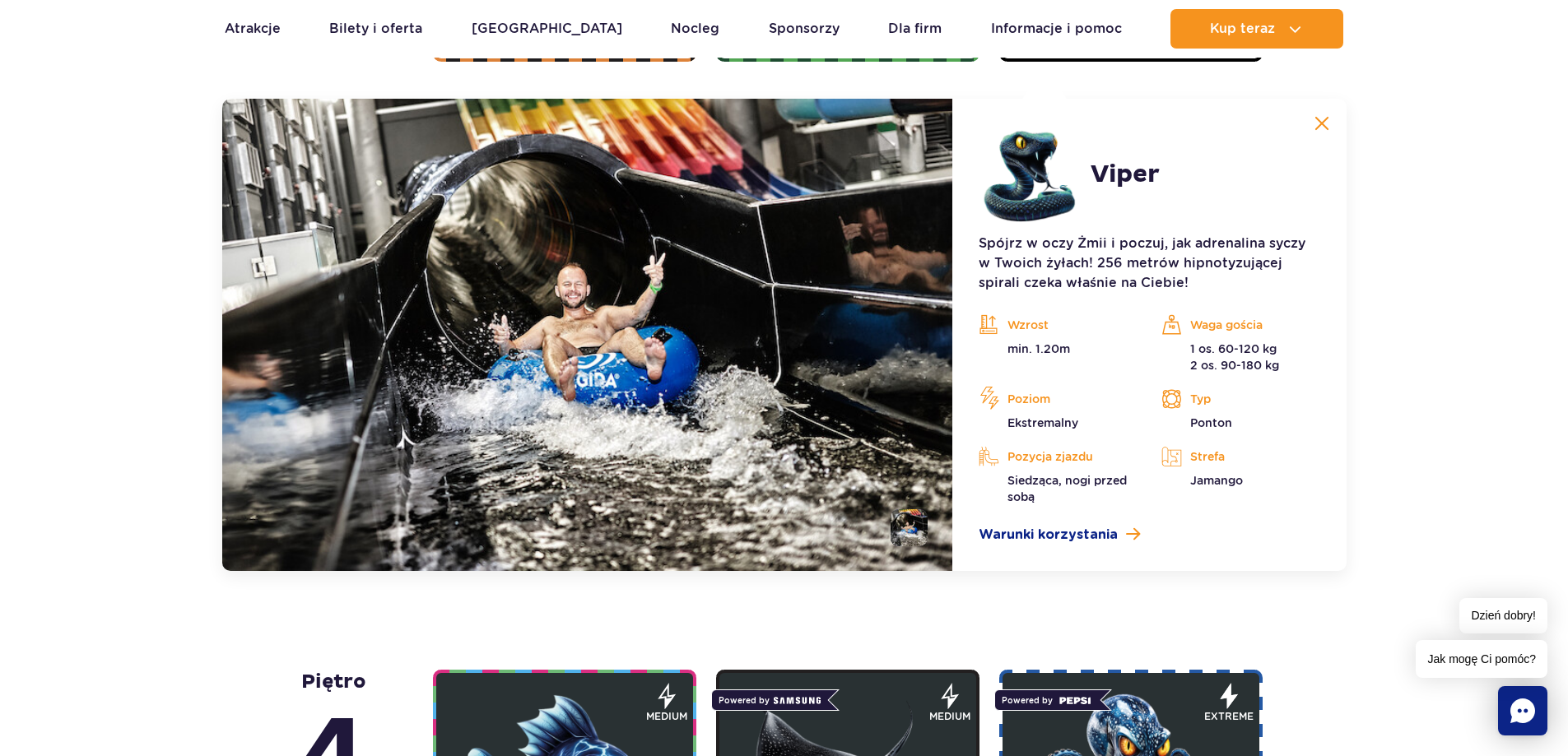
click at [1332, 130] on button at bounding box center [1322, 123] width 33 height 33
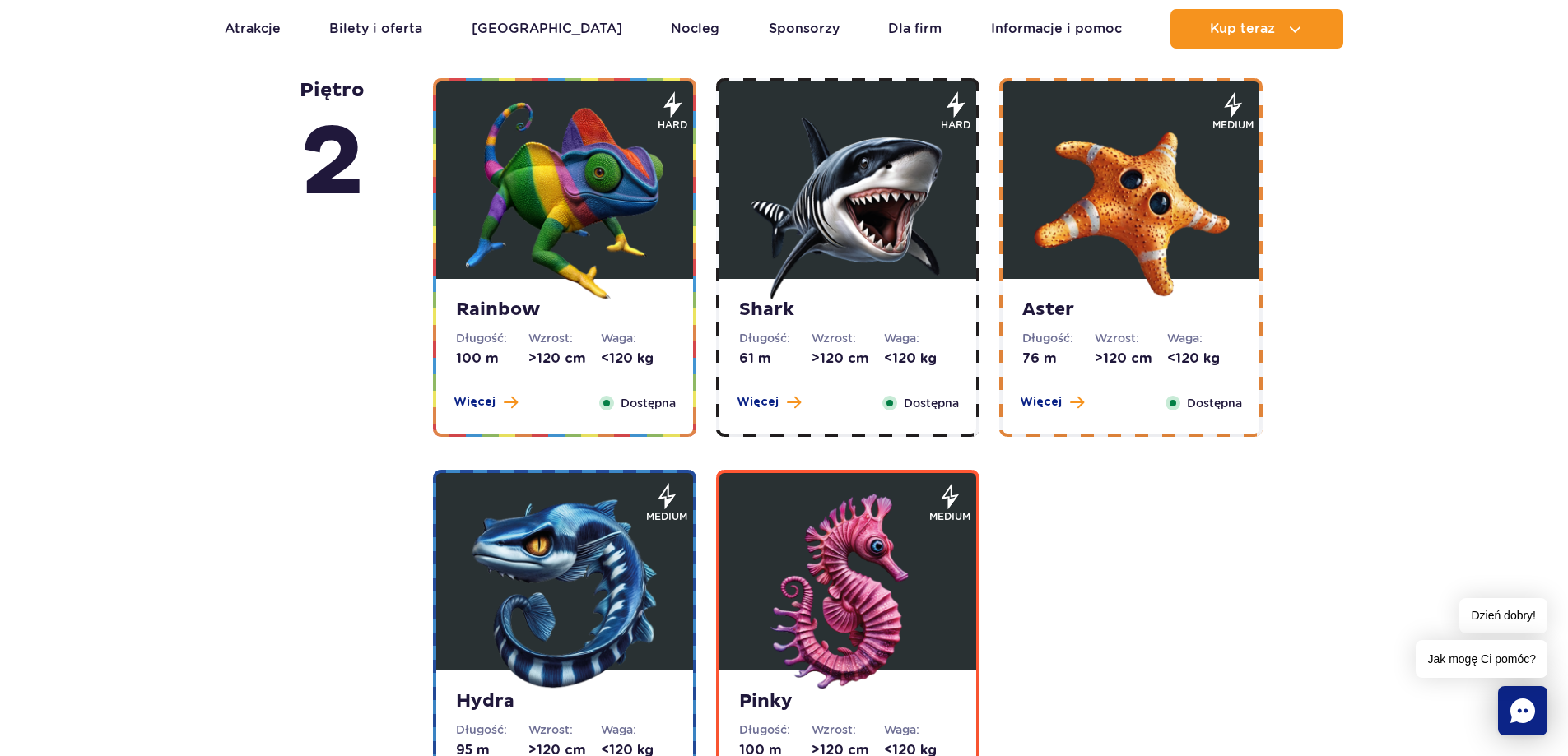
scroll to position [2764, 0]
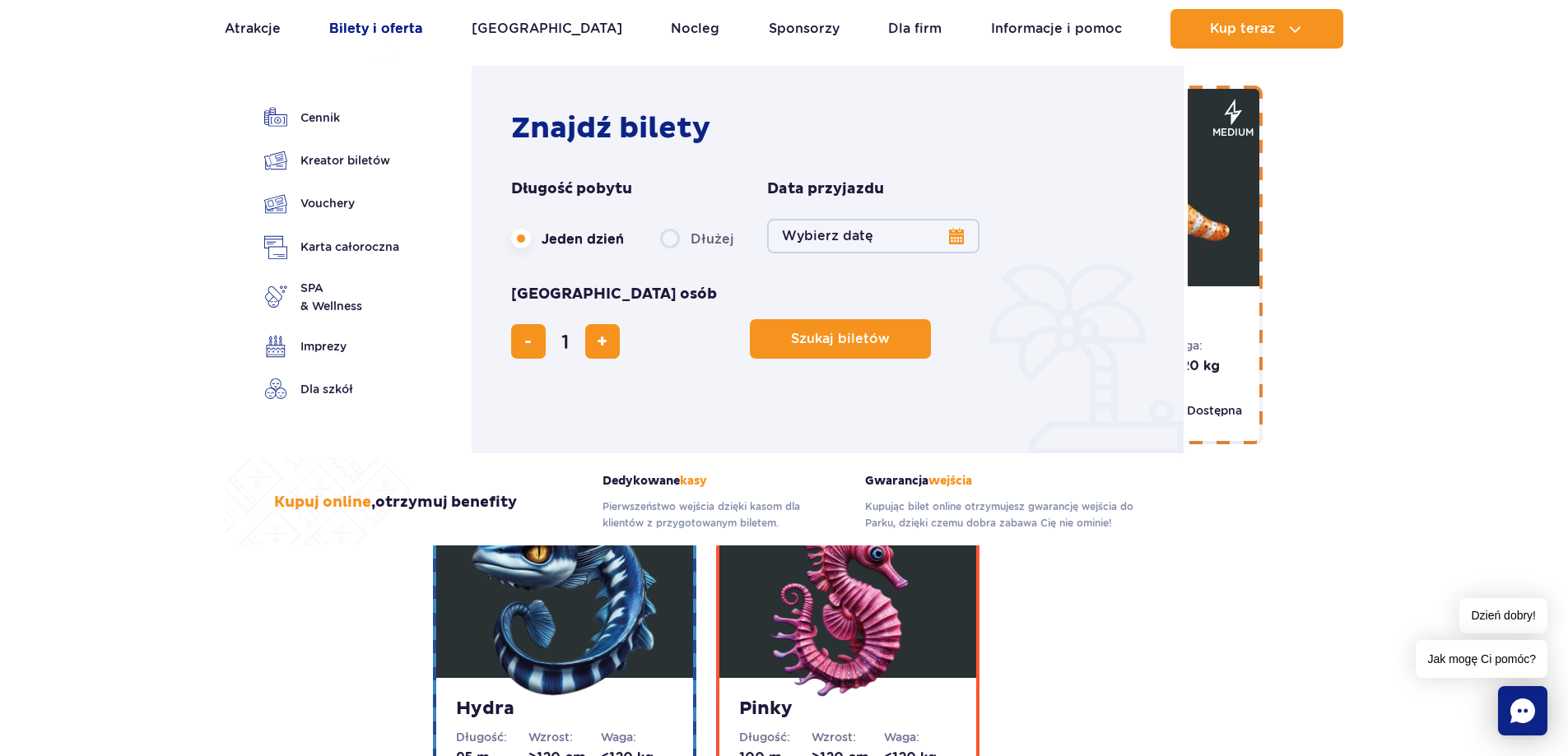
click at [362, 33] on link "Bilety i oferta" at bounding box center [375, 29] width 93 height 39
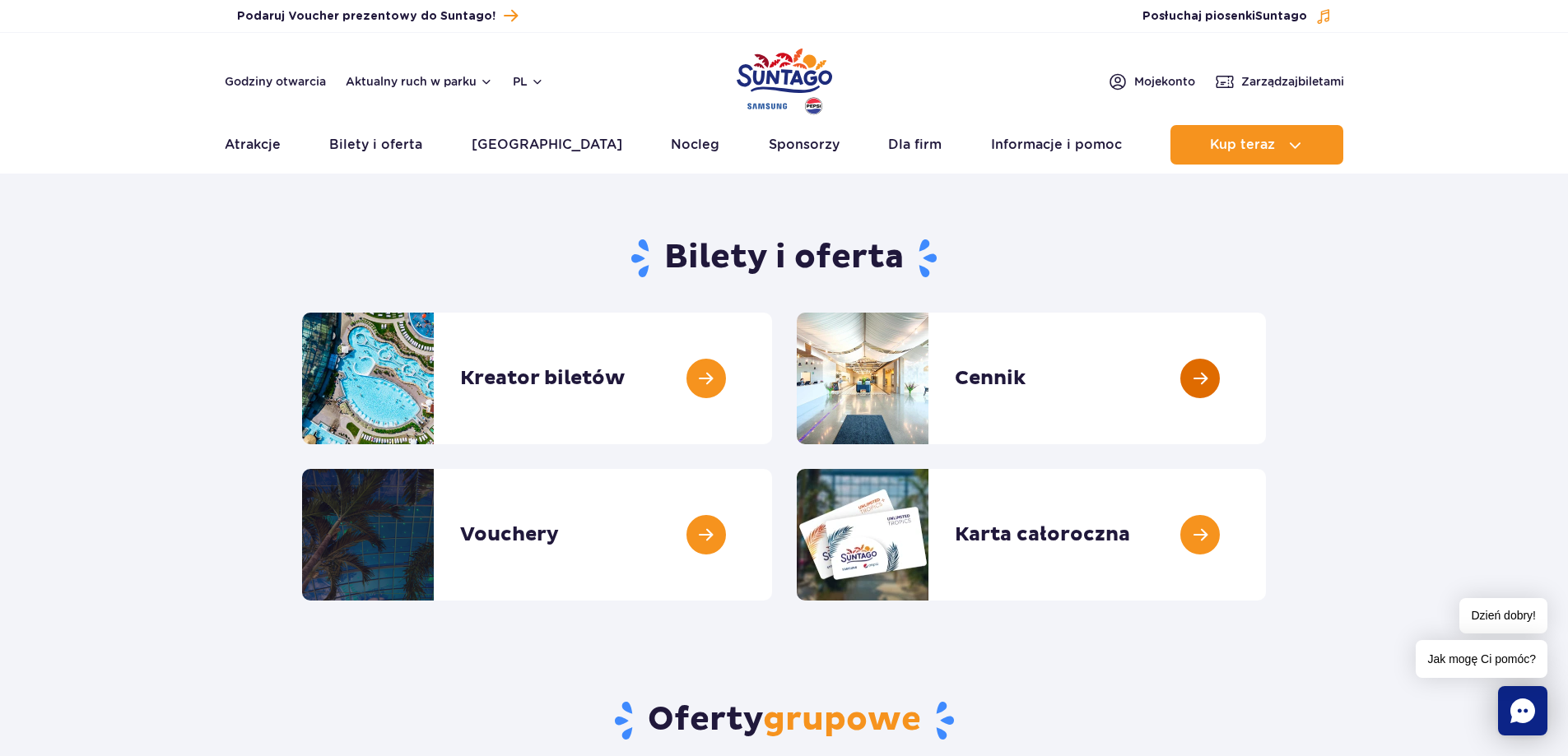
click at [1266, 381] on link at bounding box center [1266, 378] width 0 height 131
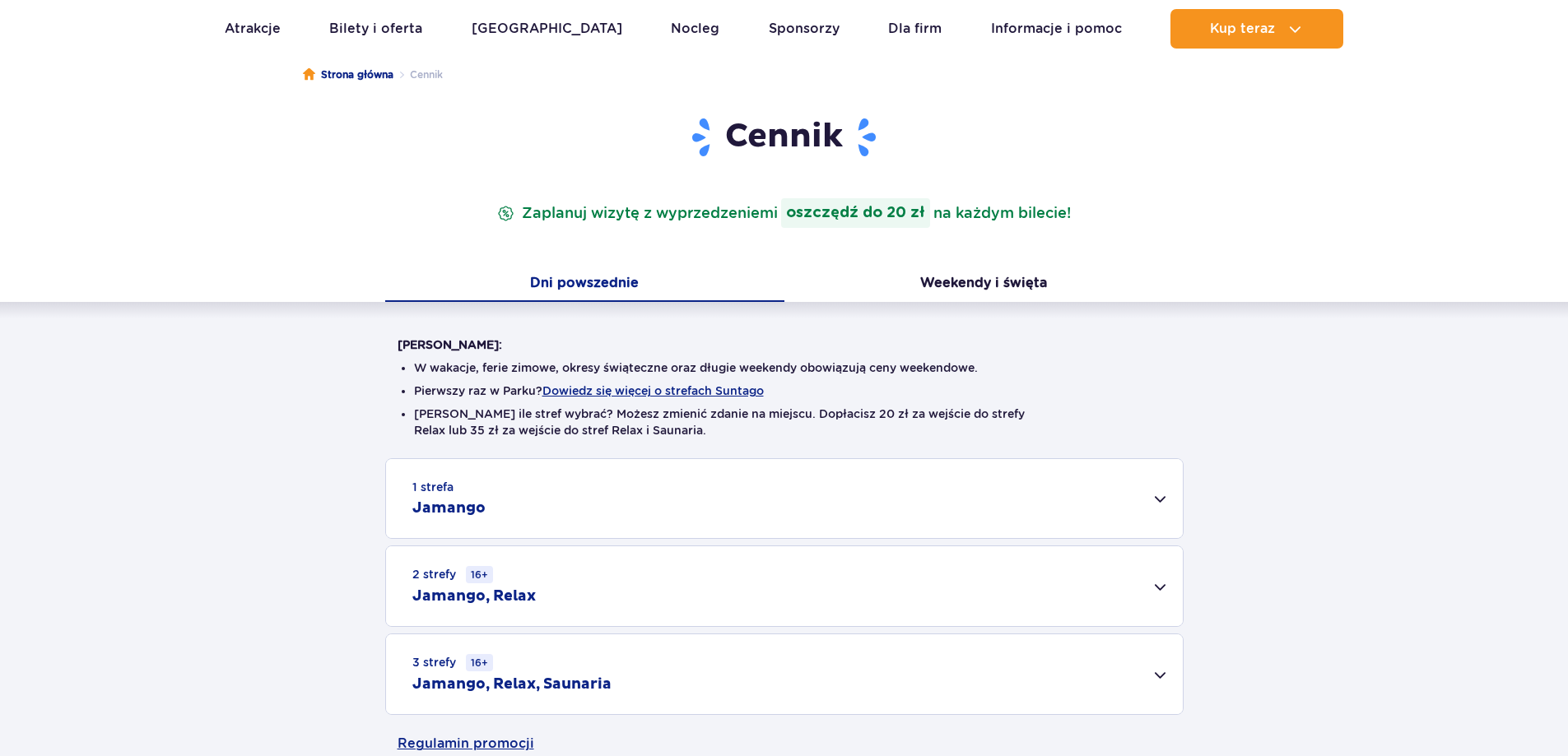
scroll to position [412, 0]
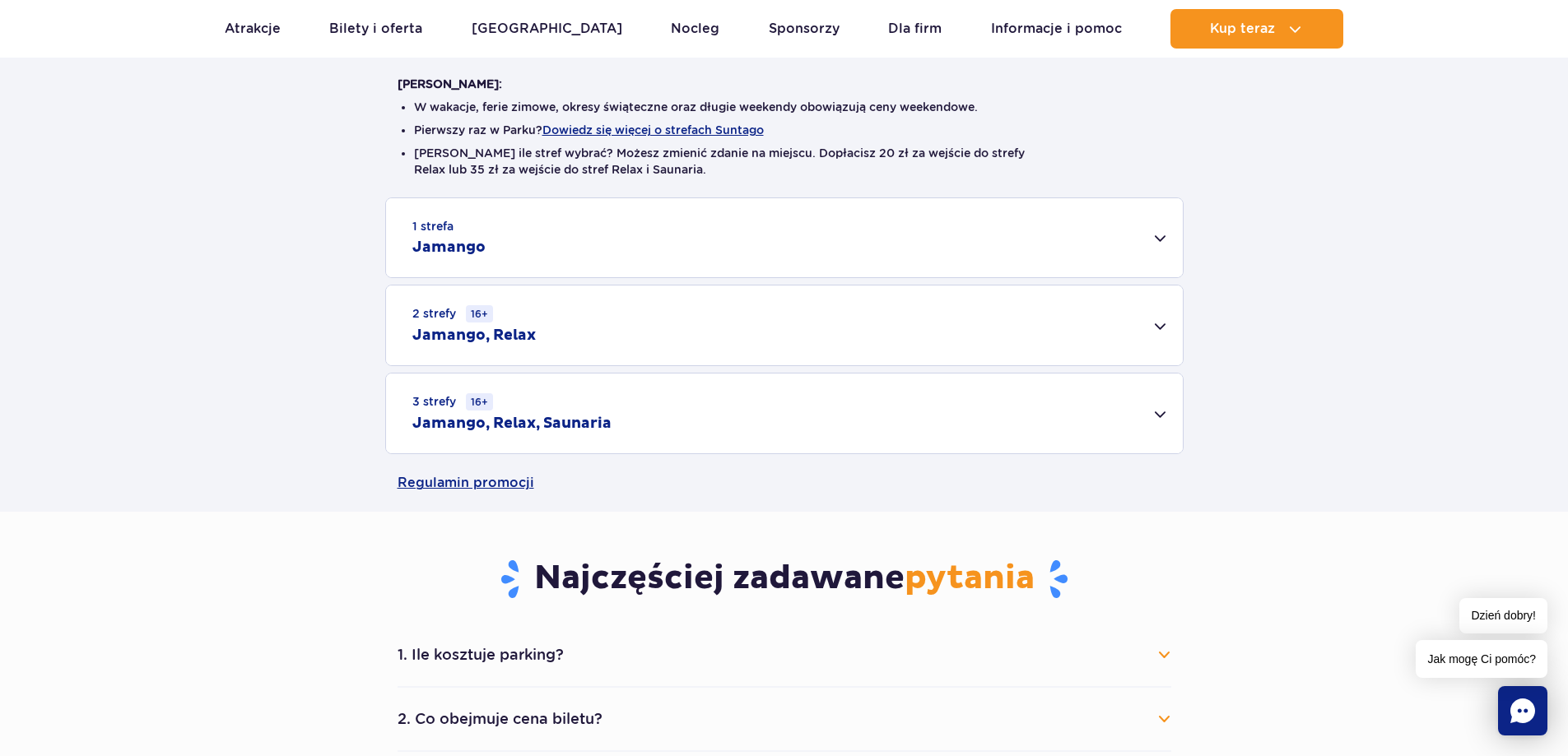
click at [1164, 244] on div "1 strefa Jamango" at bounding box center [784, 238] width 796 height 79
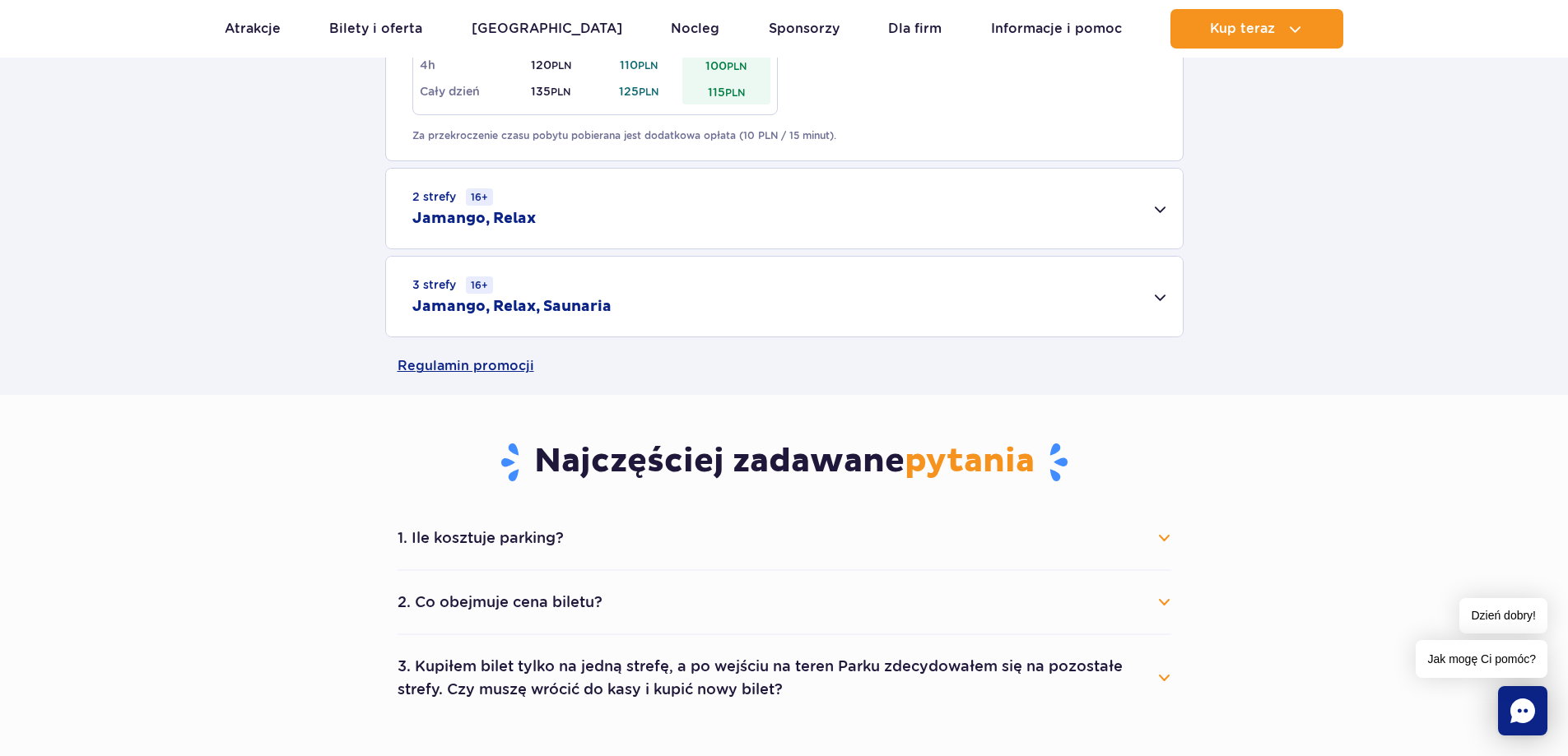
scroll to position [1151, 0]
